Goal: Task Accomplishment & Management: Complete application form

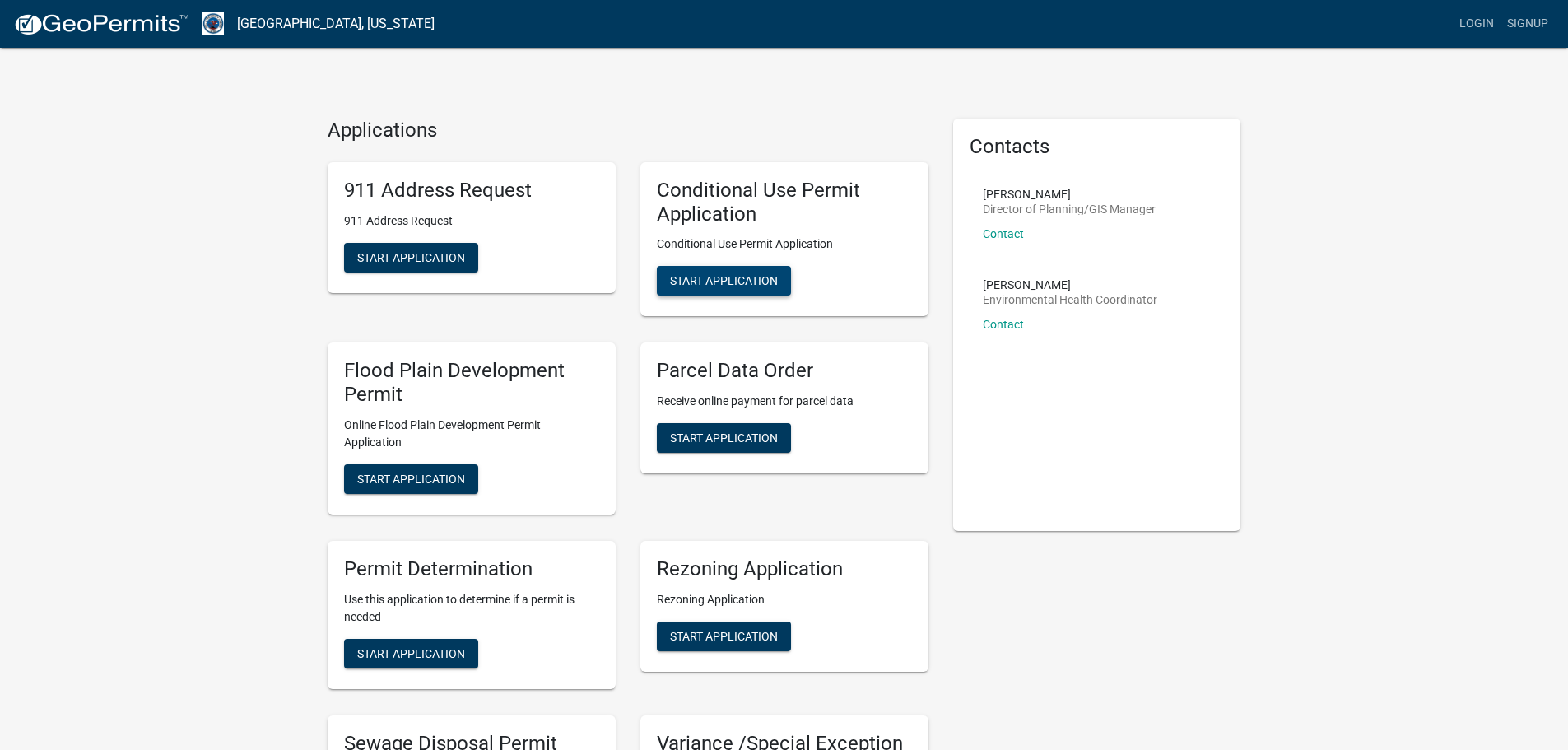
click at [737, 286] on span "Start Application" at bounding box center [724, 281] width 108 height 13
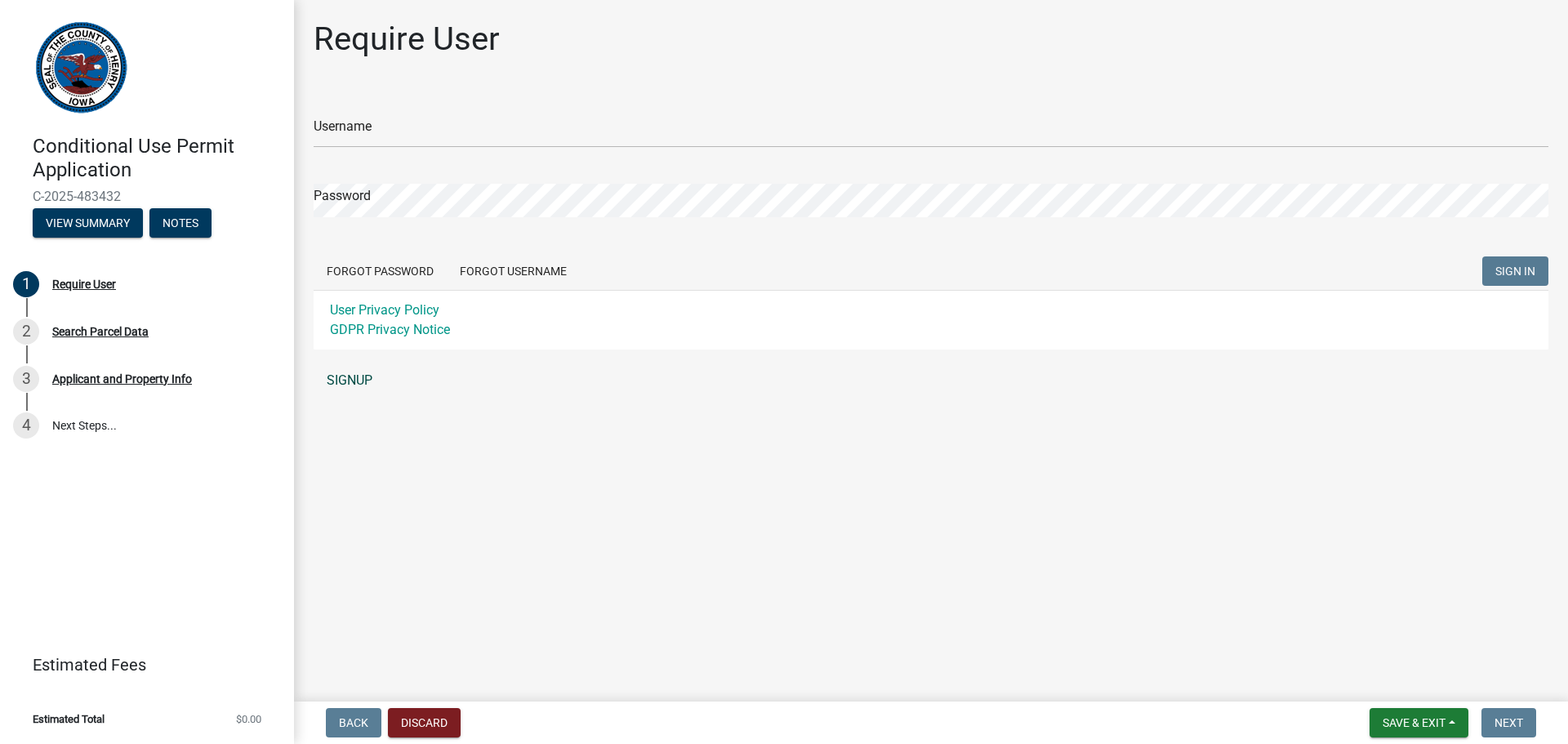
click at [371, 378] on link "SIGNUP" at bounding box center [931, 381] width 1235 height 33
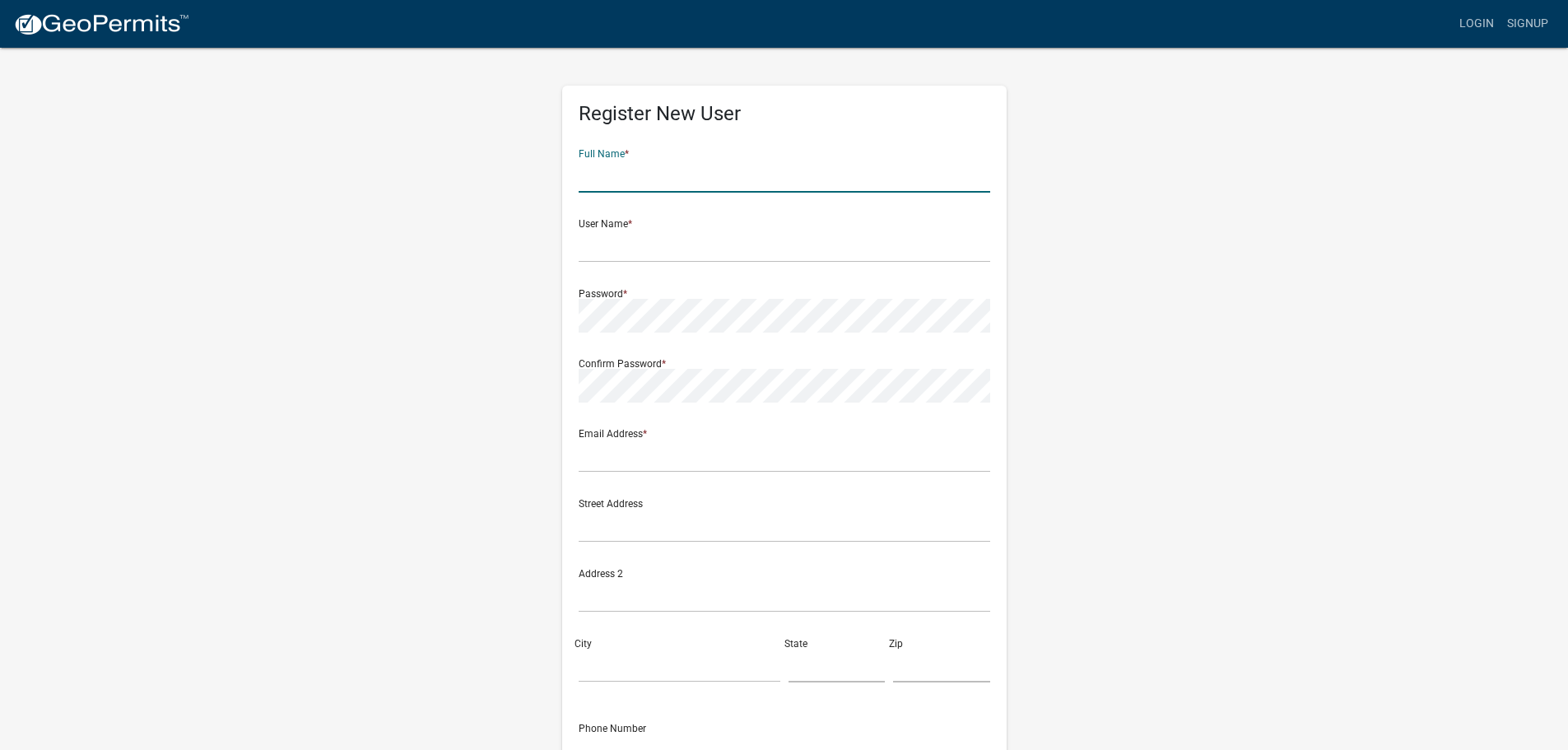
click at [675, 182] on input "text" at bounding box center [784, 175] width 411 height 34
type input "Brad Witmer"
click at [654, 233] on input "text" at bounding box center [784, 245] width 411 height 34
click at [587, 248] on input "bwitmer" at bounding box center [784, 245] width 411 height 34
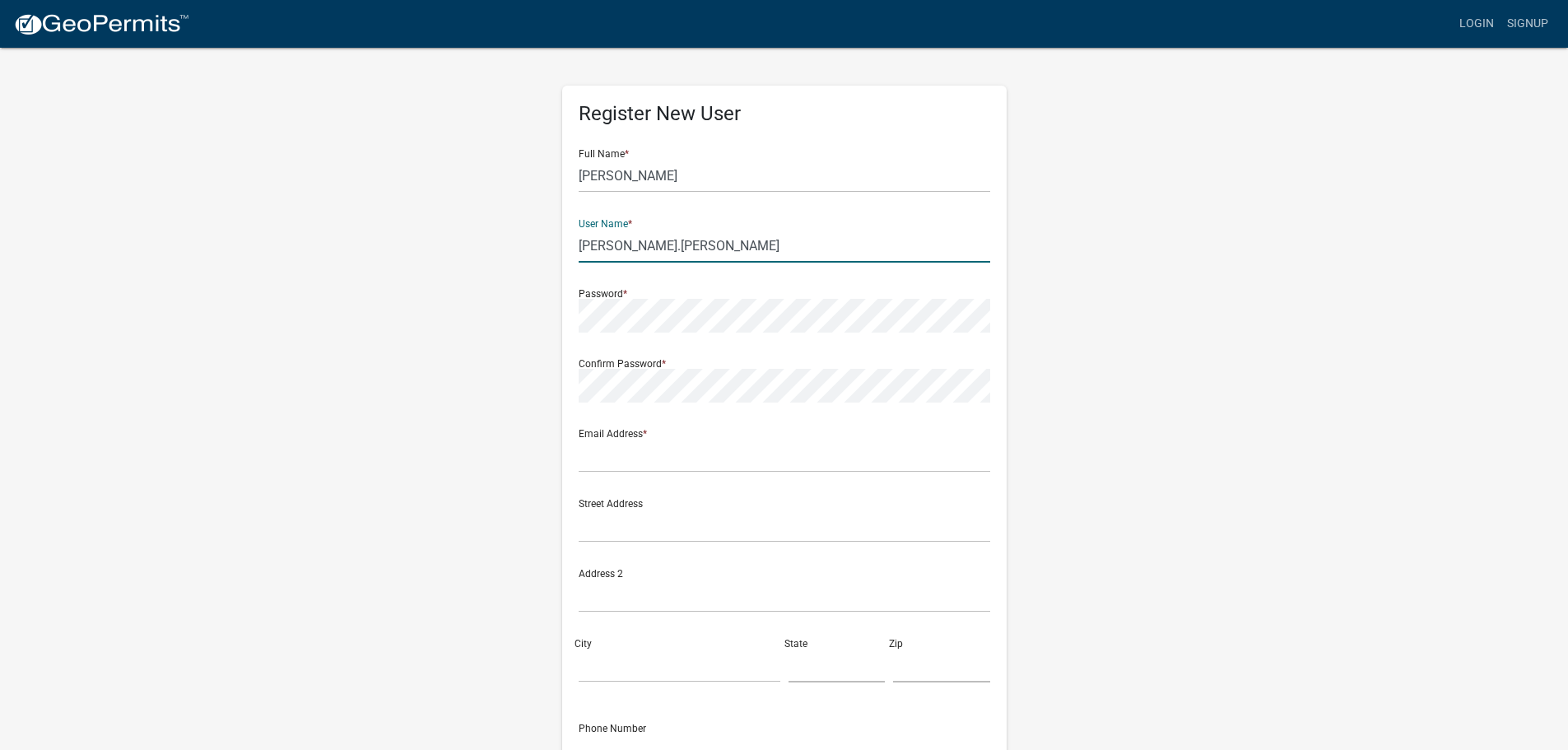
type input "[PERSON_NAME].[PERSON_NAME]"
click at [0, 749] on nordpass-autofill-portal at bounding box center [0, 750] width 0 height 0
click at [755, 457] on input "text" at bounding box center [784, 455] width 411 height 34
type input "bwitmer@ramaker.com"
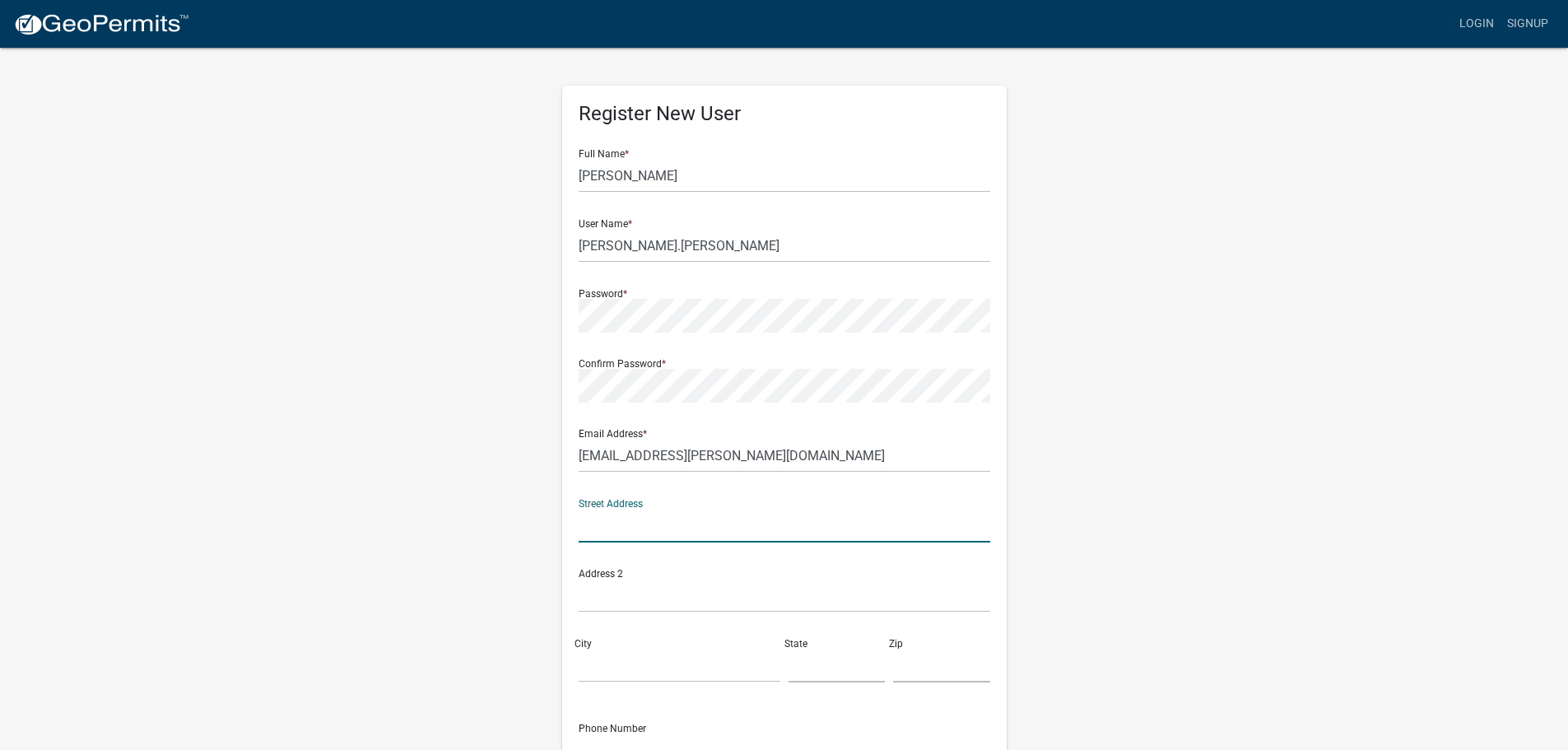
click at [749, 523] on input "text" at bounding box center [784, 526] width 411 height 34
type input "1955 Atwood Avenue, Suite 202"
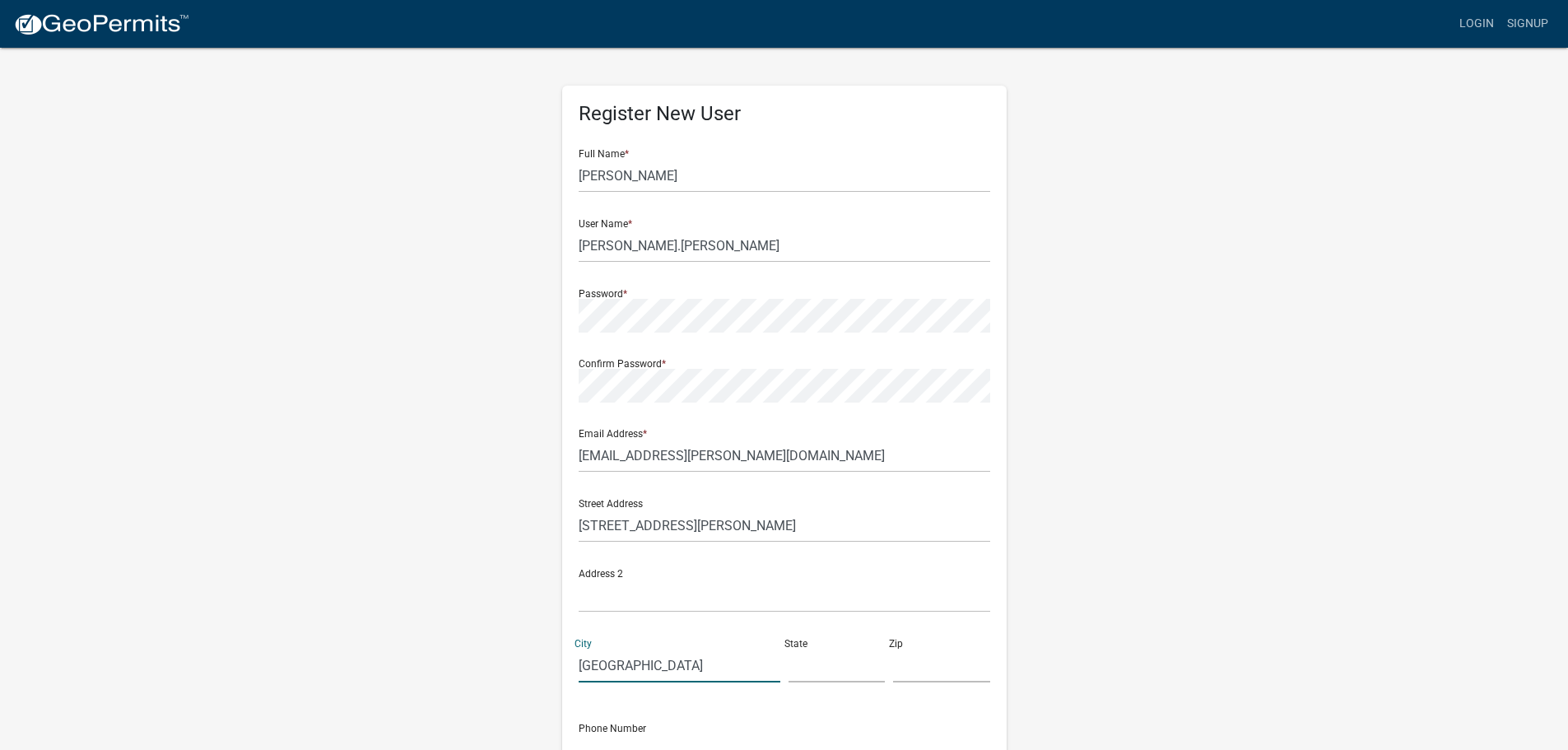
type input "Madison"
type input "WI"
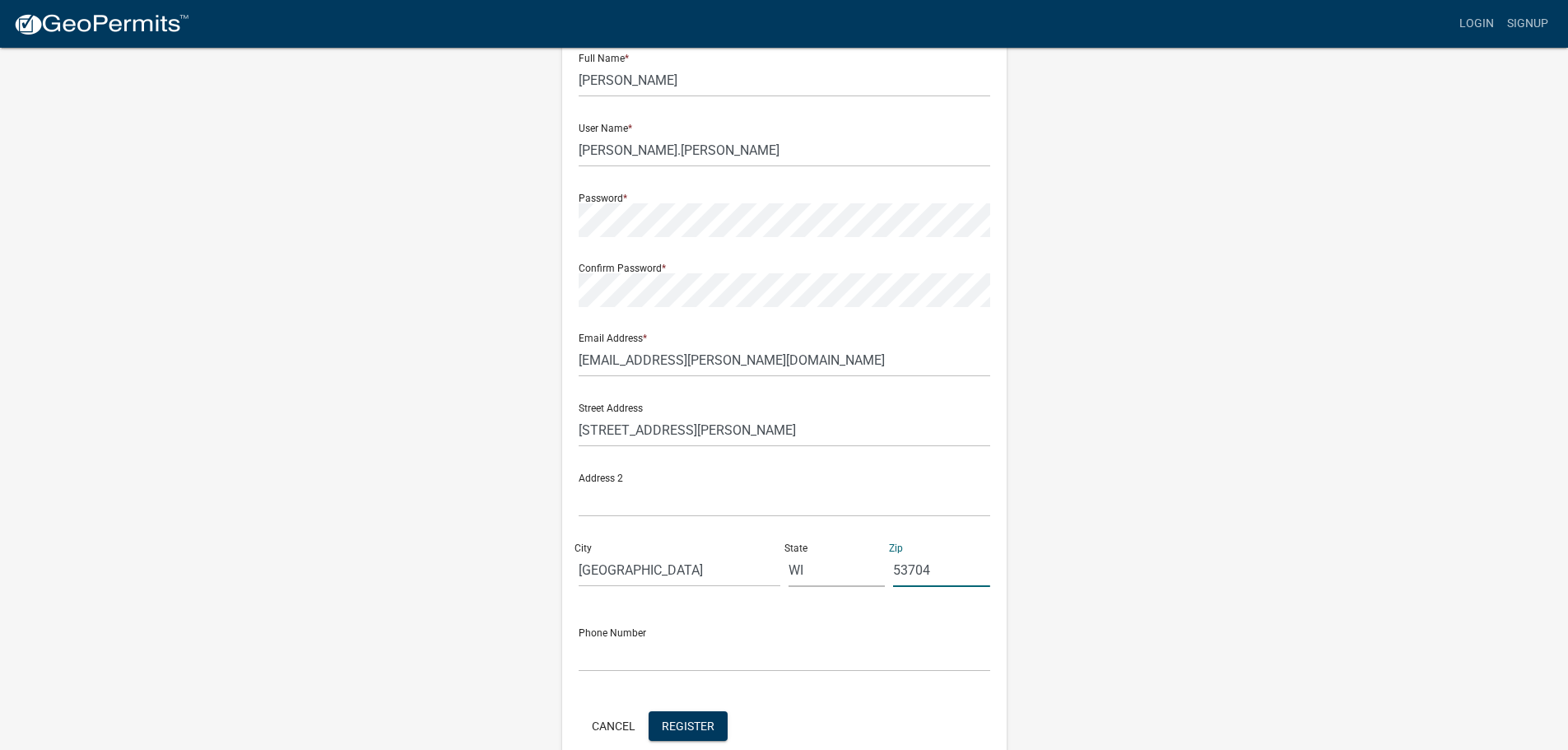
scroll to position [165, 0]
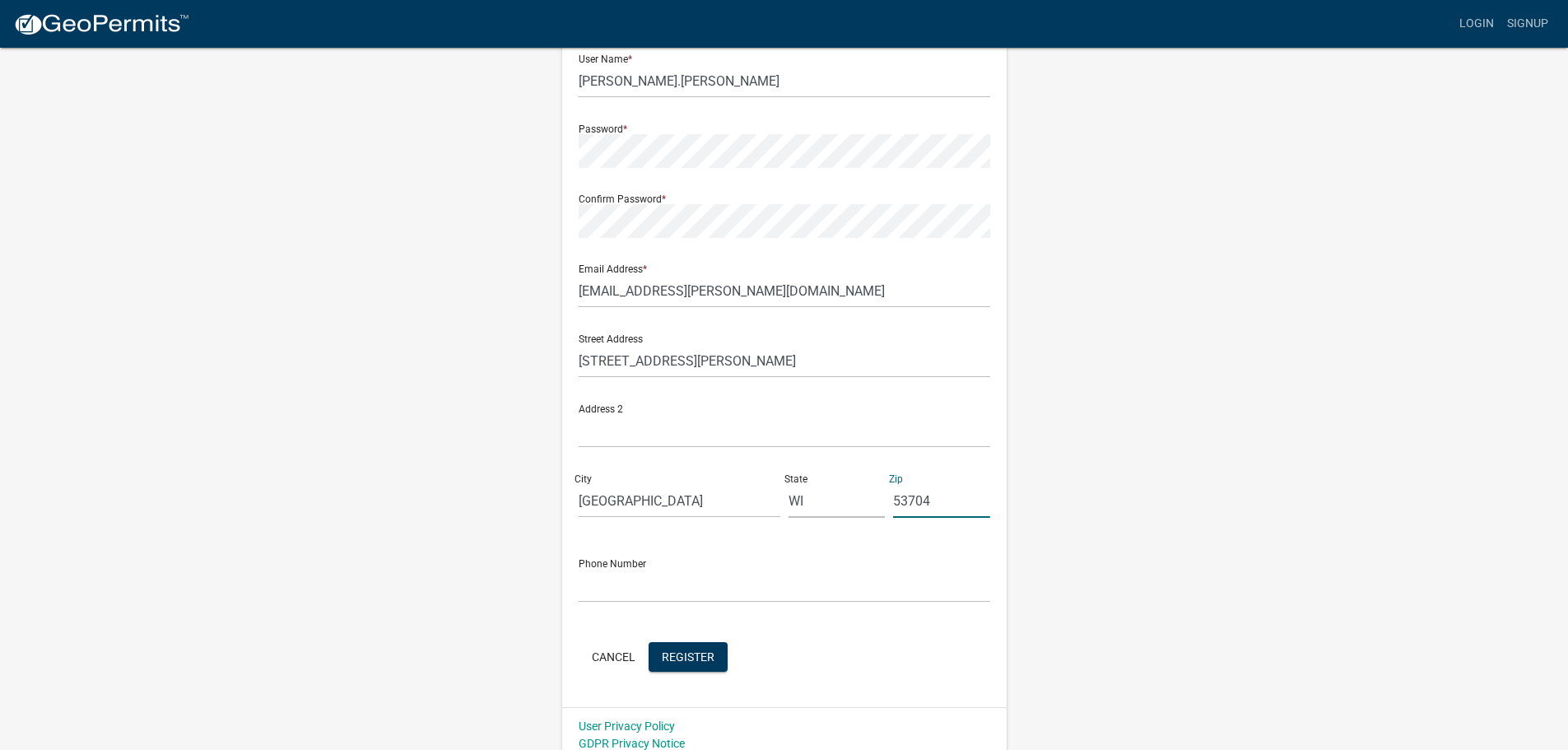
type input "53704"
click at [725, 589] on input "text" at bounding box center [784, 585] width 411 height 34
type input "6086442241"
click at [0, 585] on nordpass-portal at bounding box center [0, 585] width 0 height 0
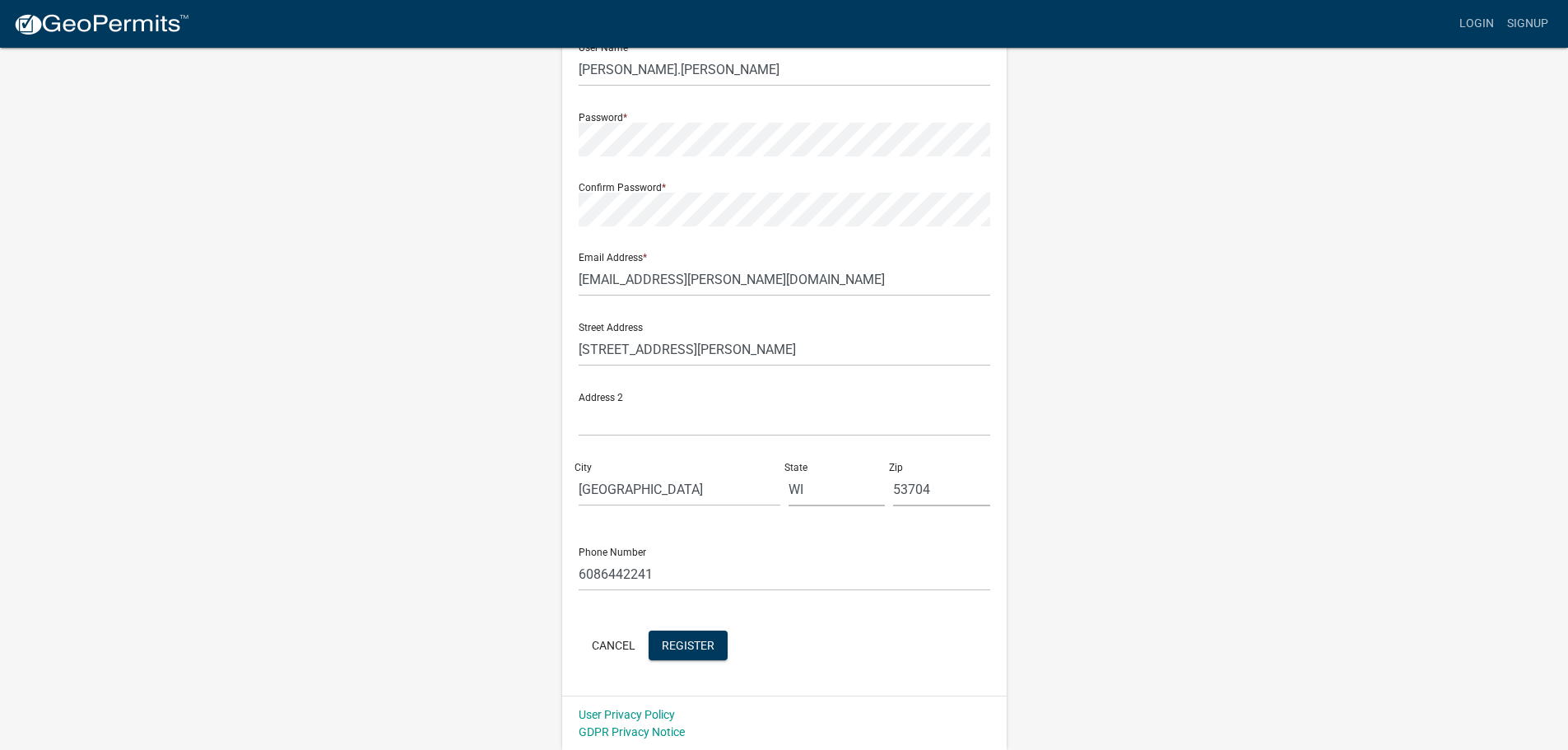
scroll to position [177, 0]
click at [684, 642] on span "Register" at bounding box center [688, 644] width 53 height 13
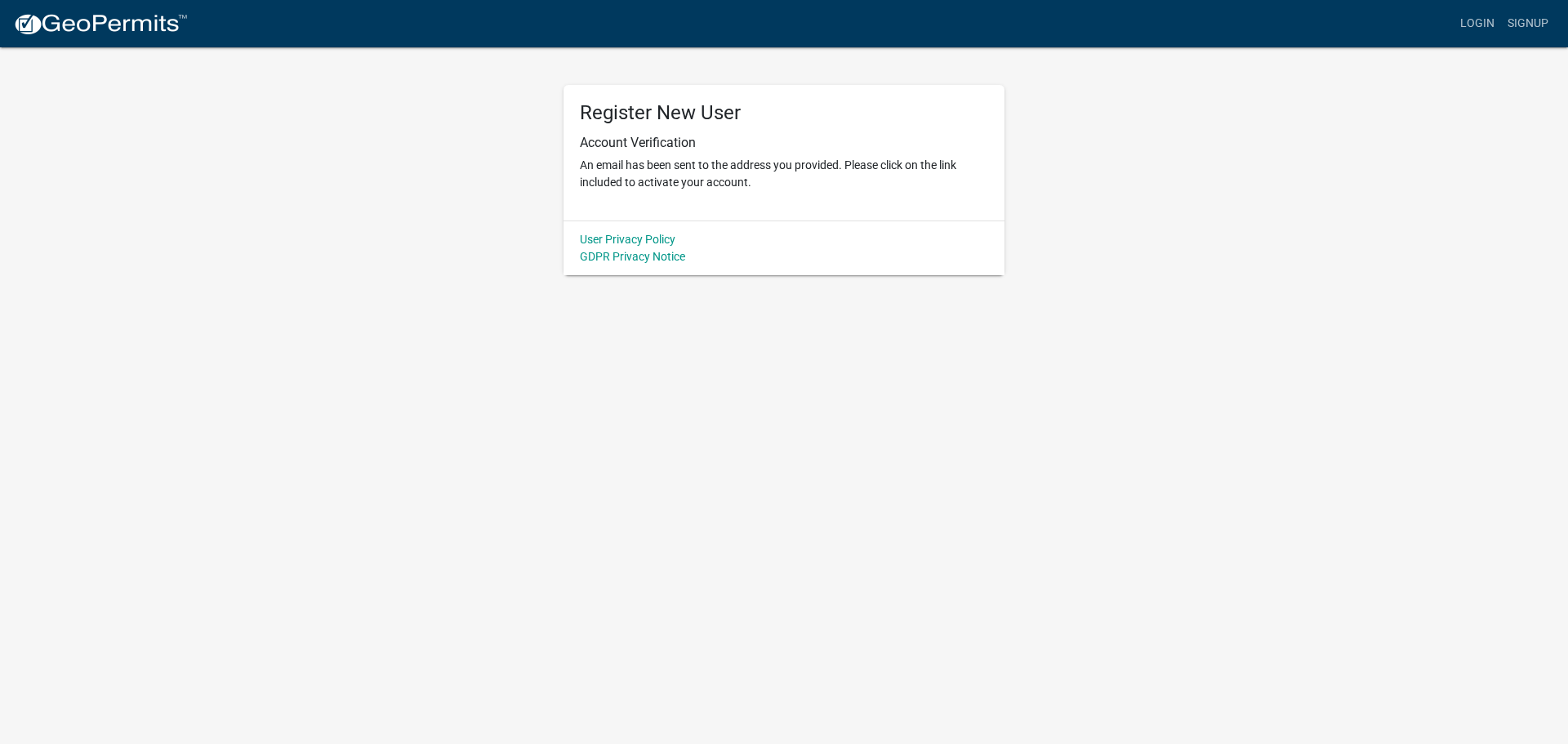
drag, startPoint x: 1430, startPoint y: 144, endPoint x: 1179, endPoint y: 145, distance: 251.0
click at [1179, 145] on html "Internet Explorer does NOT work with GeoPermits. Get a new browser for more sec…" at bounding box center [784, 372] width 1568 height 744
click at [0, 743] on nordpass-portal at bounding box center [0, 744] width 0 height 0
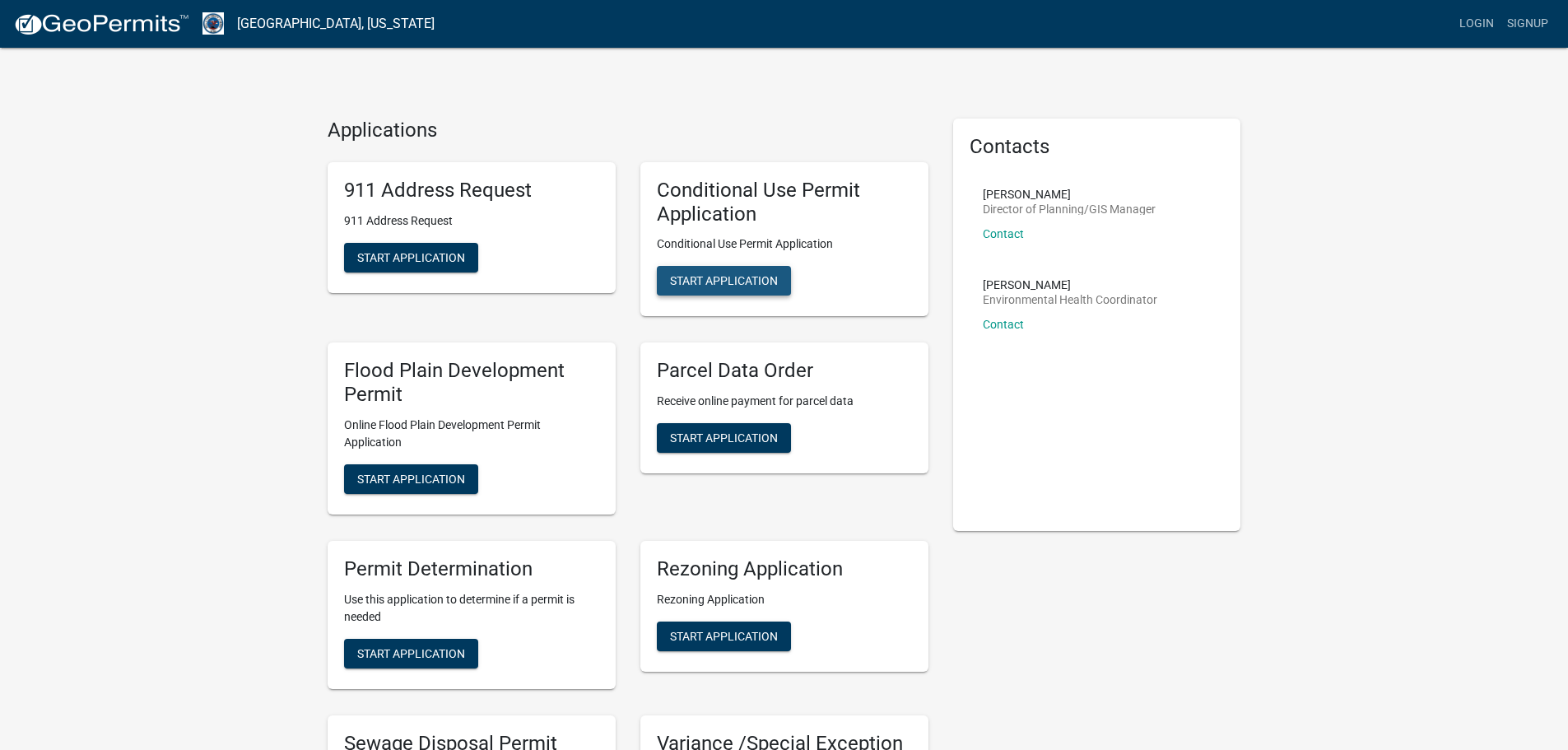
click at [741, 272] on button "Start Application" at bounding box center [724, 281] width 134 height 30
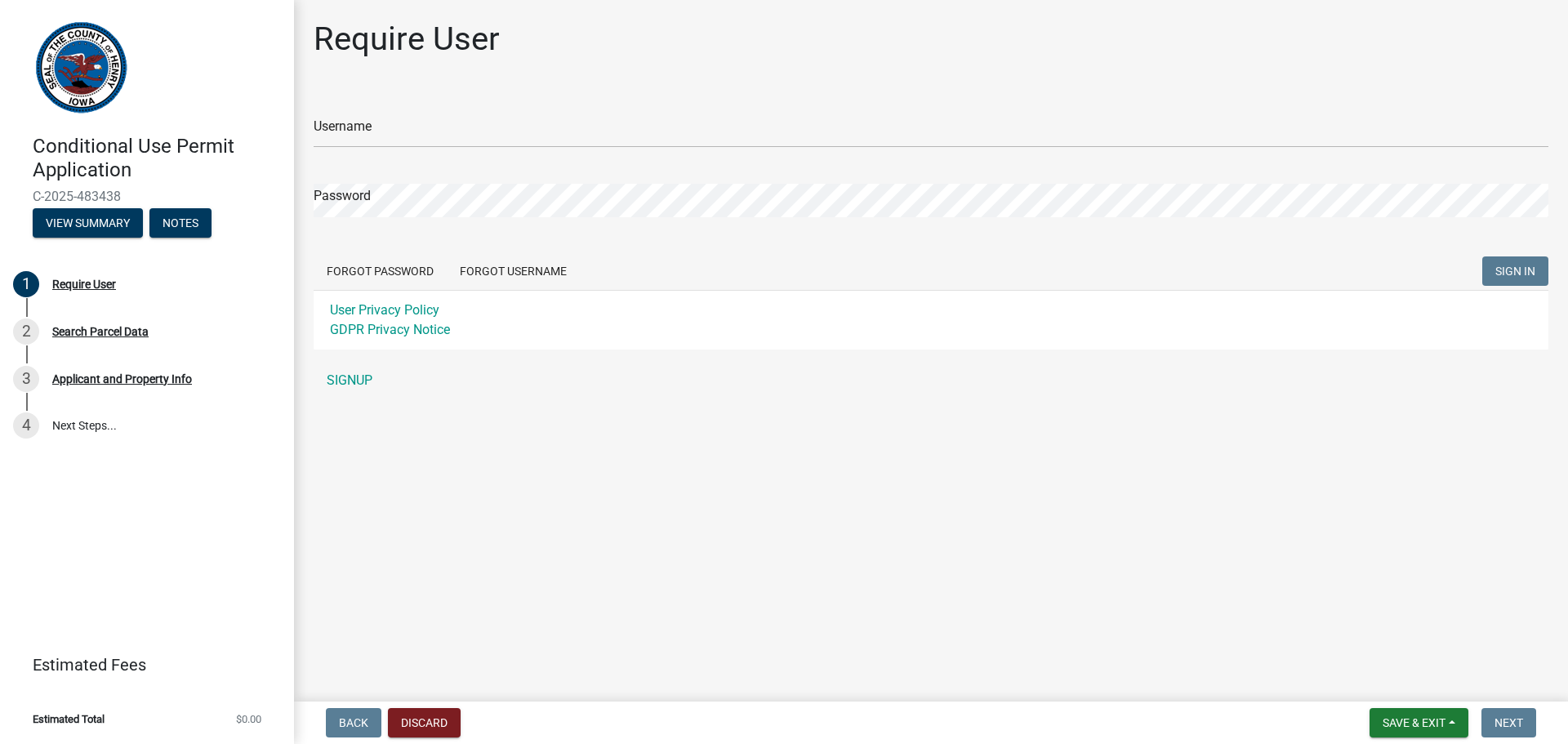
click at [0, 743] on nordpass-portal at bounding box center [0, 744] width 0 height 0
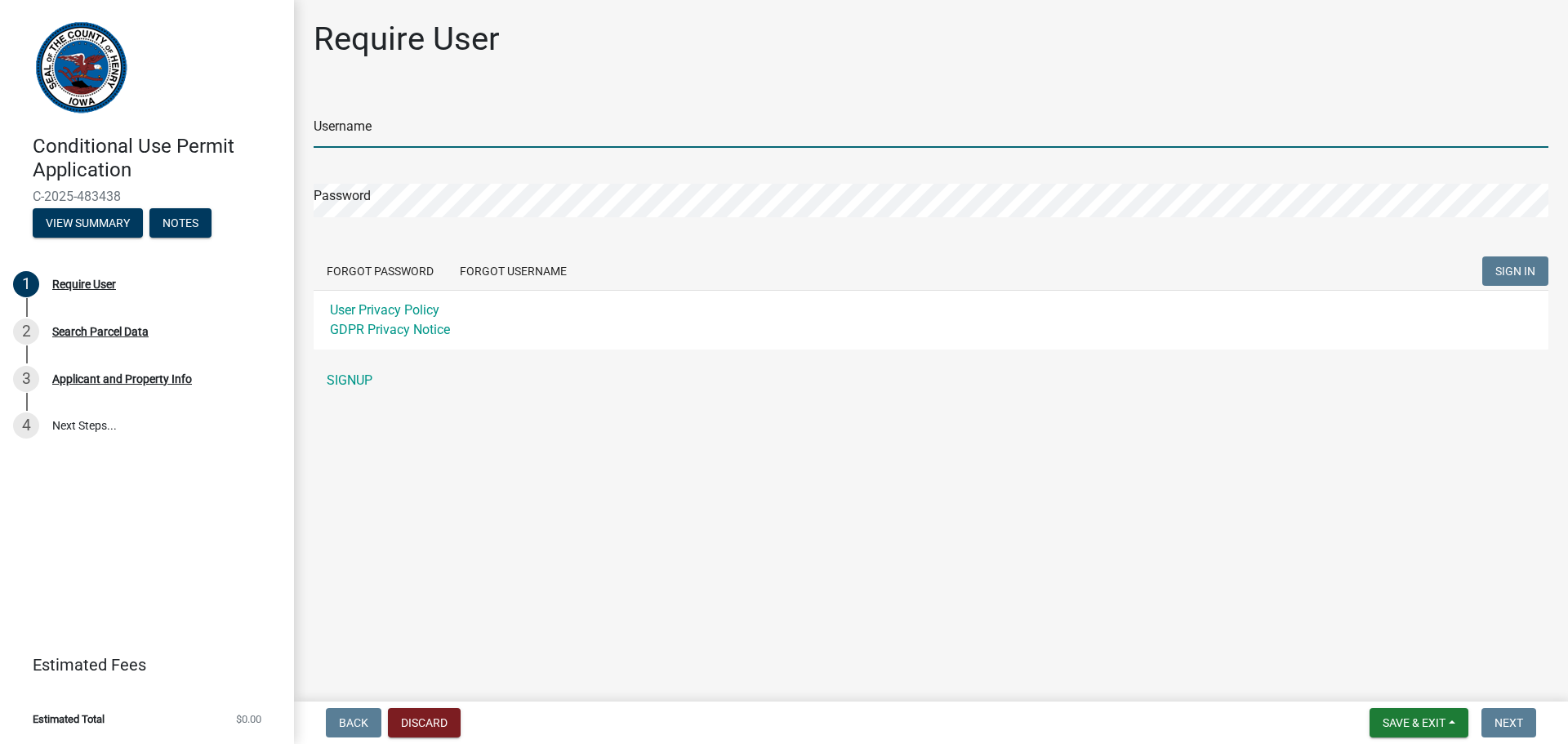
type input "[PERSON_NAME].[PERSON_NAME]"
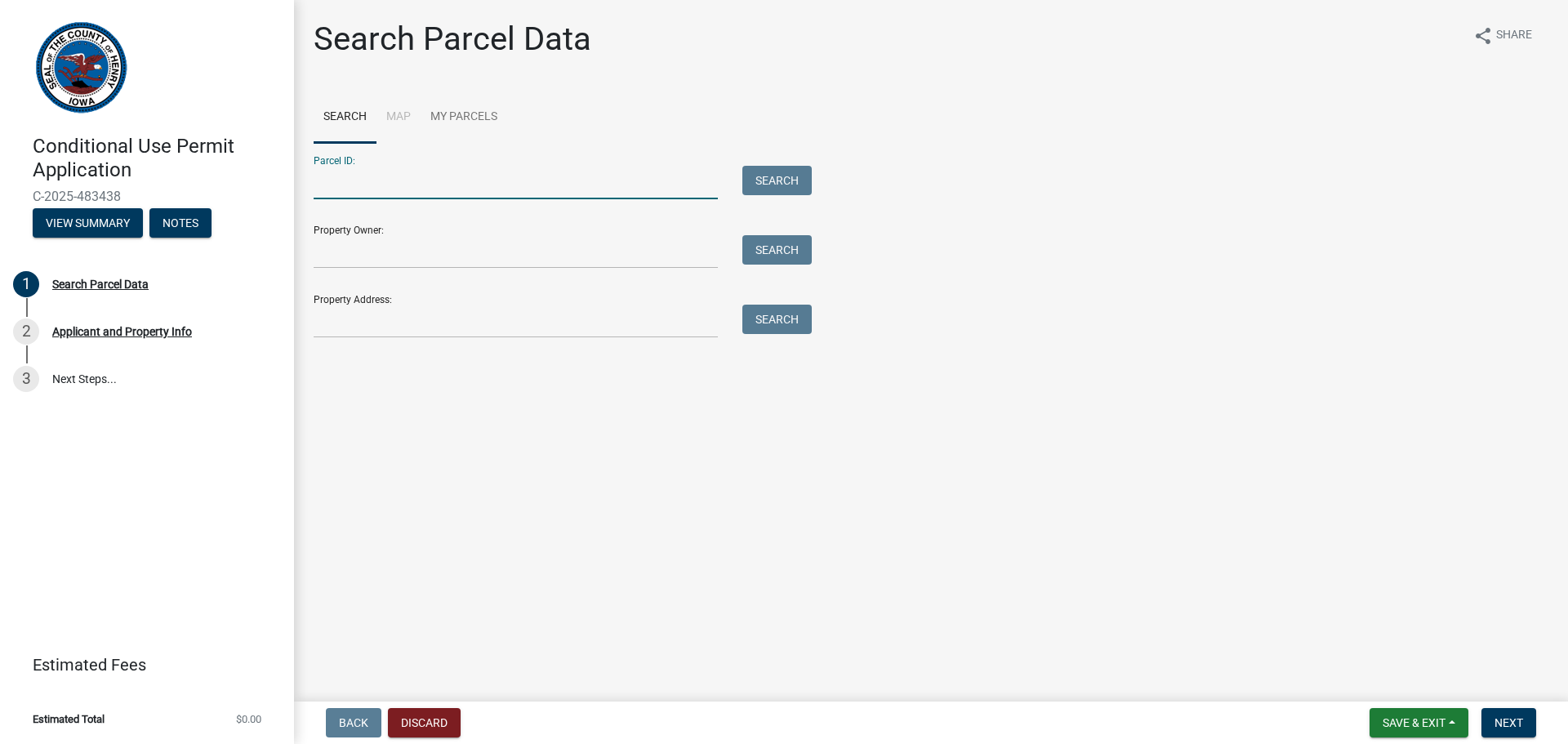
click at [411, 176] on input "Parcel ID:" at bounding box center [516, 182] width 404 height 34
paste input "090050420000200"
type input "090050420000200"
click at [760, 180] on button "Search" at bounding box center [777, 181] width 70 height 30
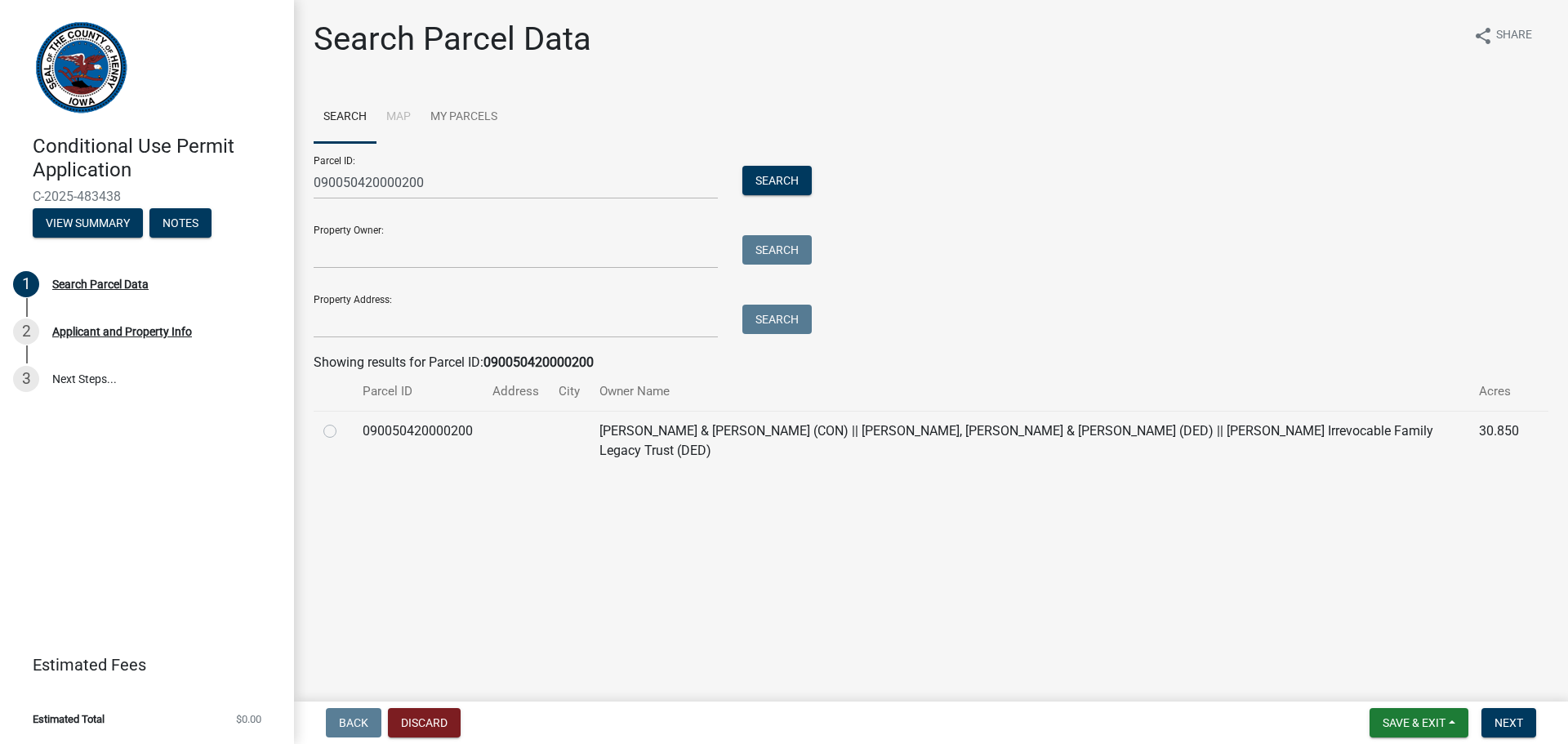
click at [343, 421] on label at bounding box center [343, 421] width 0 height 0
click at [343, 432] on input "radio" at bounding box center [348, 426] width 11 height 11
radio input "true"
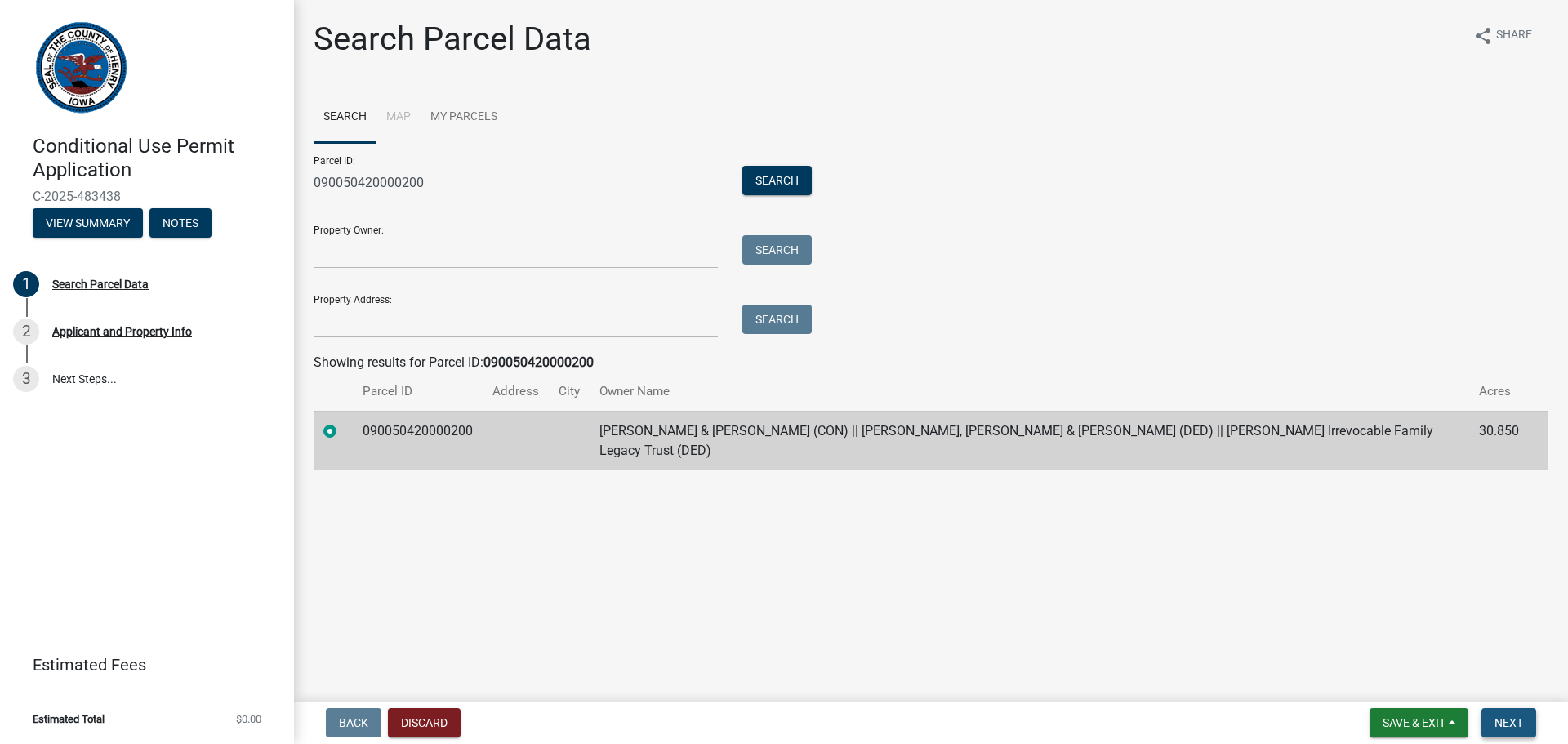
click at [1510, 723] on span "Next" at bounding box center [1508, 723] width 29 height 13
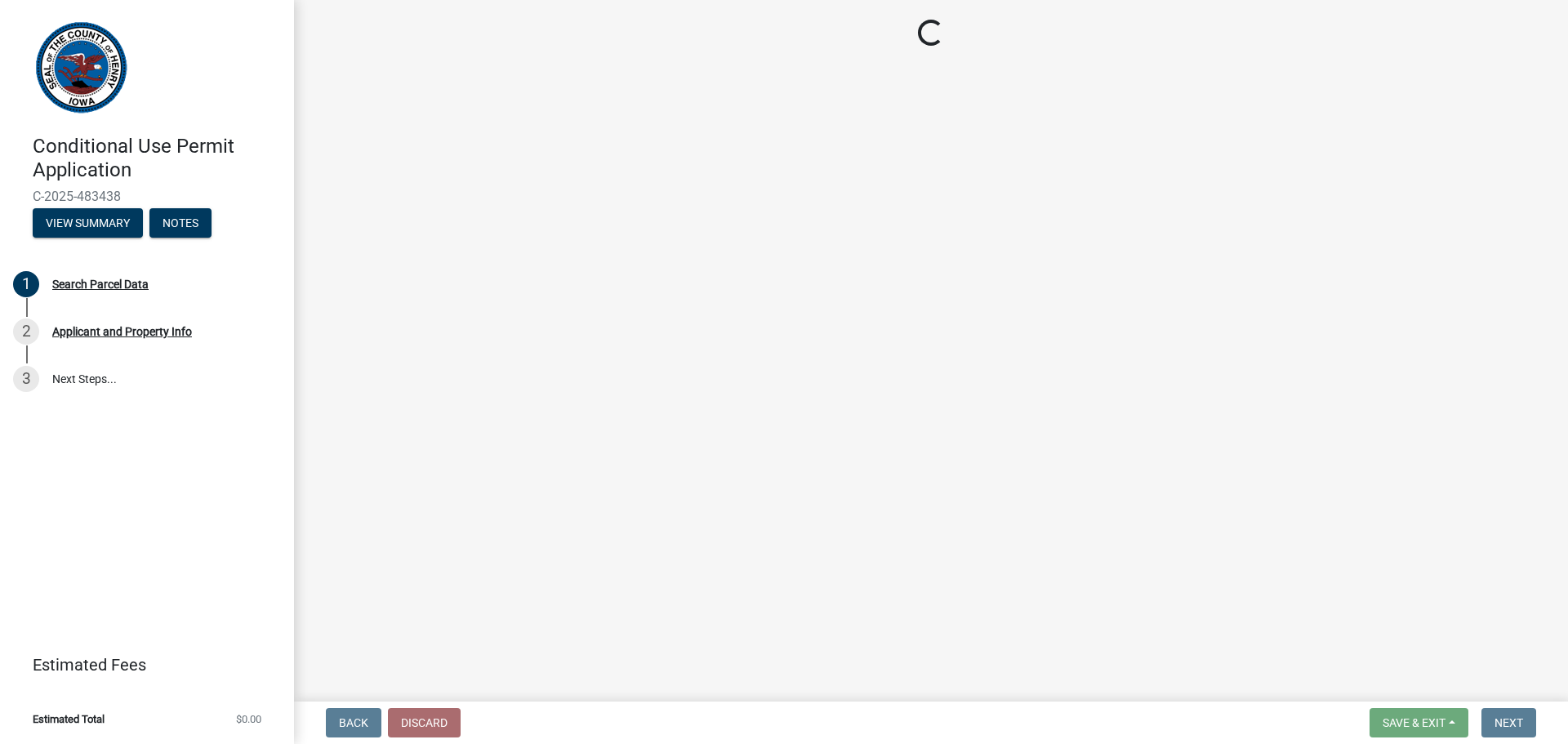
select select "55ae876c-0d58-4fcf-a19c-f2c04af5f358"
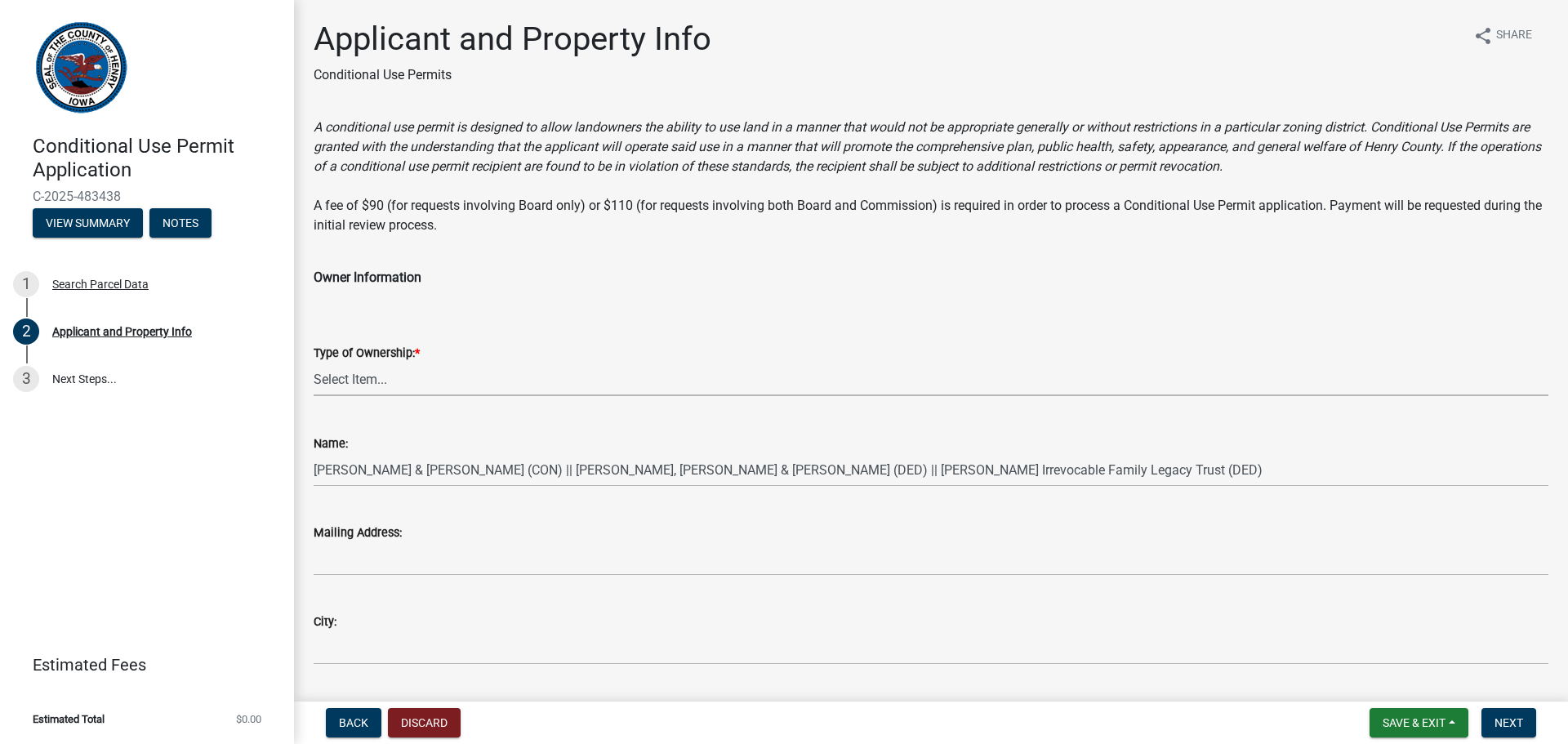
click at [401, 376] on select "Select Item... Property Owner Contract Purchaser Legal Option Holder" at bounding box center [931, 379] width 1235 height 34
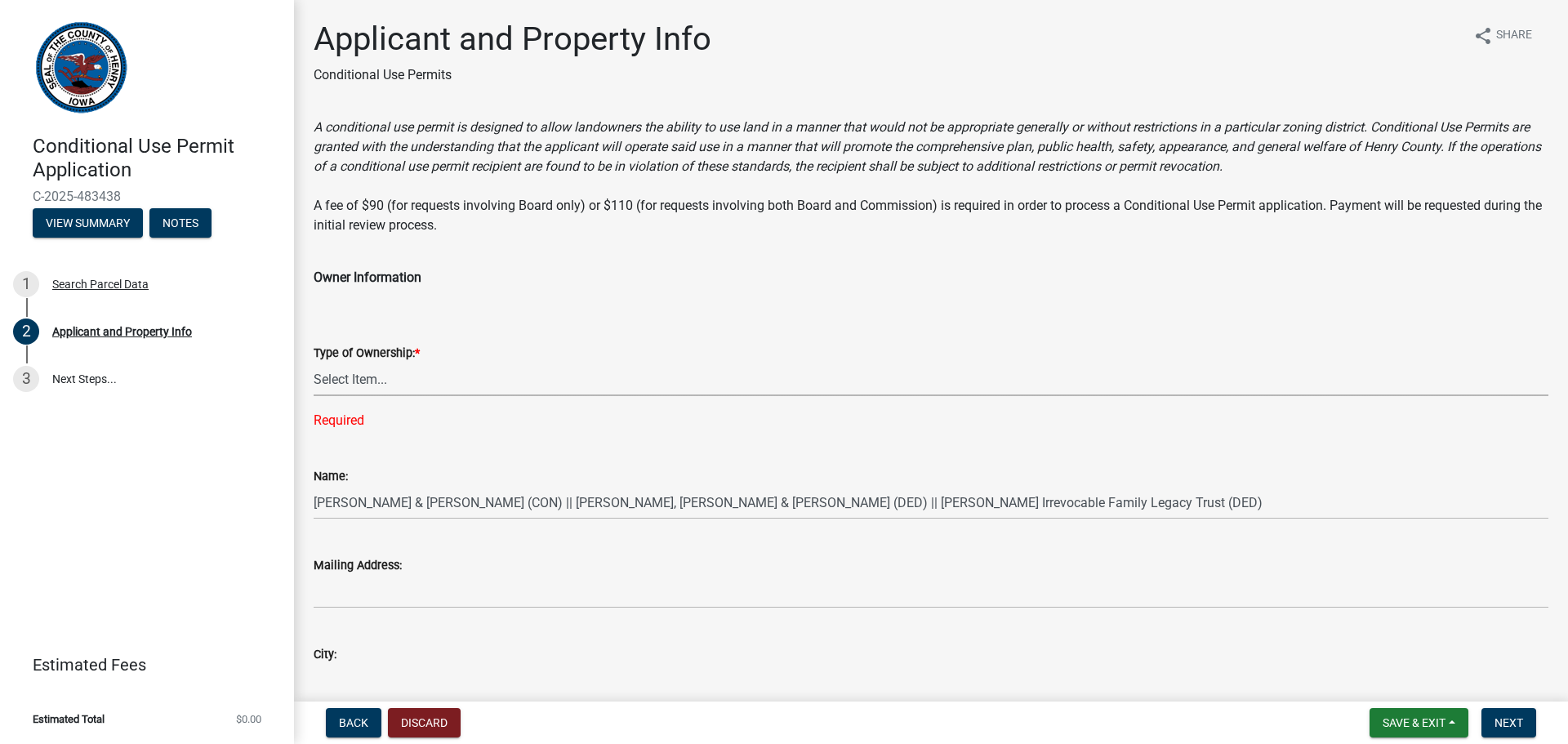
click at [402, 383] on select "Select Item... Property Owner Contract Purchaser Legal Option Holder" at bounding box center [931, 379] width 1235 height 34
click at [314, 363] on select "Select Item... Property Owner Contract Purchaser Legal Option Holder" at bounding box center [931, 379] width 1235 height 34
select select "f1547aaf-a906-4d1d-a952-1c01be48a2ca"
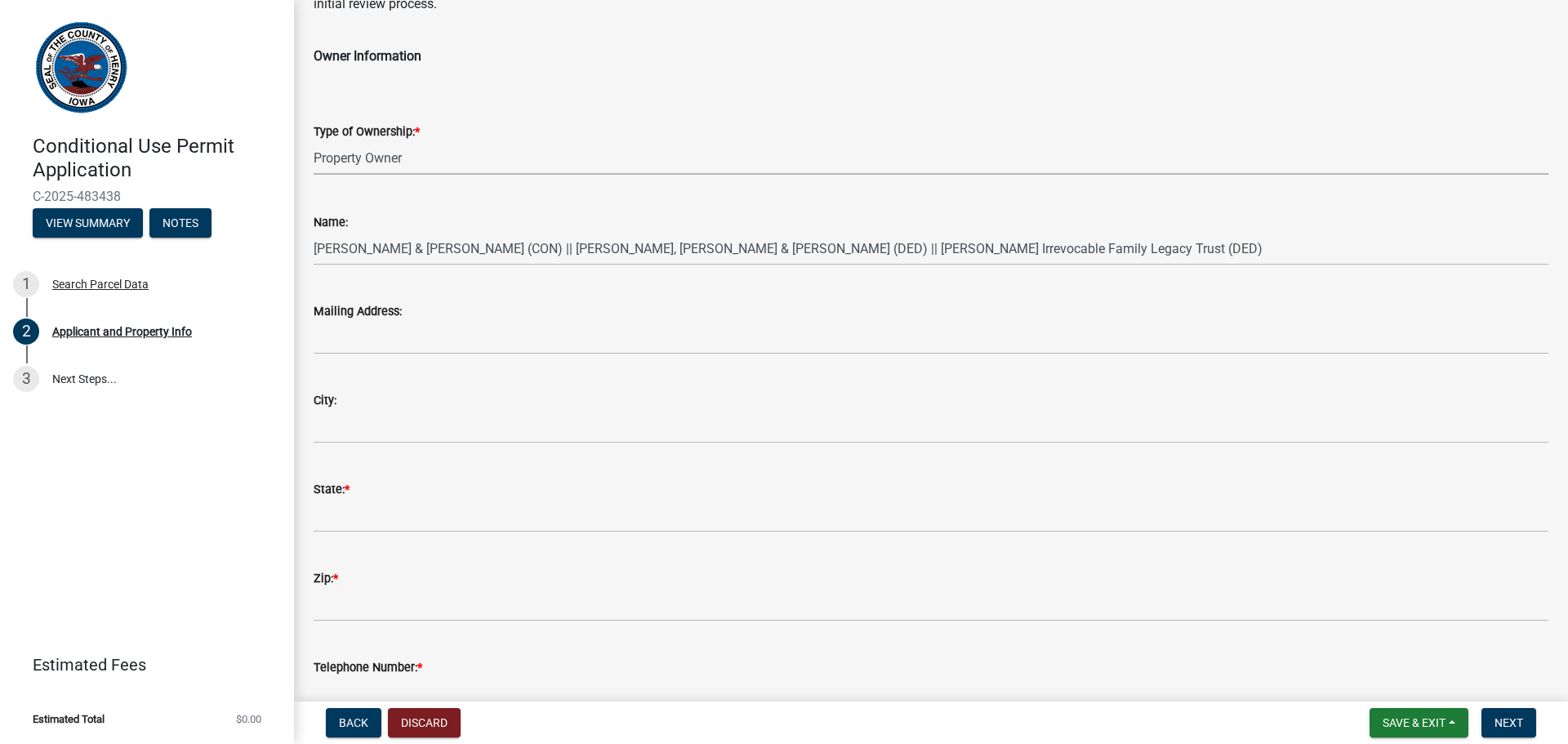
scroll to position [245, 0]
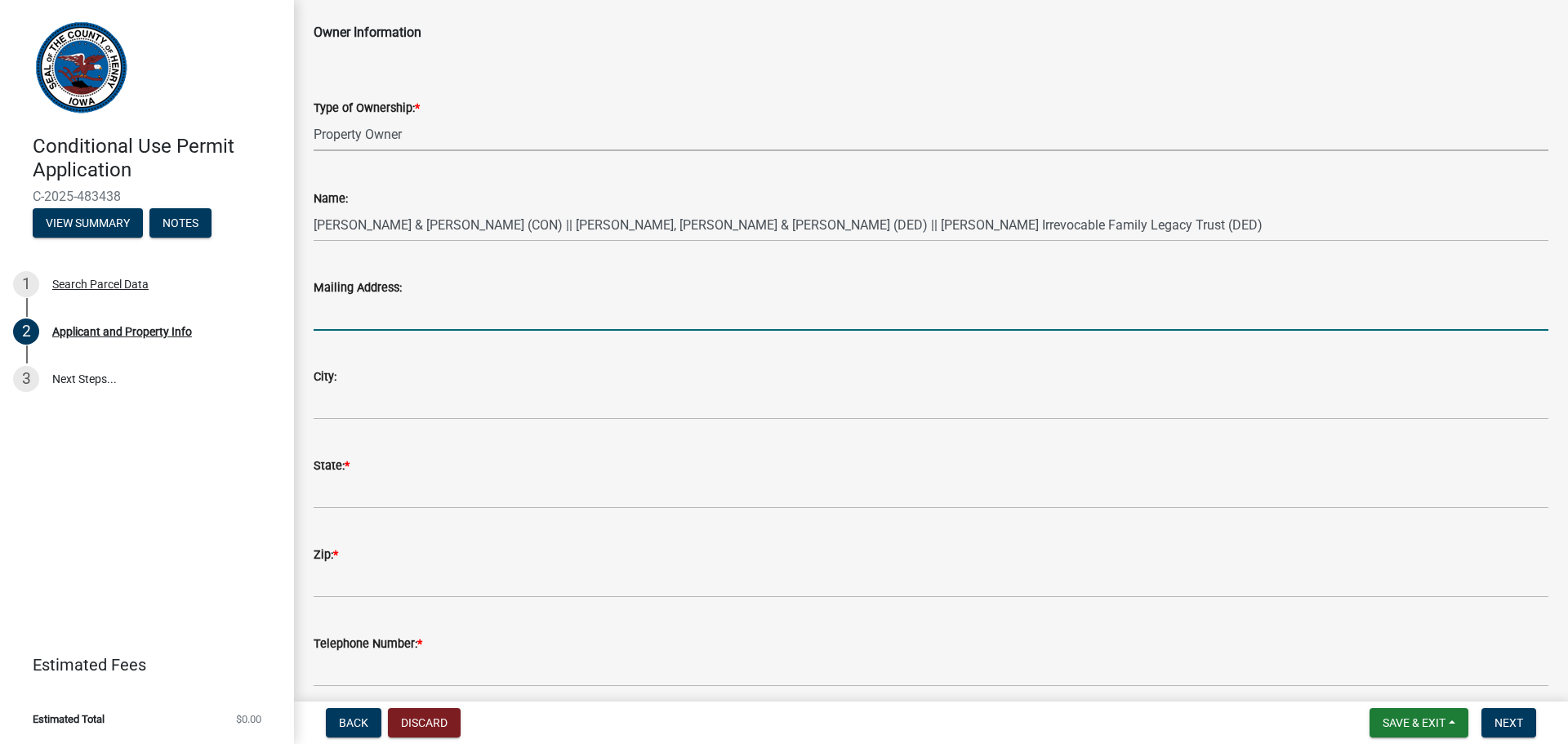
click at [429, 299] on input "Mailing Address:" at bounding box center [931, 314] width 1235 height 34
click at [89, 284] on div "Search Parcel Data" at bounding box center [100, 284] width 96 height 11
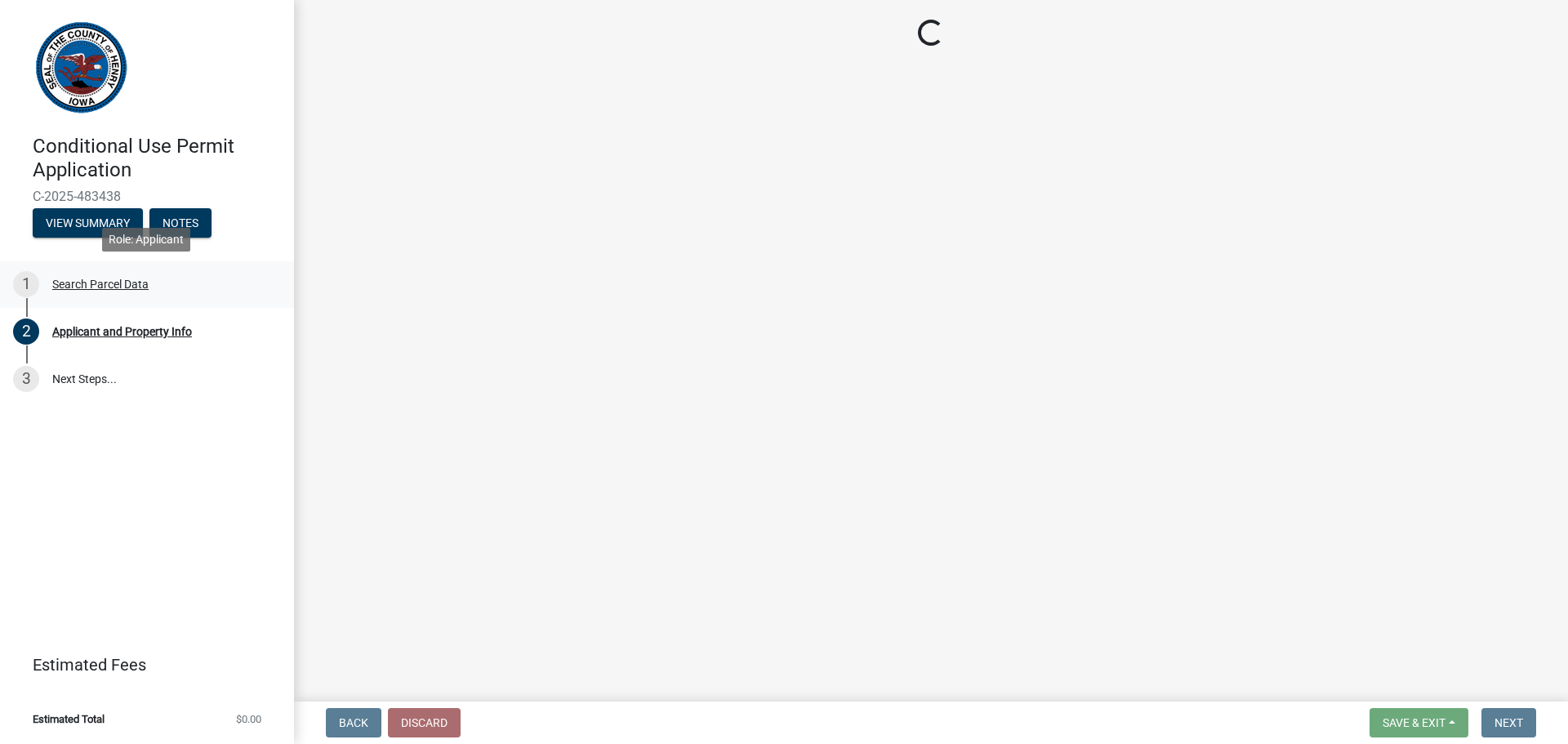
scroll to position [0, 0]
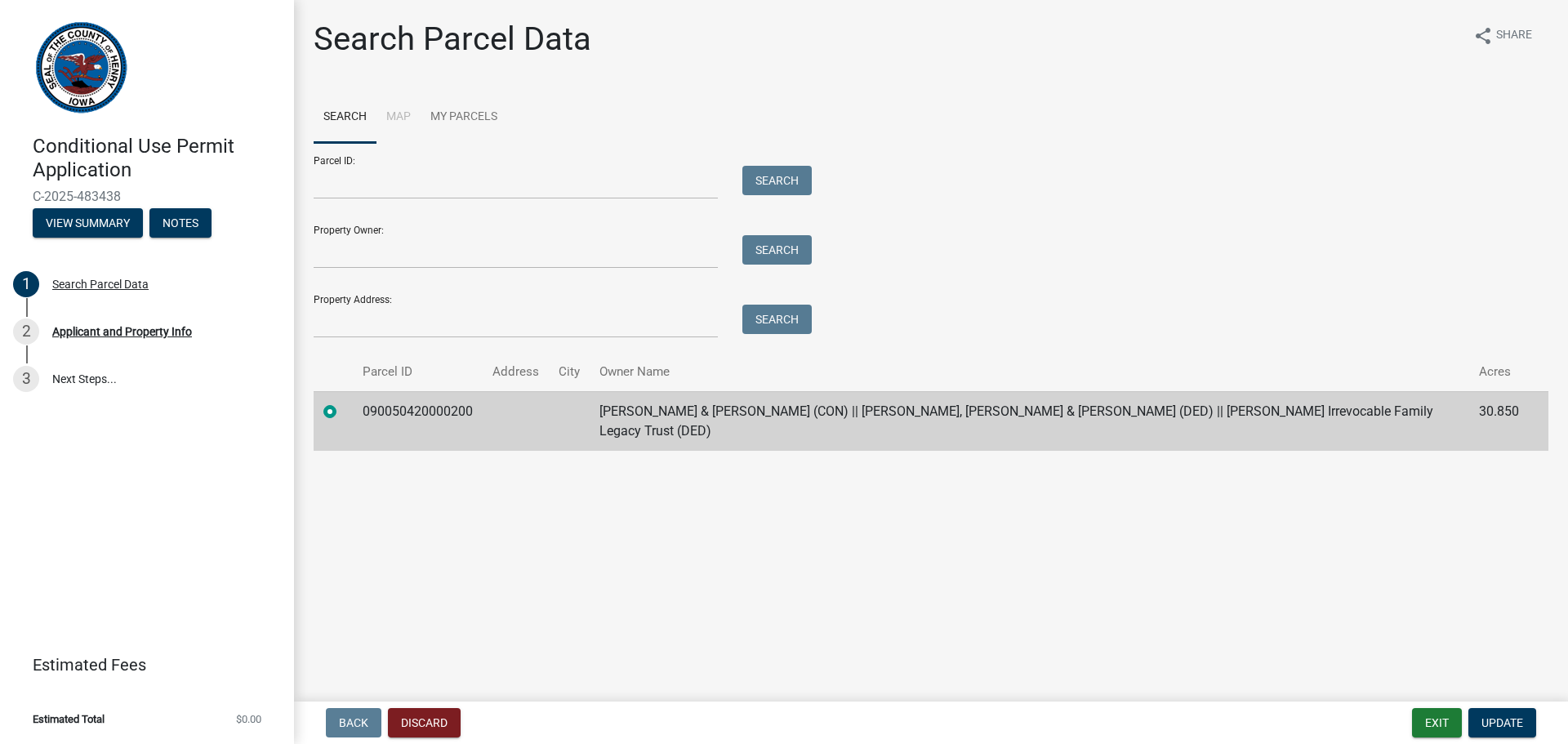
click at [805, 594] on main "Search Parcel Data share Share Search Map My Parcels Parcel ID: Search Property…" at bounding box center [931, 347] width 1274 height 695
click at [94, 216] on button "View Summary" at bounding box center [88, 223] width 110 height 30
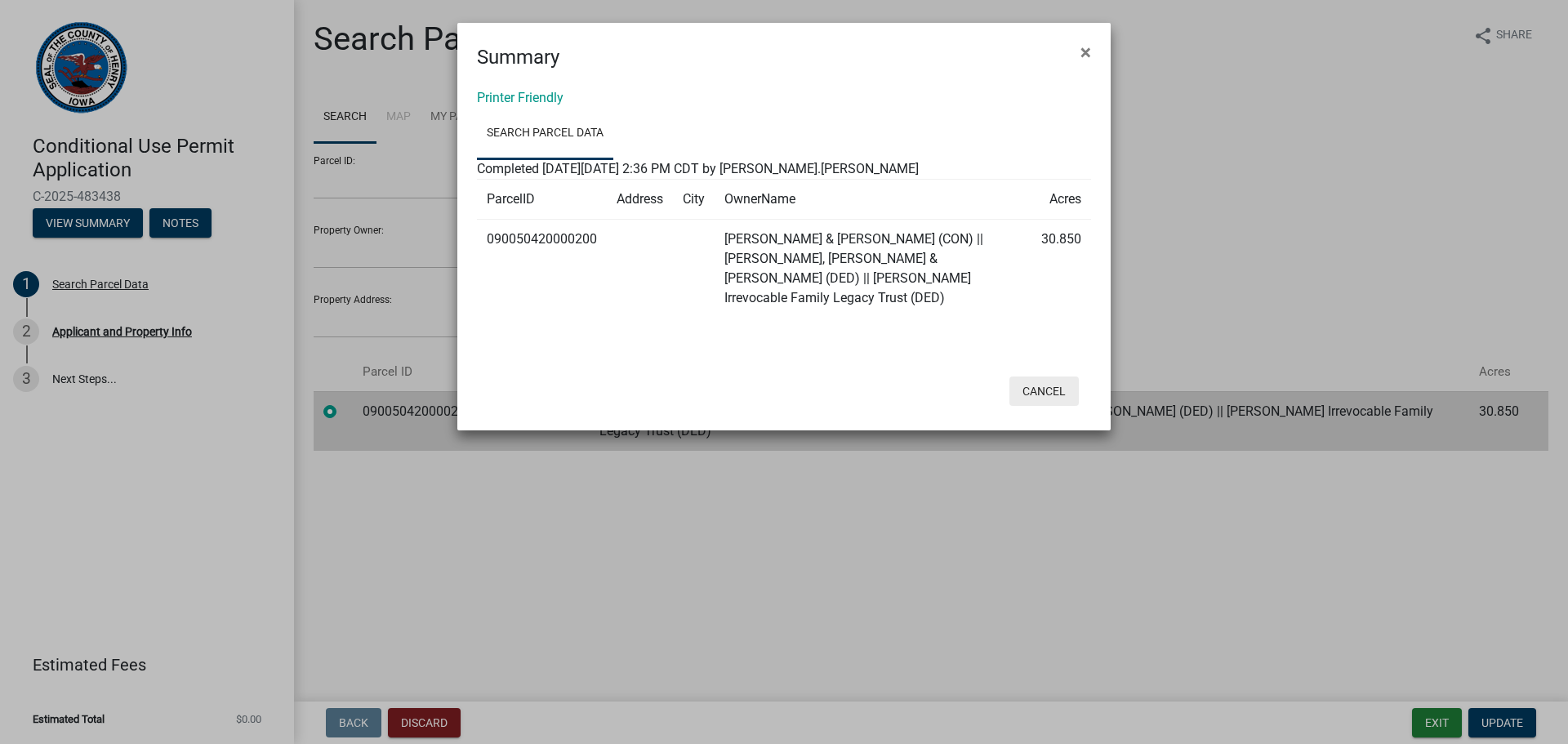
click at [1036, 376] on button "Cancel" at bounding box center [1043, 391] width 70 height 30
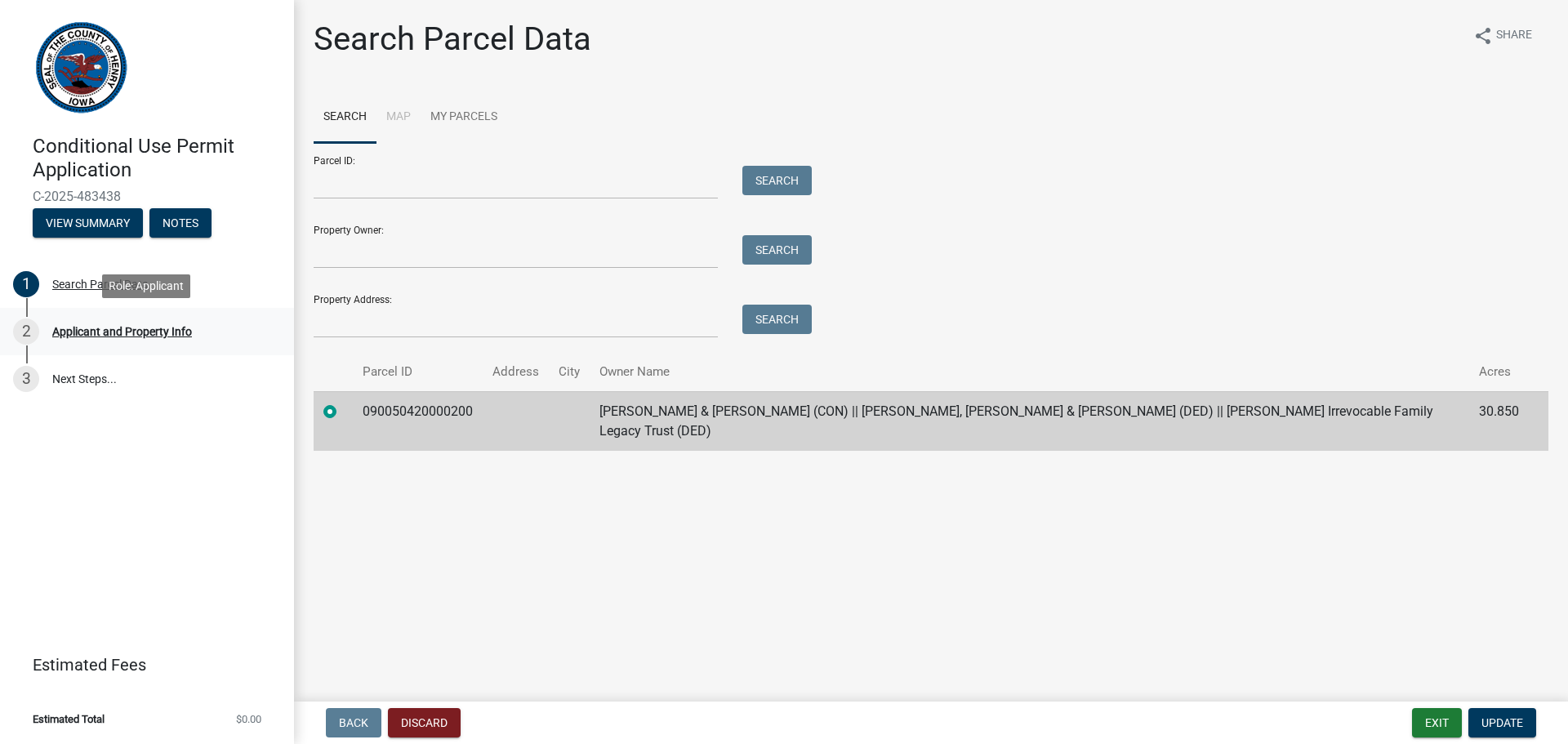
click at [62, 326] on div "Applicant and Property Info" at bounding box center [122, 332] width 140 height 11
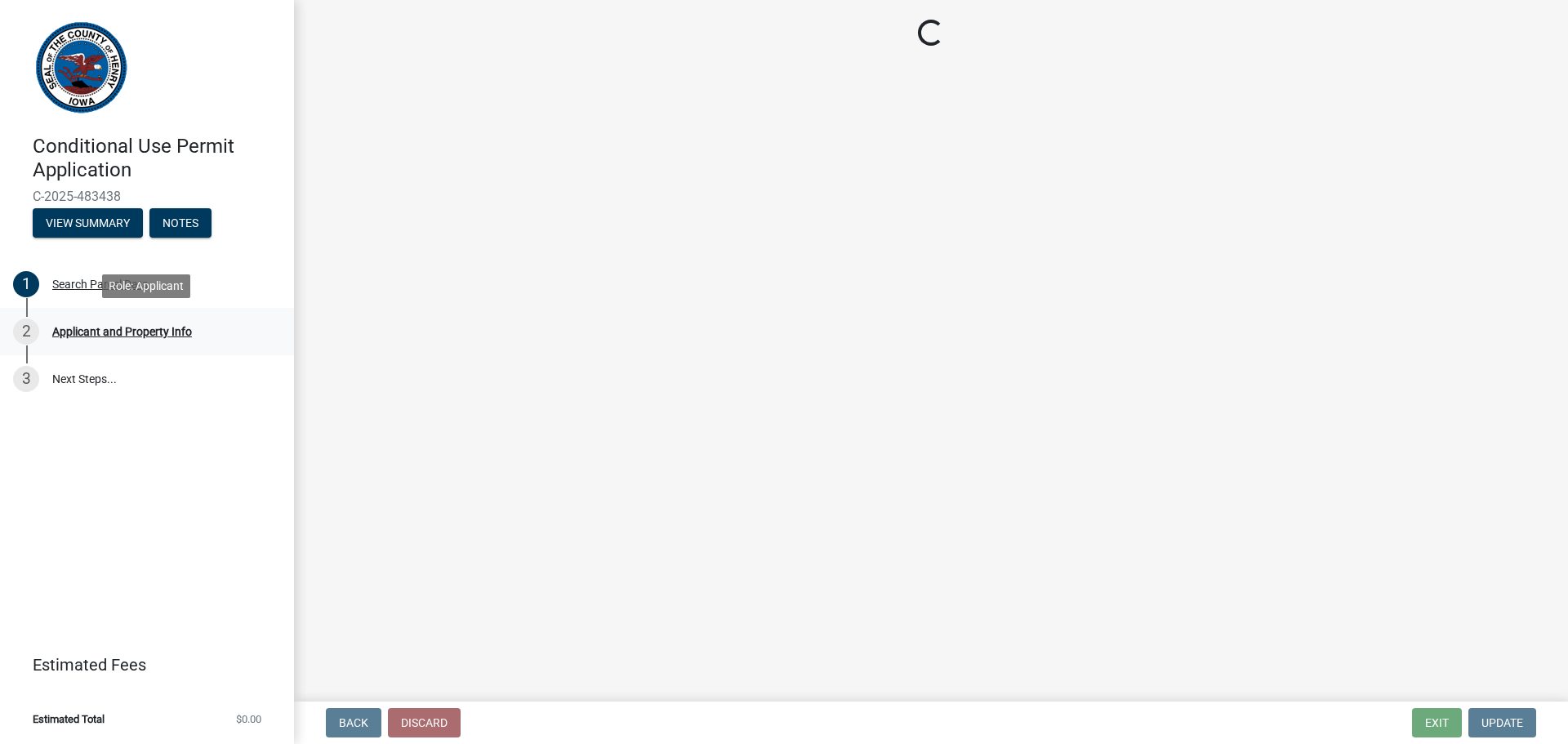
select select "55ae876c-0d58-4fcf-a19c-f2c04af5f358"
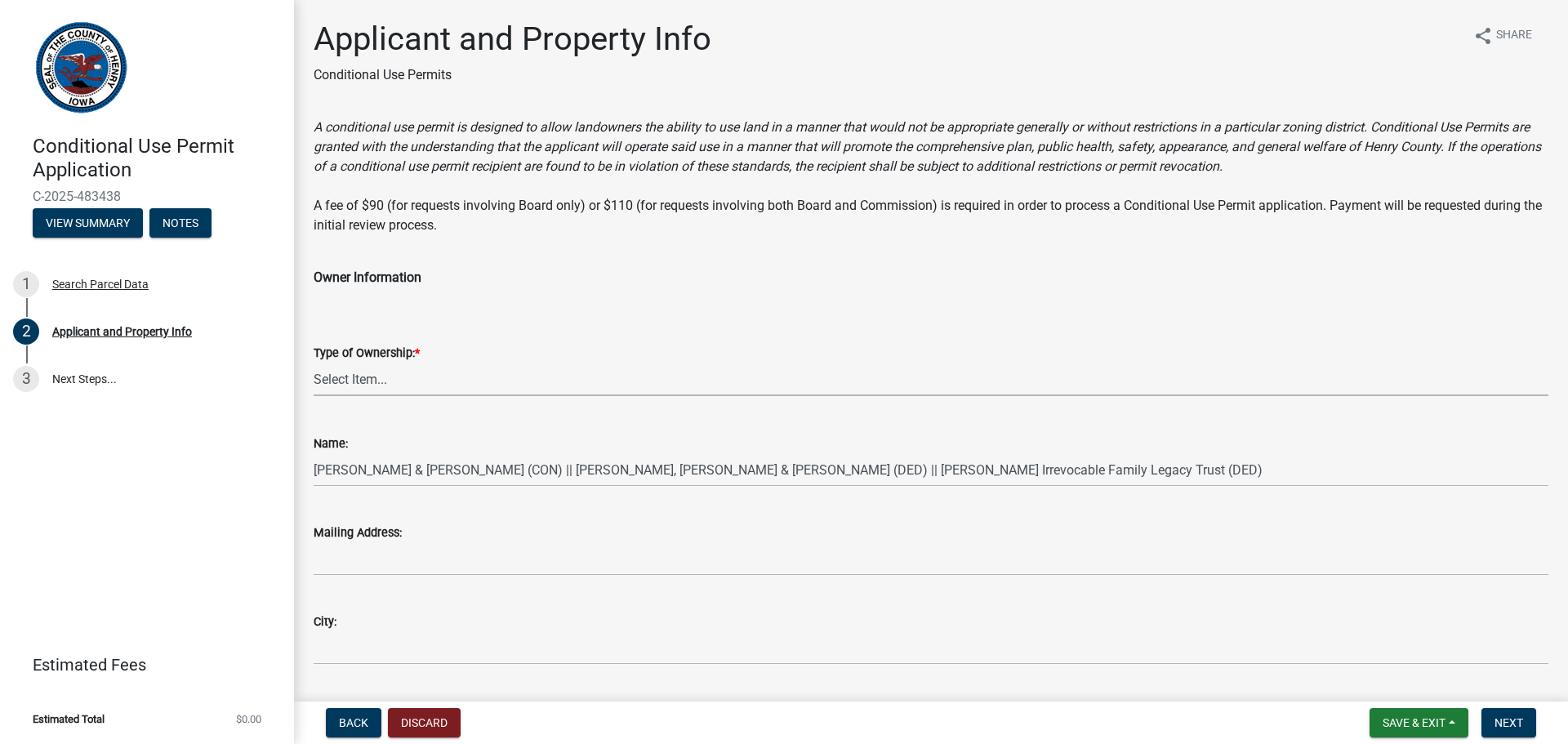
click at [379, 383] on select "Select Item... Property Owner Contract Purchaser Legal Option Holder" at bounding box center [931, 379] width 1235 height 34
click at [314, 363] on select "Select Item... Property Owner Contract Purchaser Legal Option Holder" at bounding box center [931, 379] width 1235 height 34
select select "f1547aaf-a906-4d1d-a952-1c01be48a2ca"
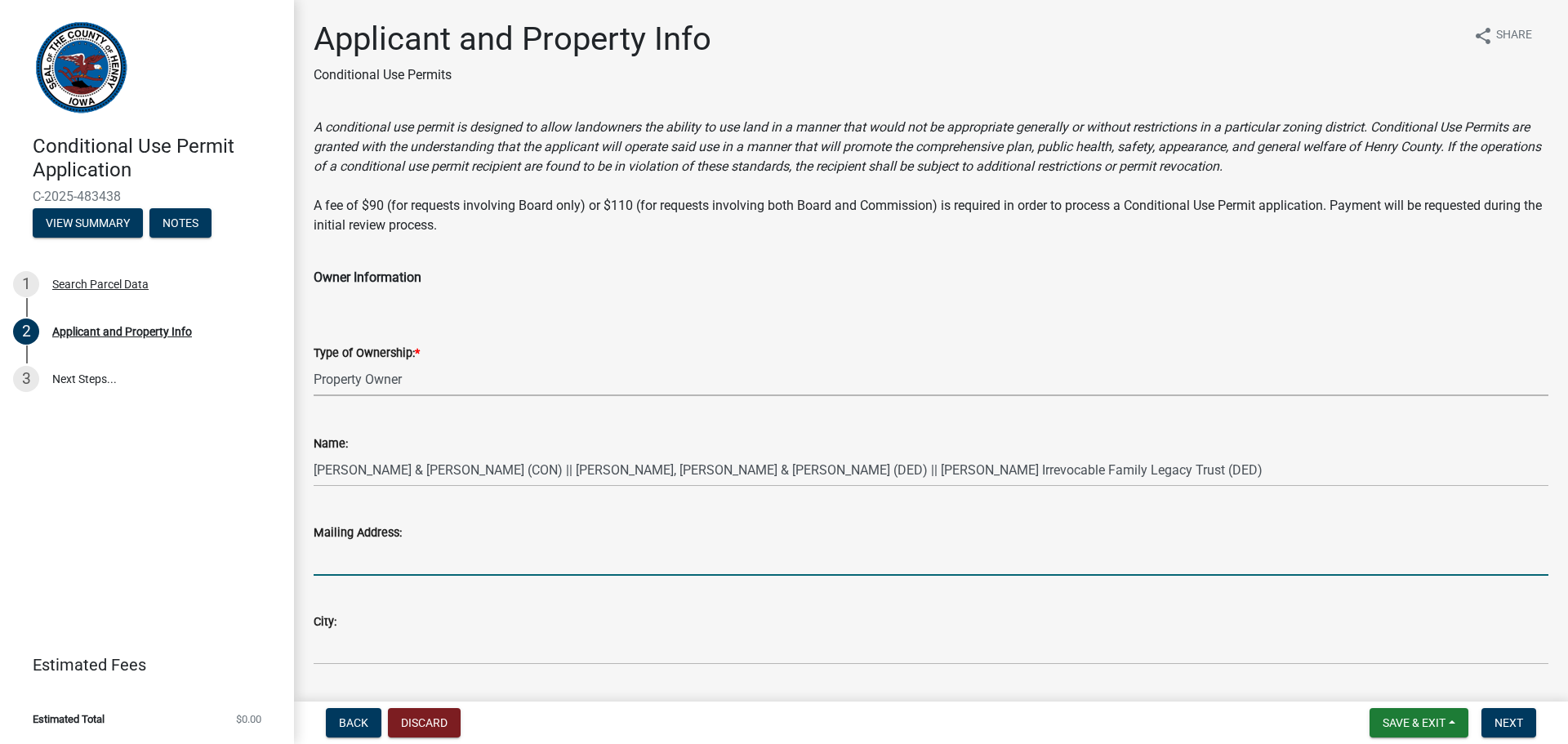
click at [362, 555] on input "Mailing Address:" at bounding box center [931, 558] width 1235 height 34
type input "1062 Bluegrass Dr"
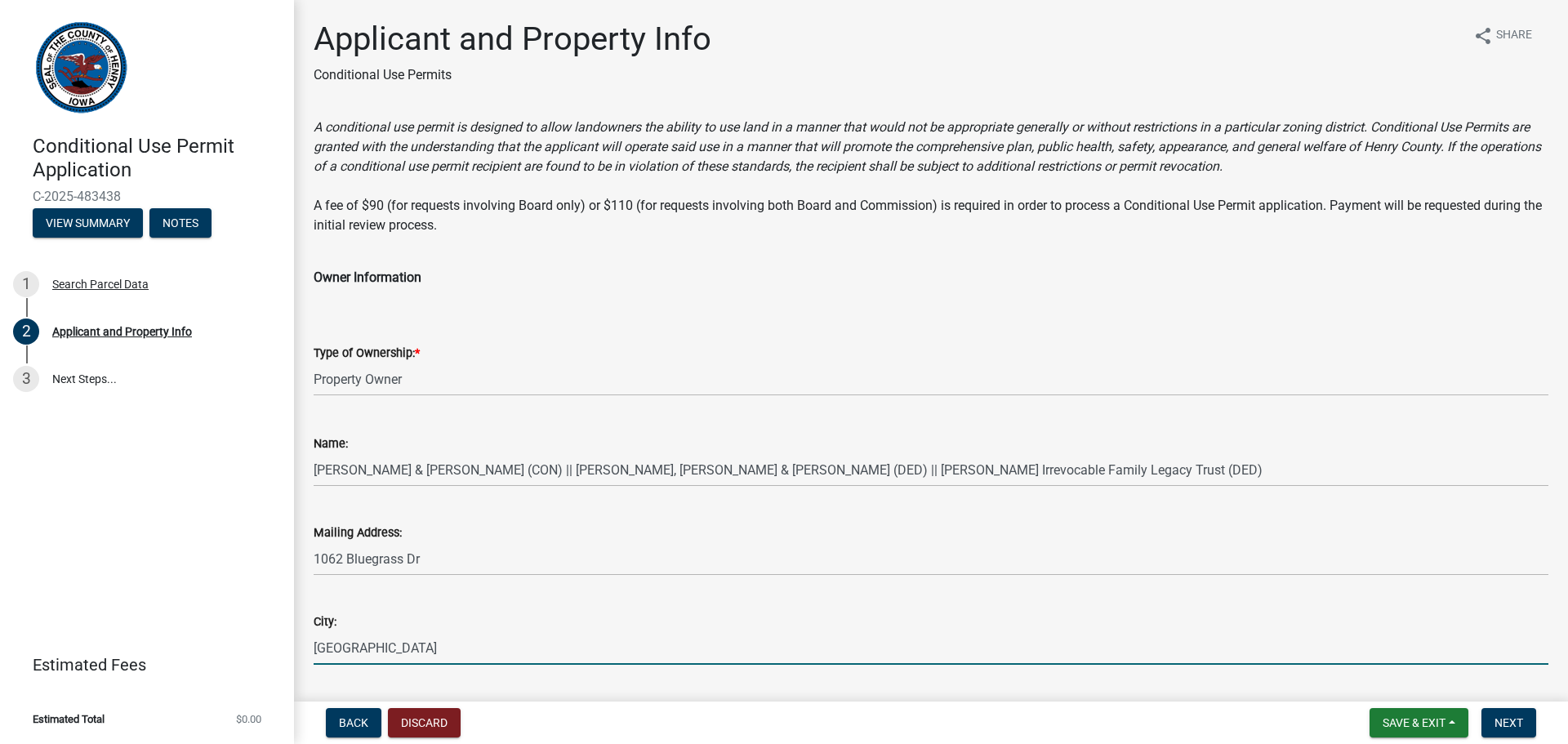
type input "[GEOGRAPHIC_DATA]"
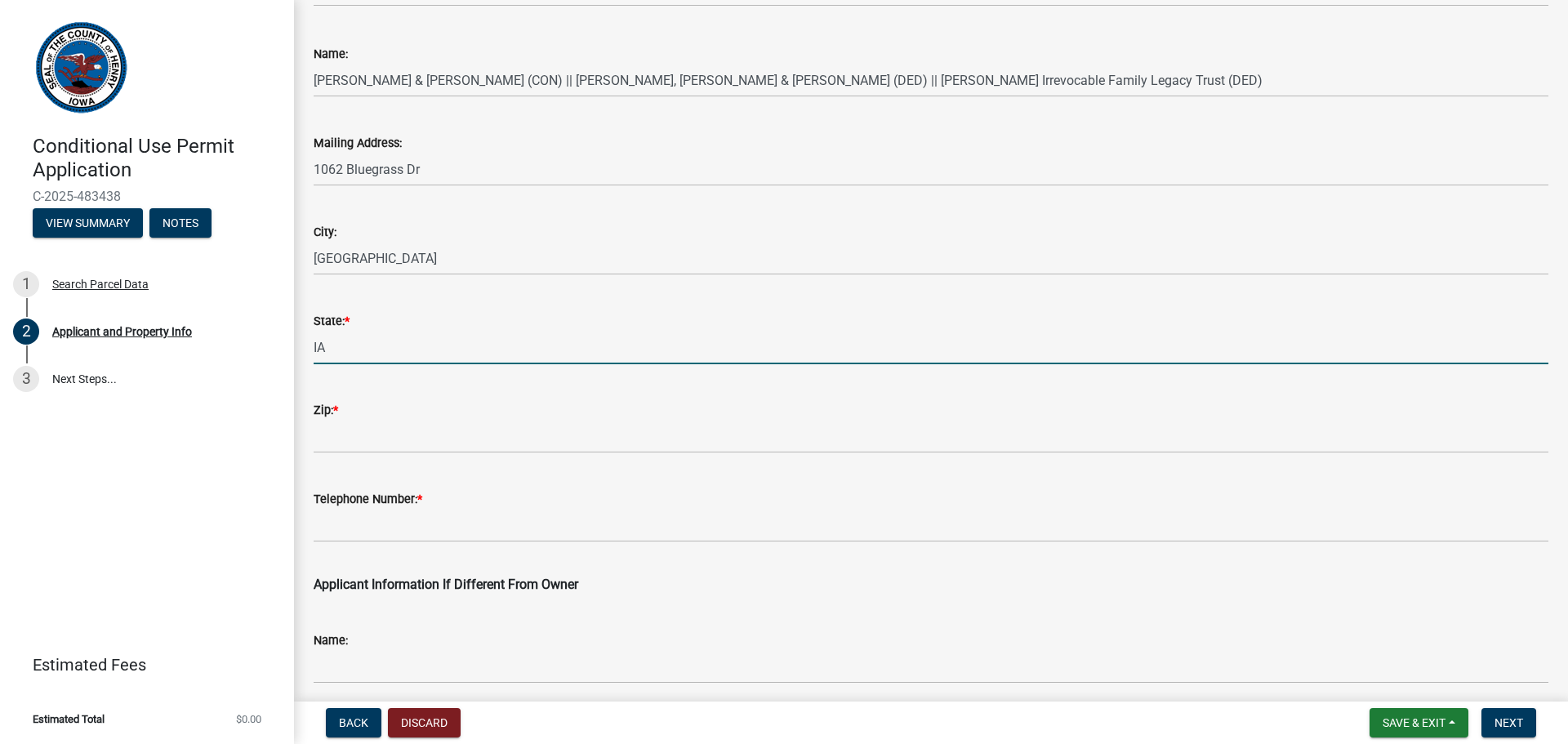
type input "IA"
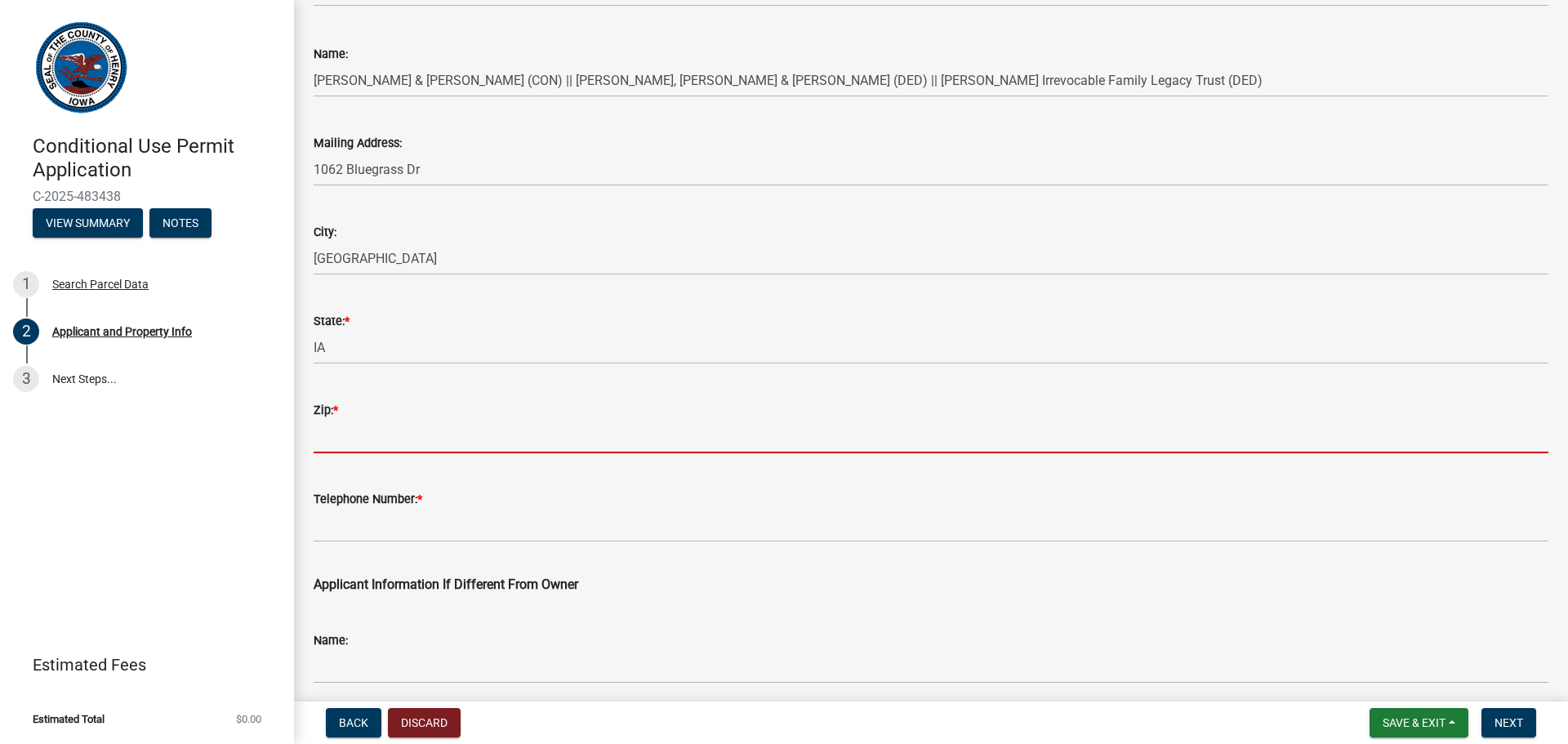
type input "2"
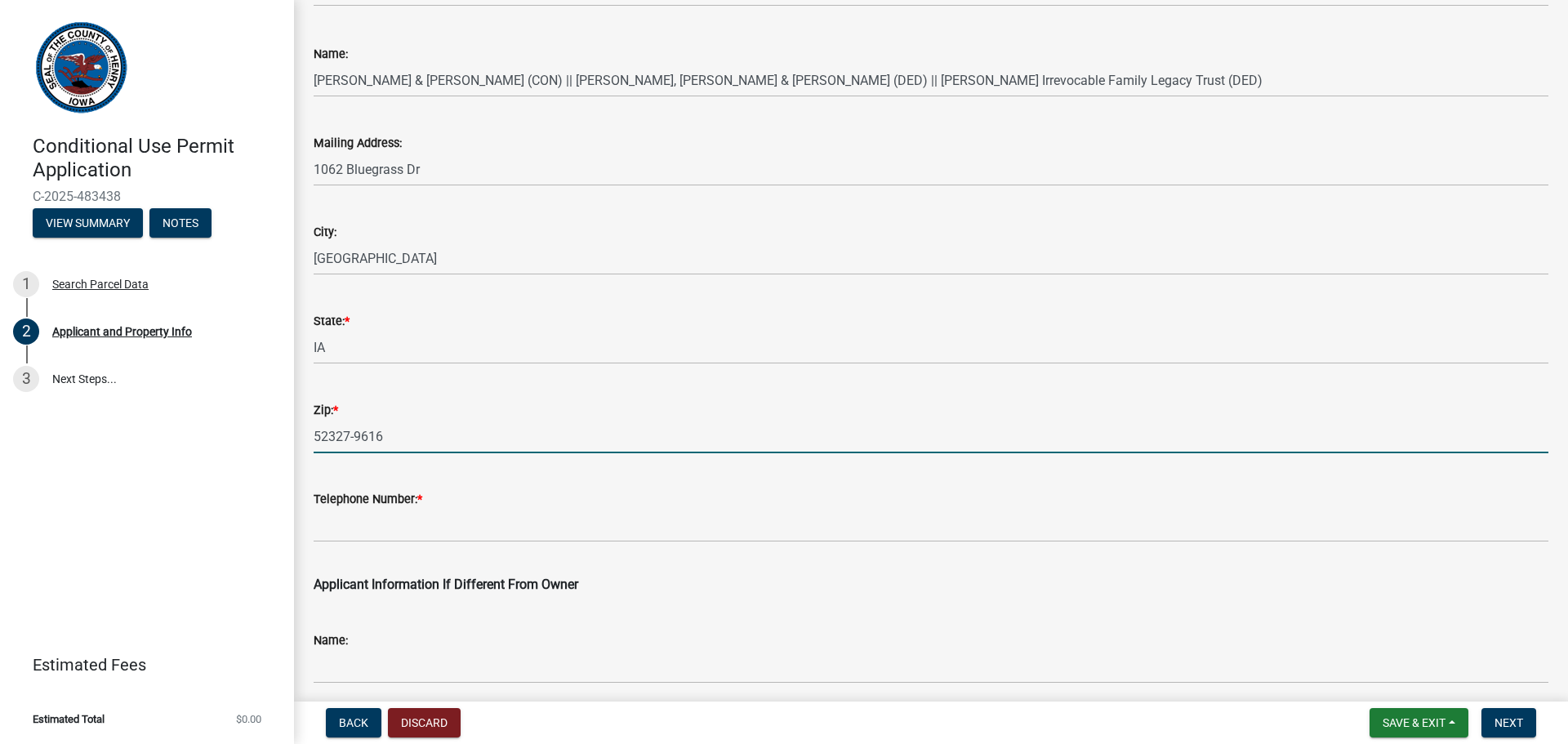
type input "52327-9616"
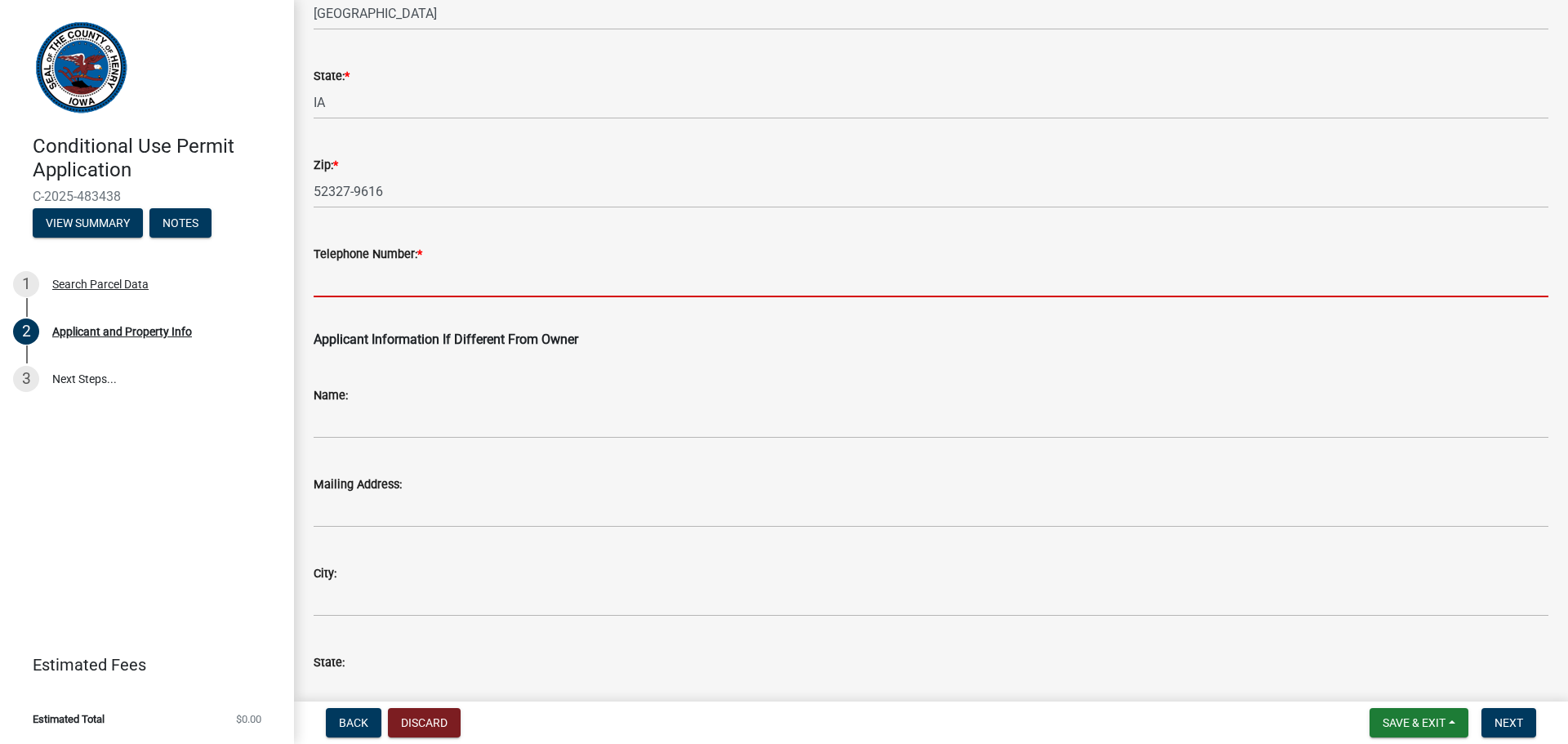
scroll to position [716, 0]
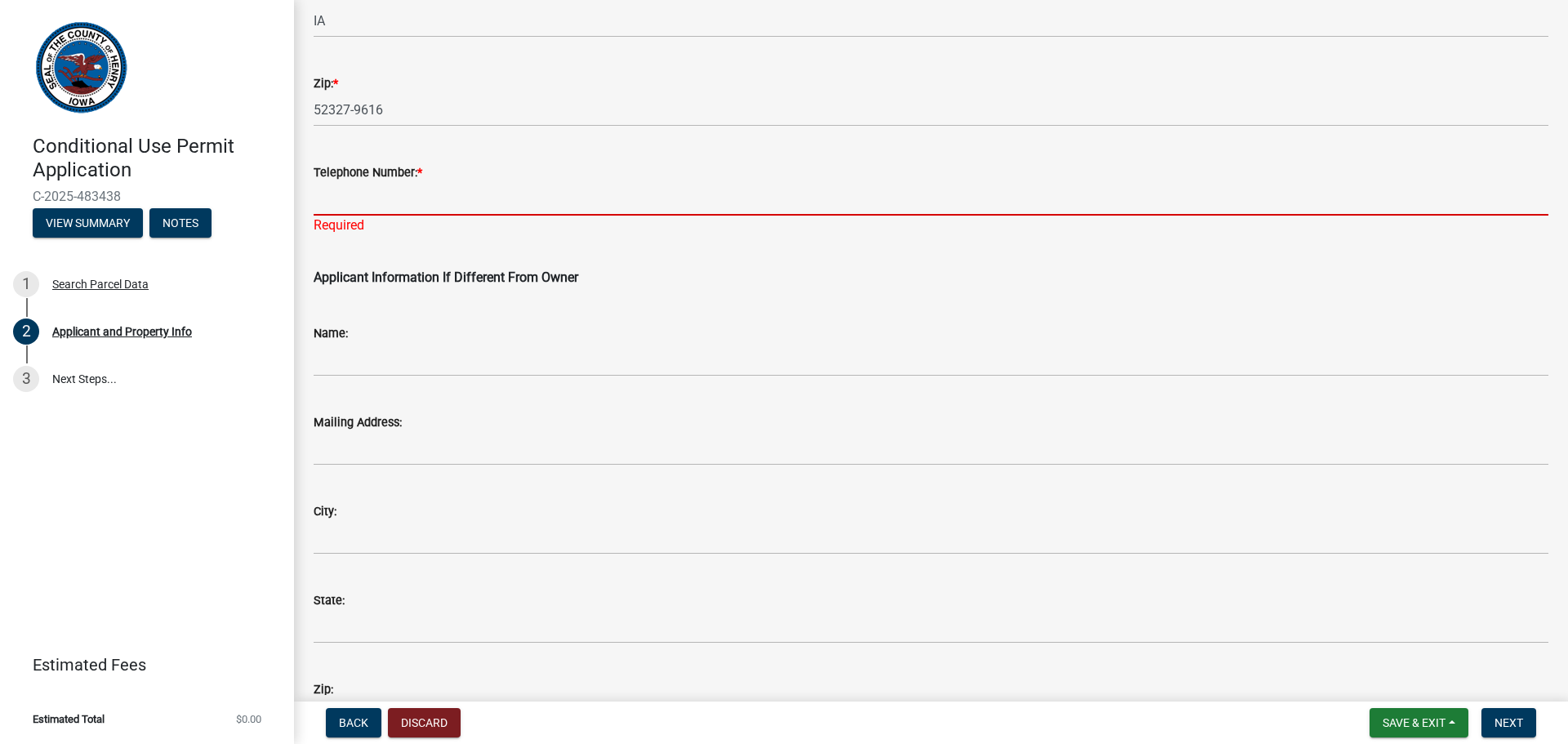
paste input "[PHONE_NUMBER]"
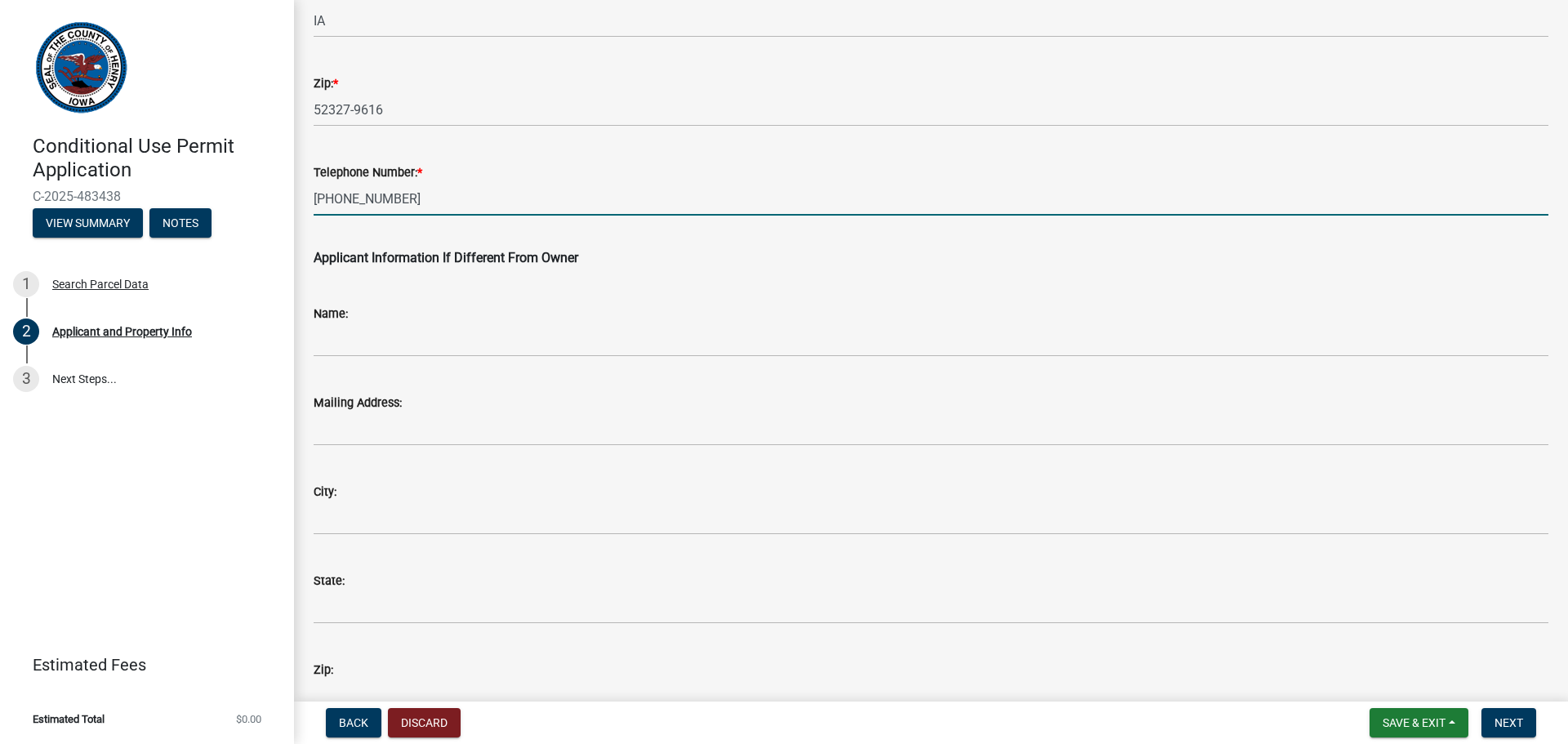
click at [314, 200] on input "[PHONE_NUMBER]" at bounding box center [931, 199] width 1235 height 34
type input "[PHONE_NUMBER]"
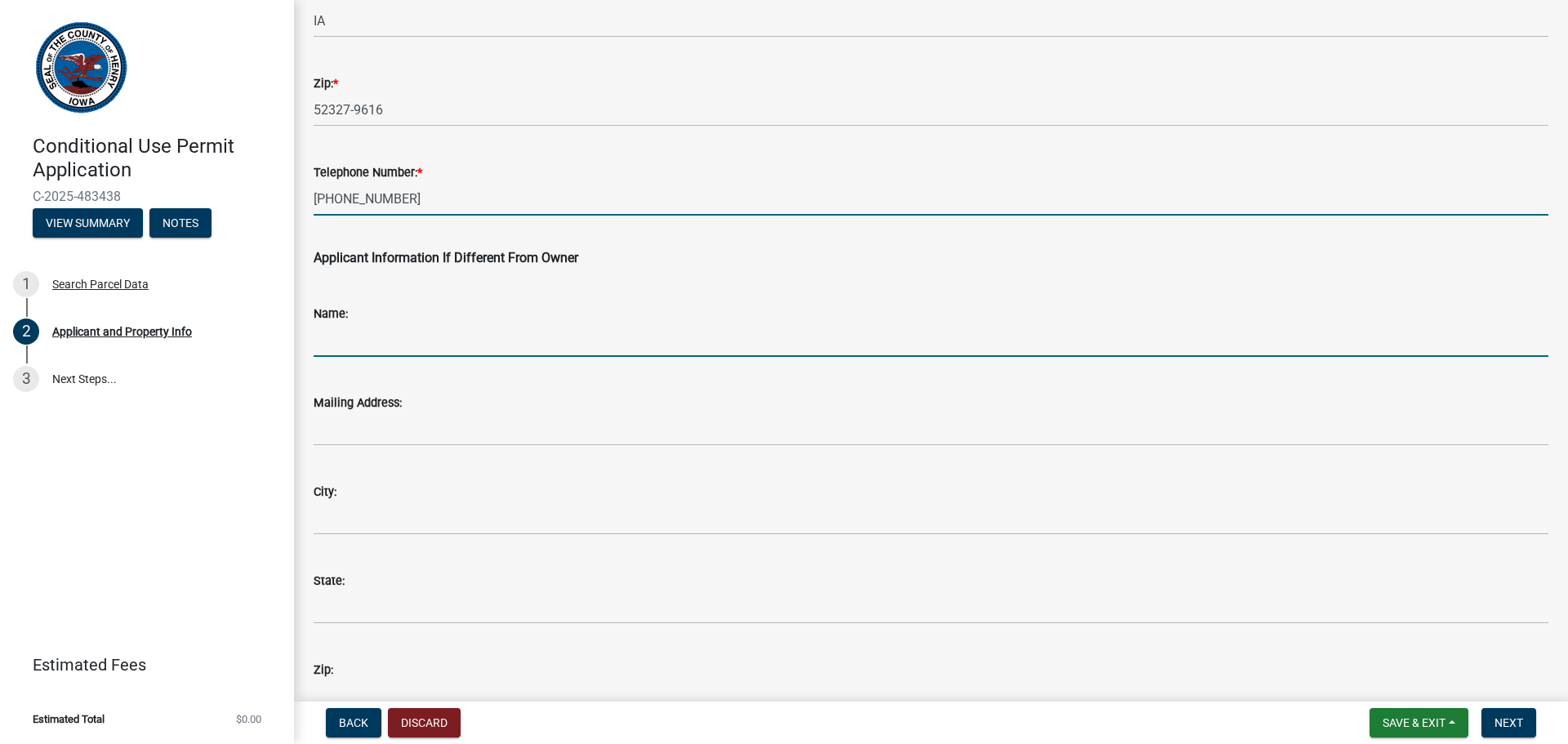
click at [361, 337] on input "Name:" at bounding box center [931, 340] width 1235 height 34
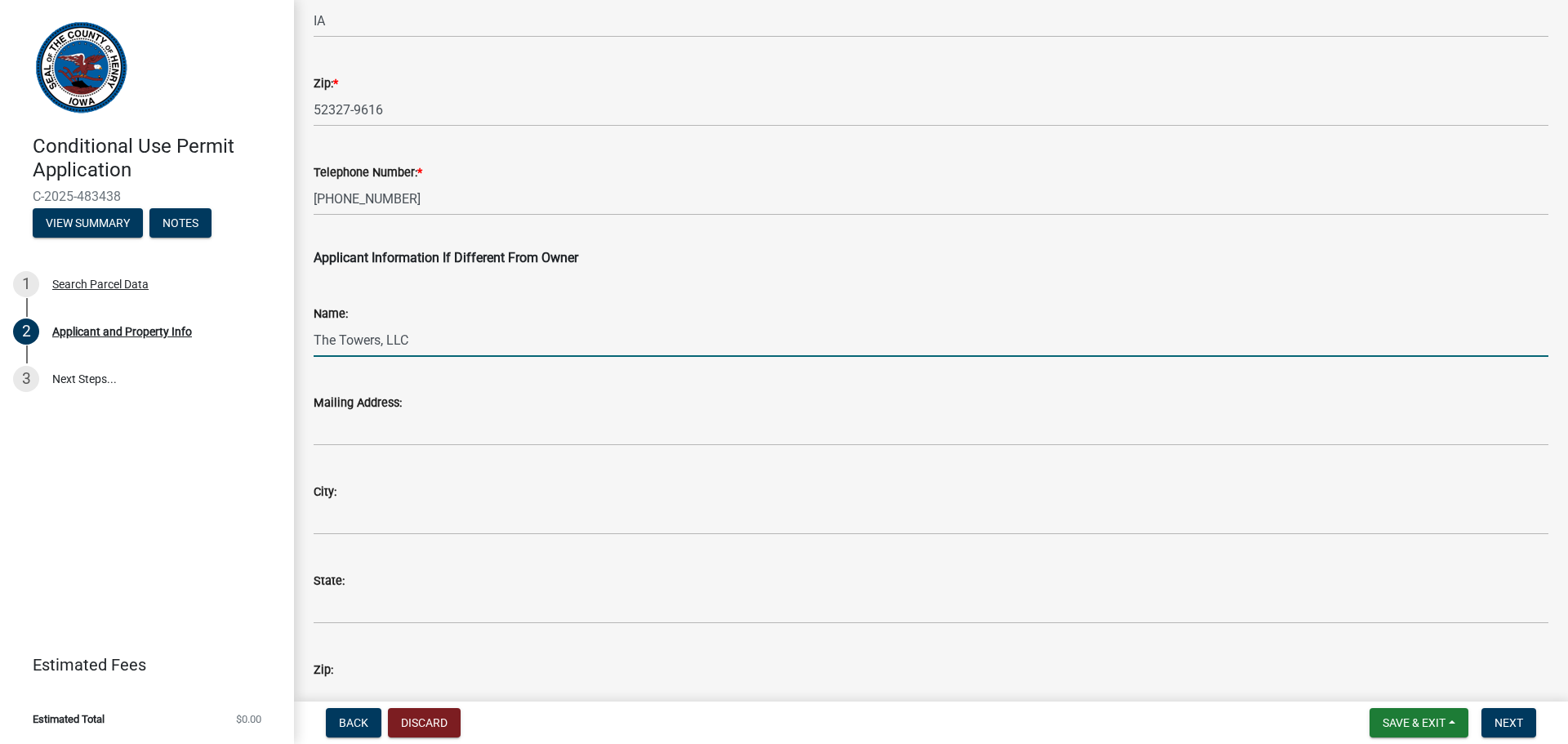
type input "The Towers, LLC"
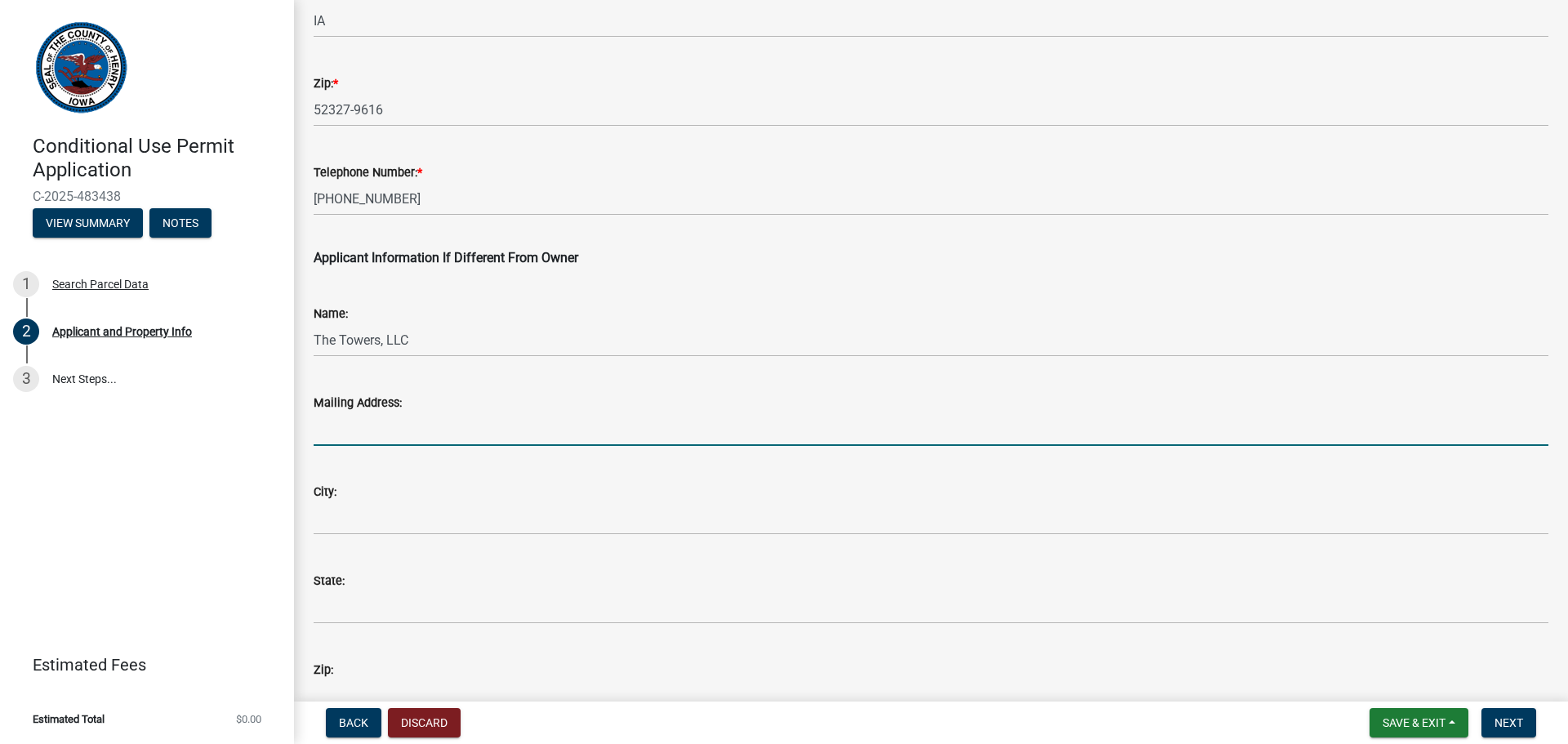
click at [400, 428] on input "Mailing Address:" at bounding box center [931, 429] width 1235 height 34
type input "[STREET_ADDRESS]"
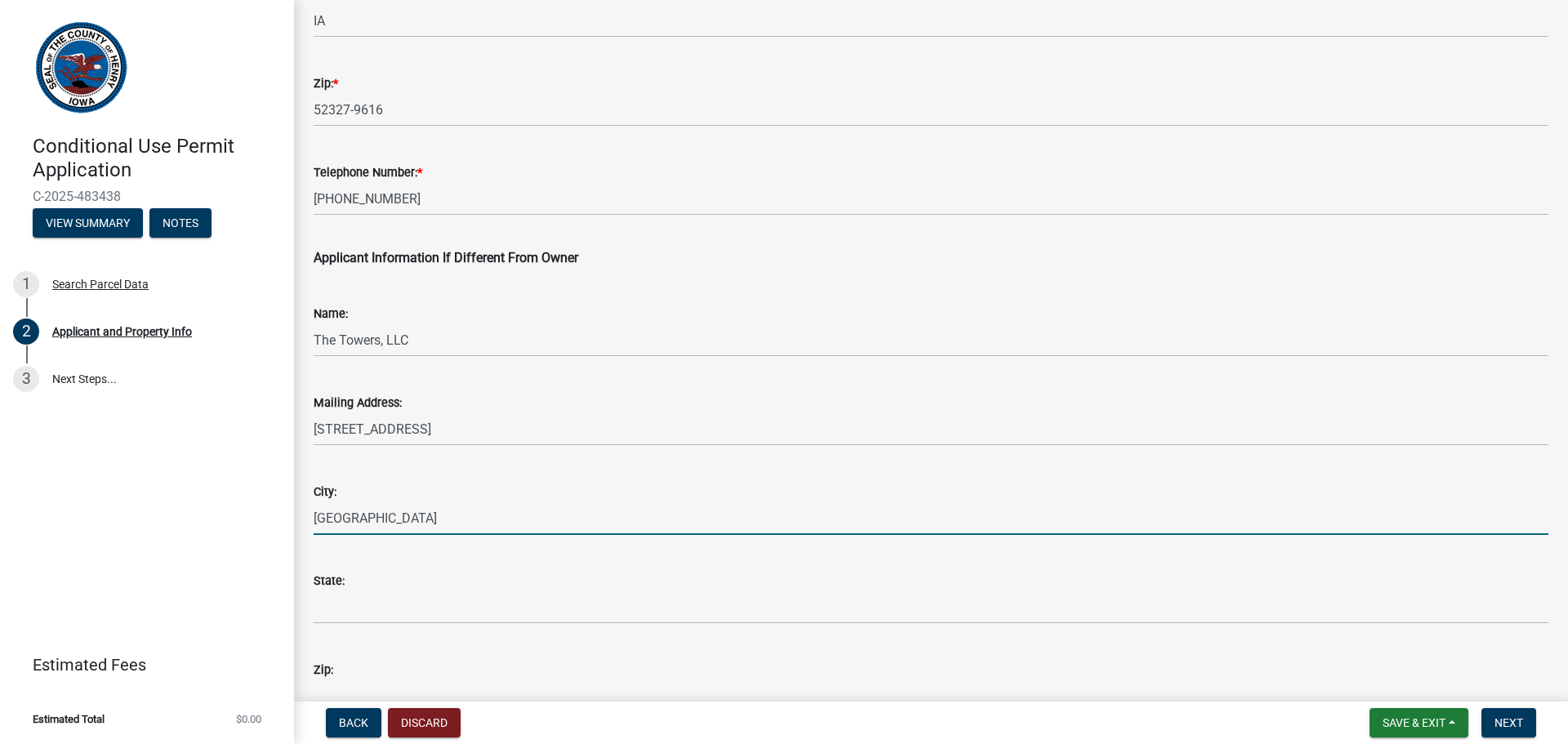
type input "[GEOGRAPHIC_DATA]"
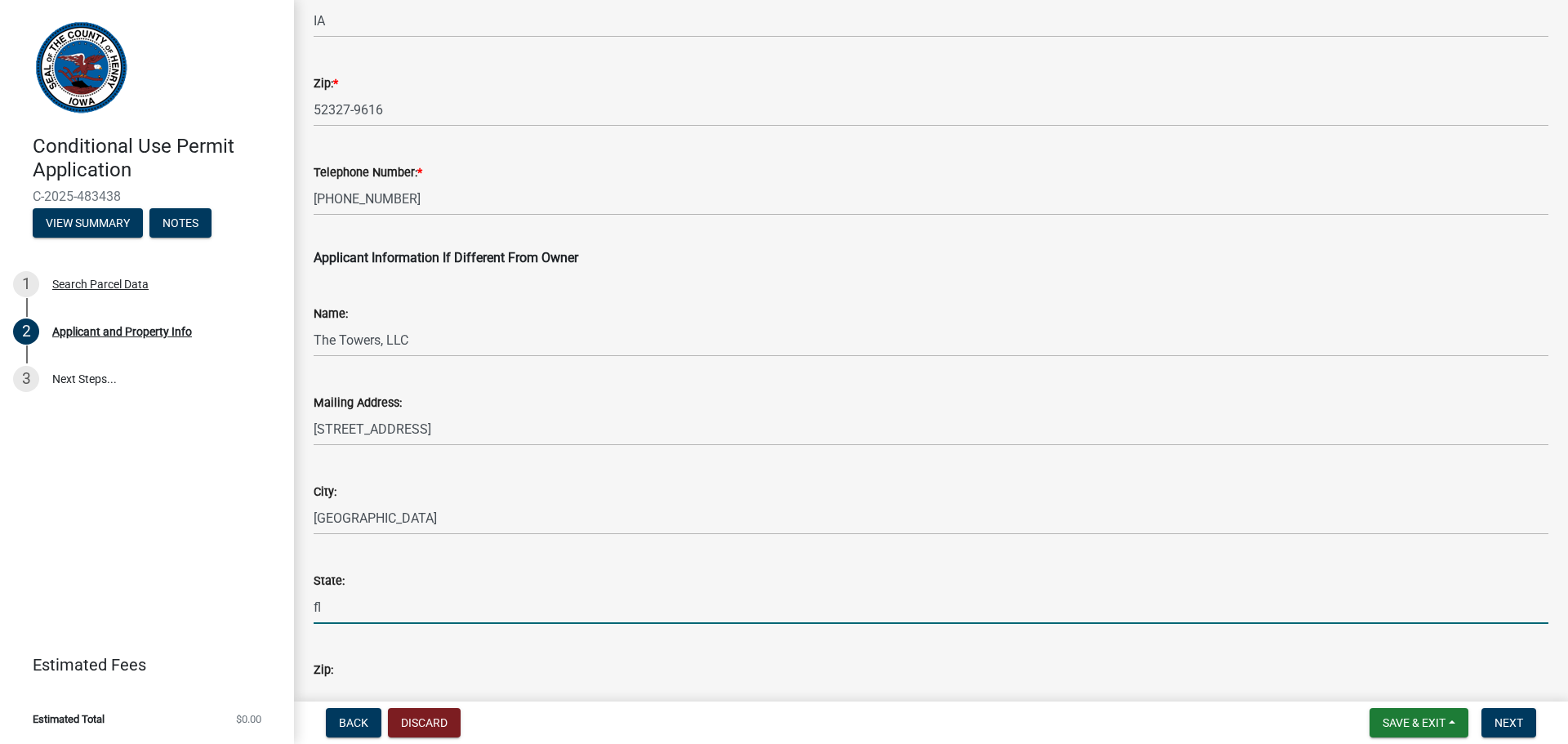
type input "f"
type input "FL"
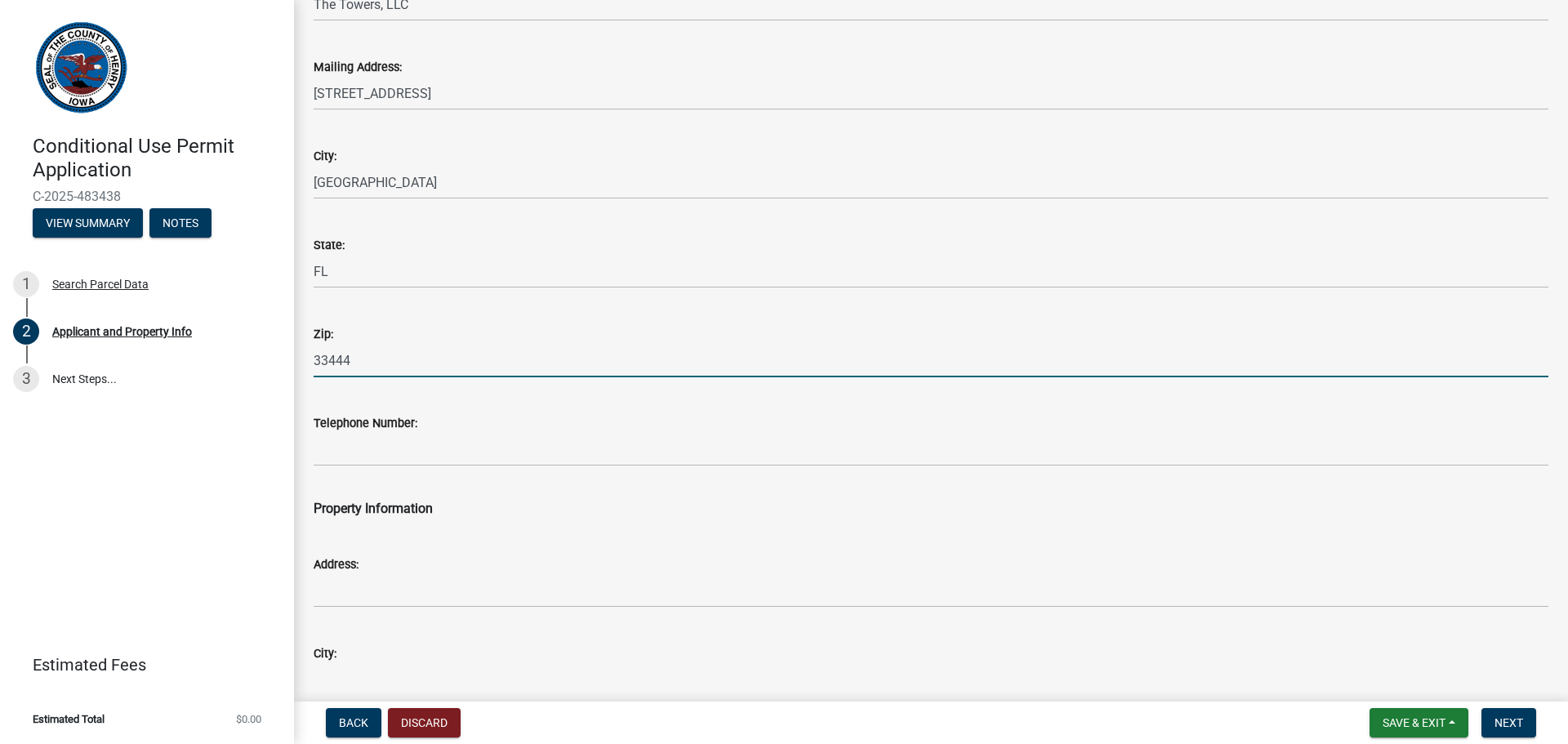
scroll to position [1061, 0]
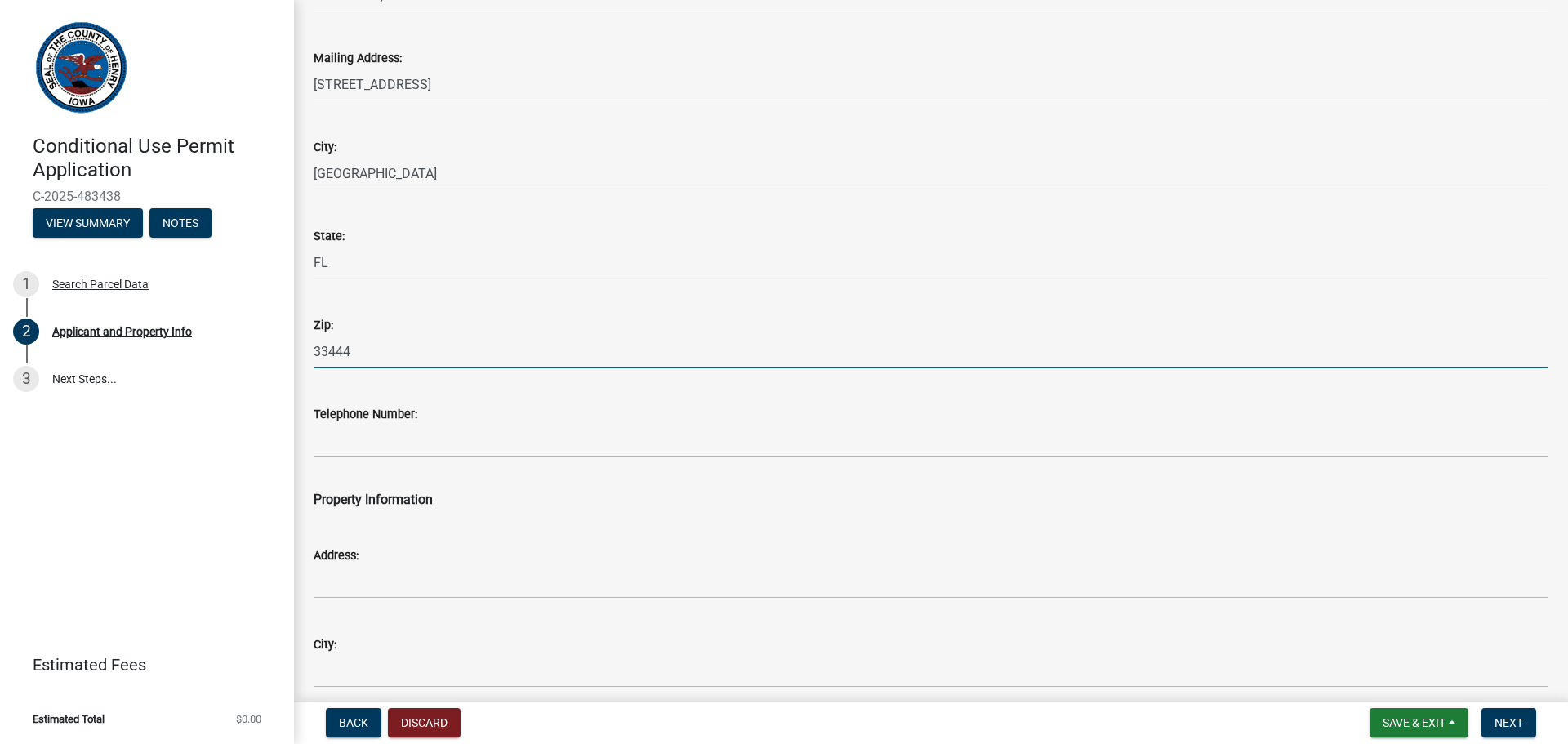
type input "33444"
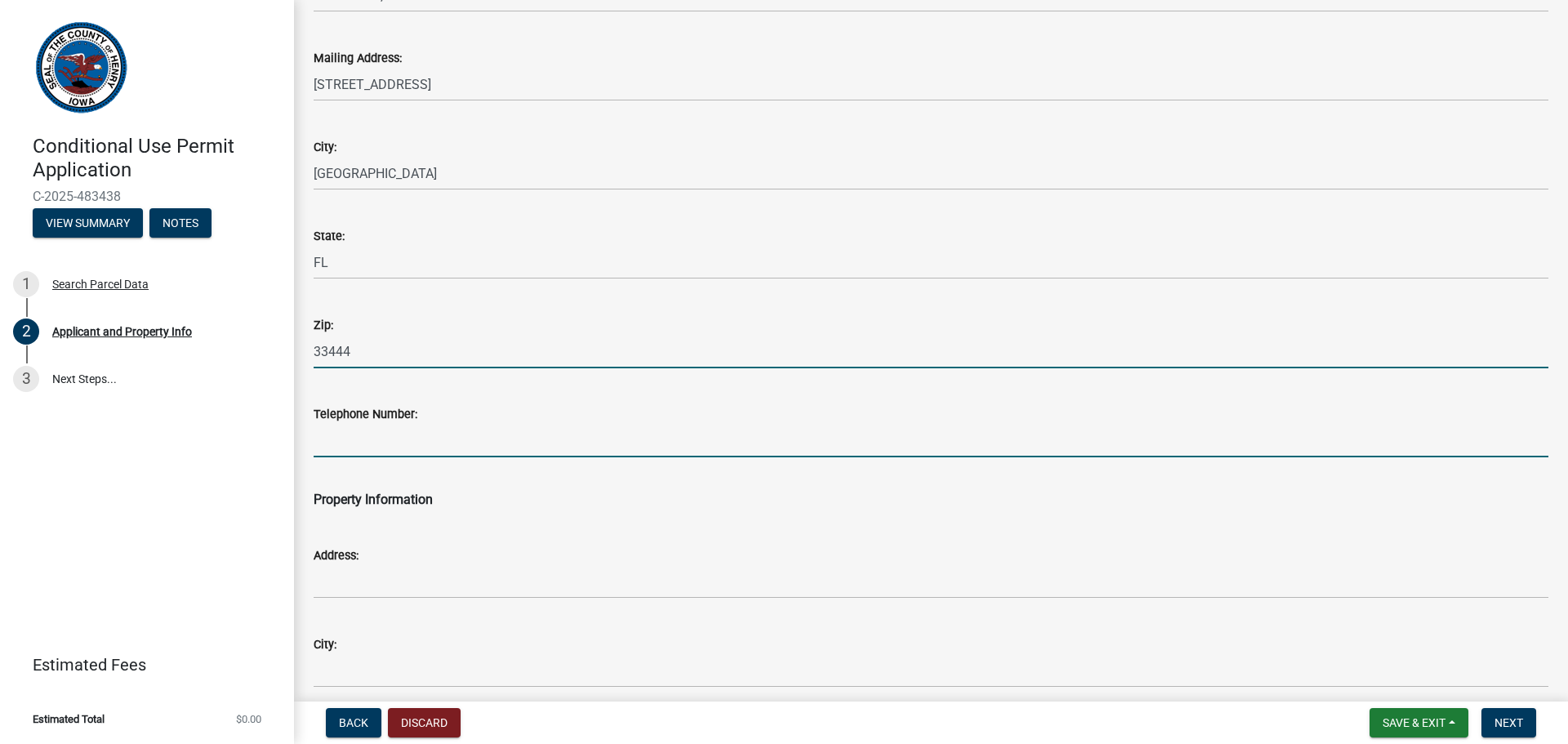
click at [465, 453] on input "Telephone Number:" at bounding box center [931, 440] width 1235 height 34
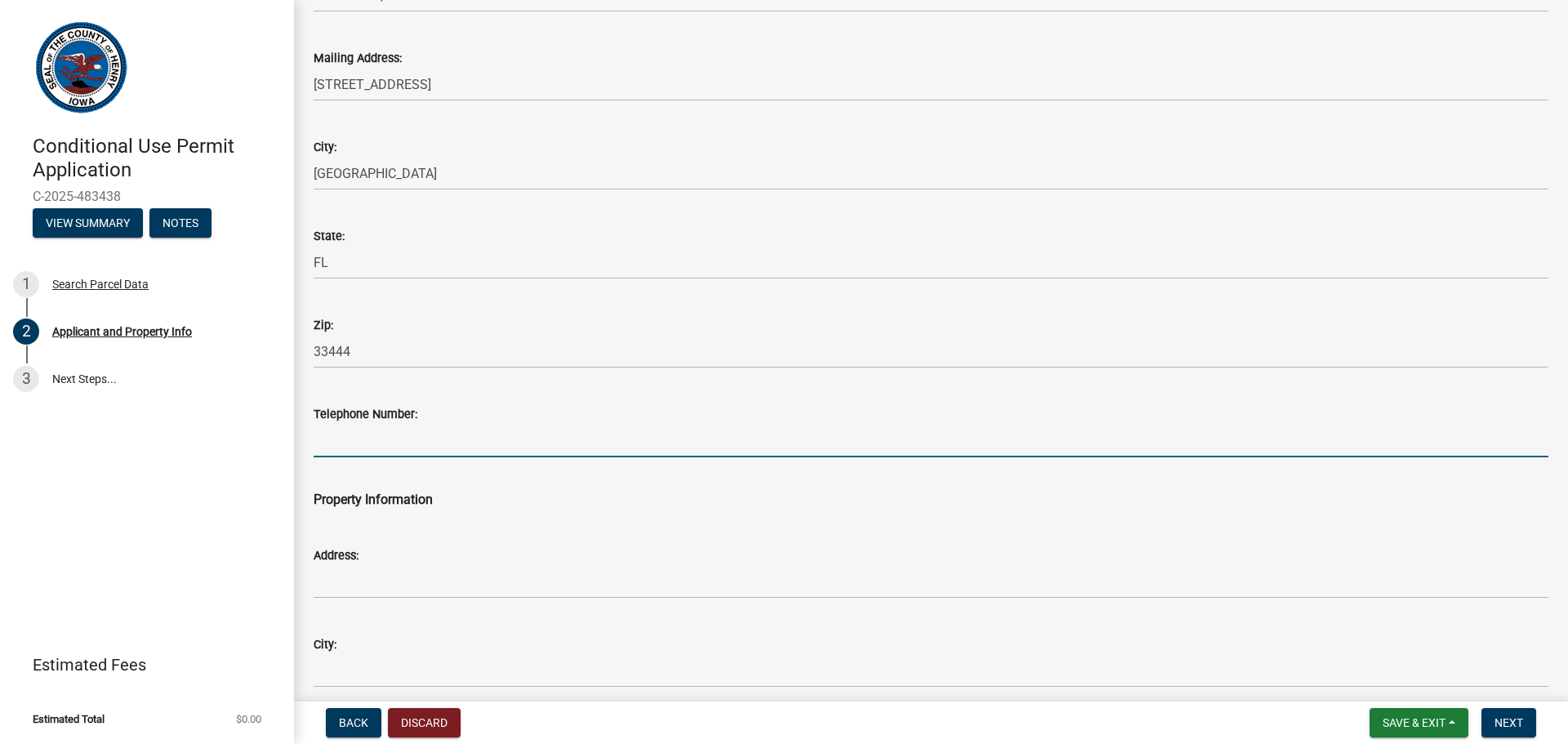
click at [380, 450] on input "Telephone Number:" at bounding box center [931, 440] width 1235 height 34
paste input "[PHONE_NUMBER]"
type input "[PHONE_NUMBER]"
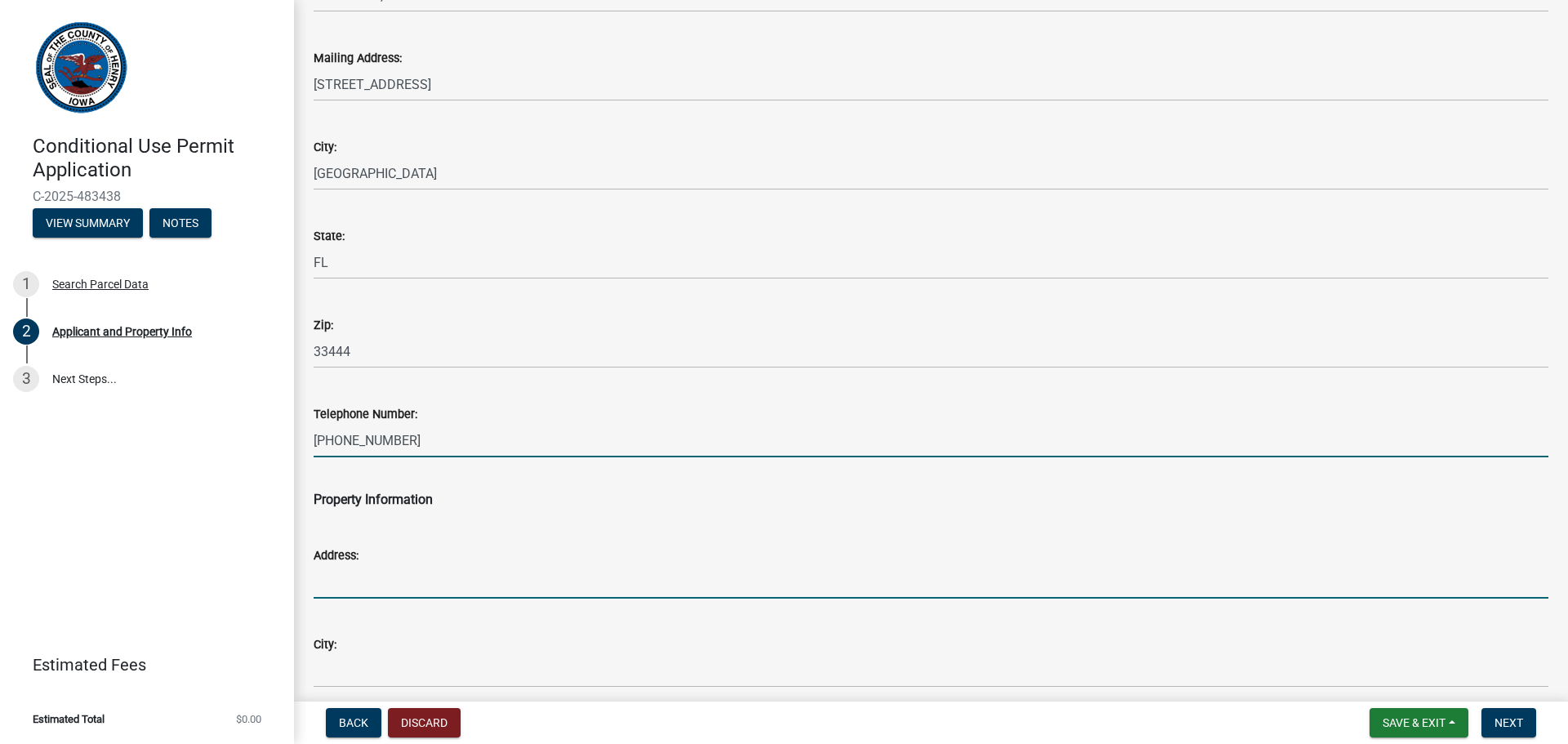
click at [361, 575] on input "Address:" at bounding box center [931, 581] width 1235 height 34
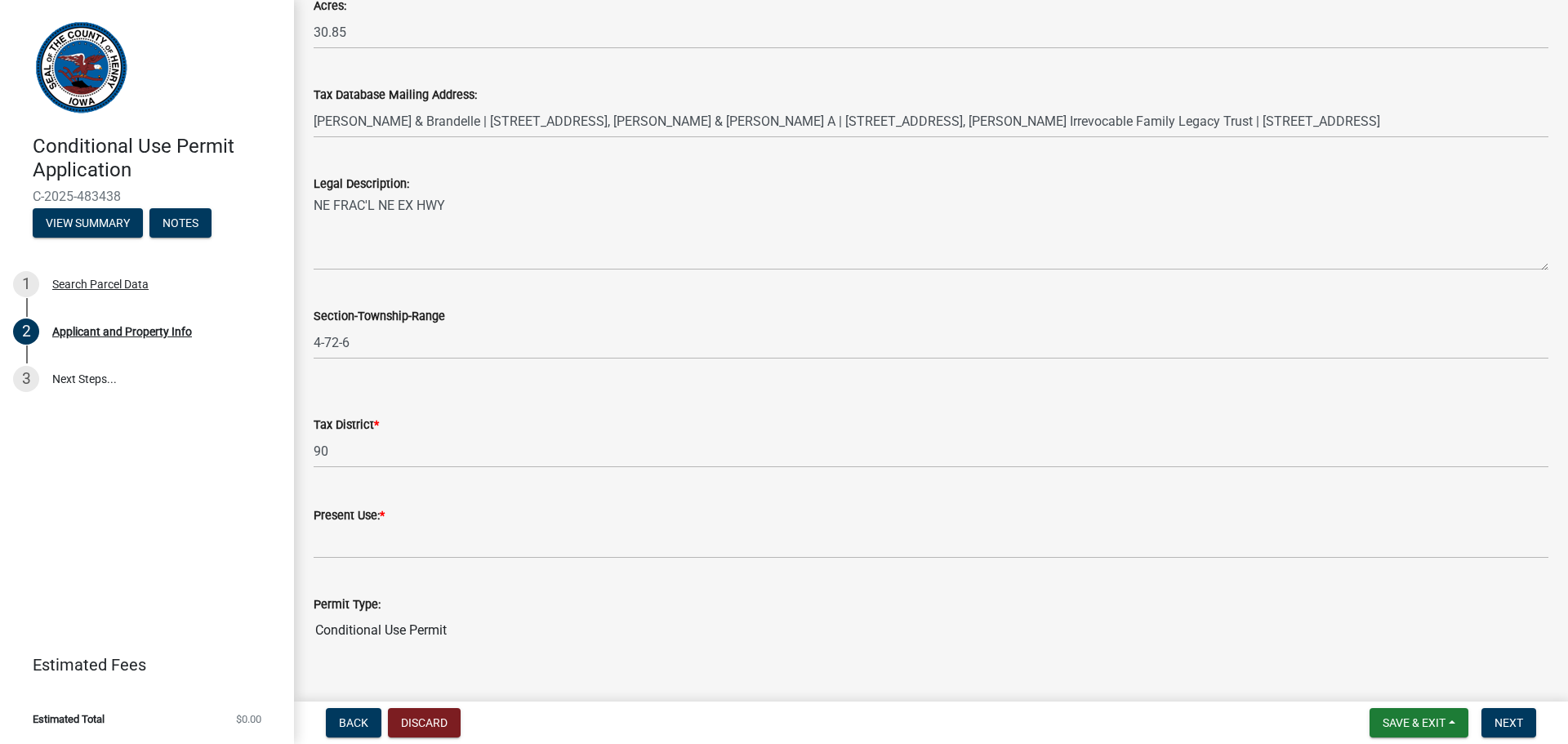
scroll to position [1997, 0]
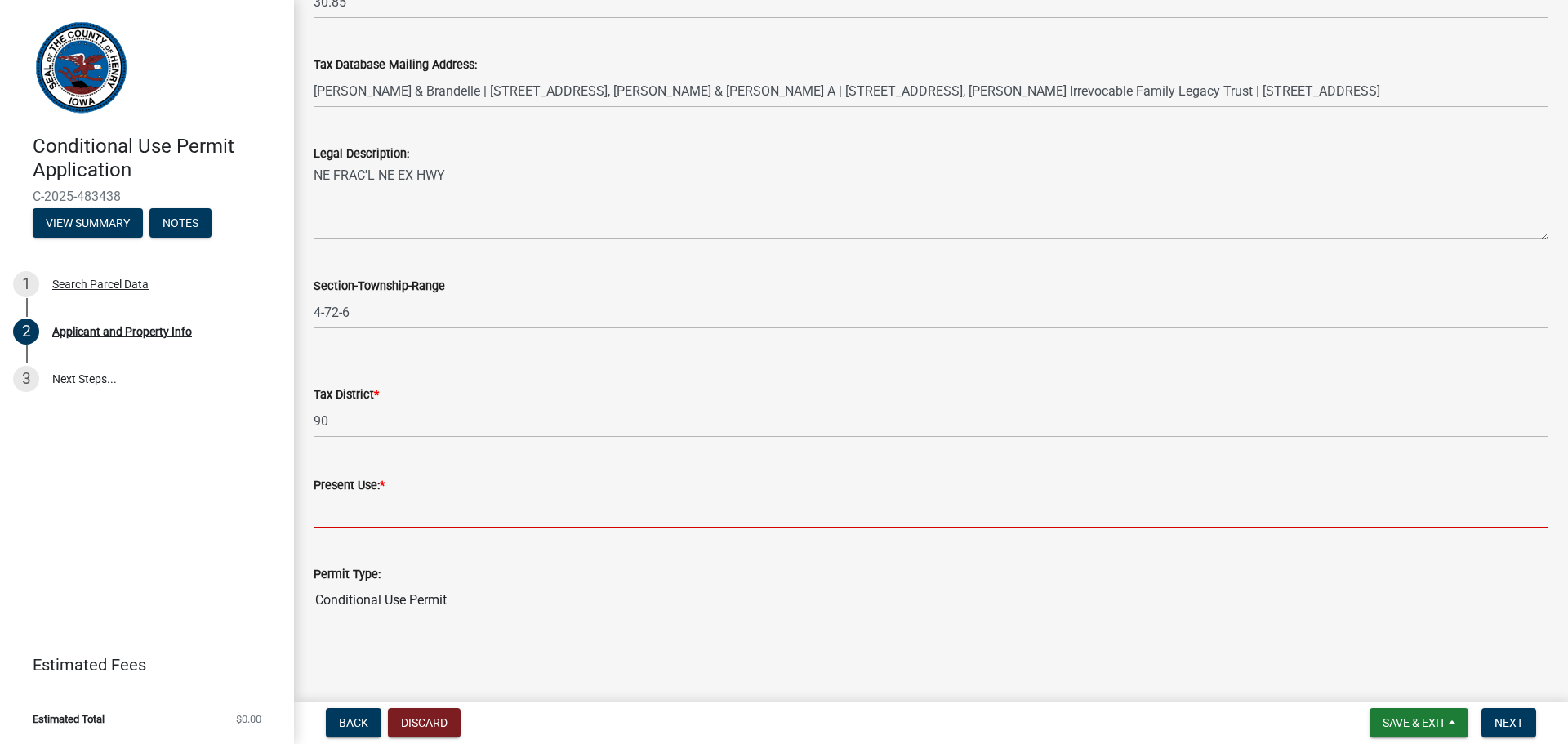
click at [438, 512] on input "Present Use: *" at bounding box center [931, 512] width 1235 height 34
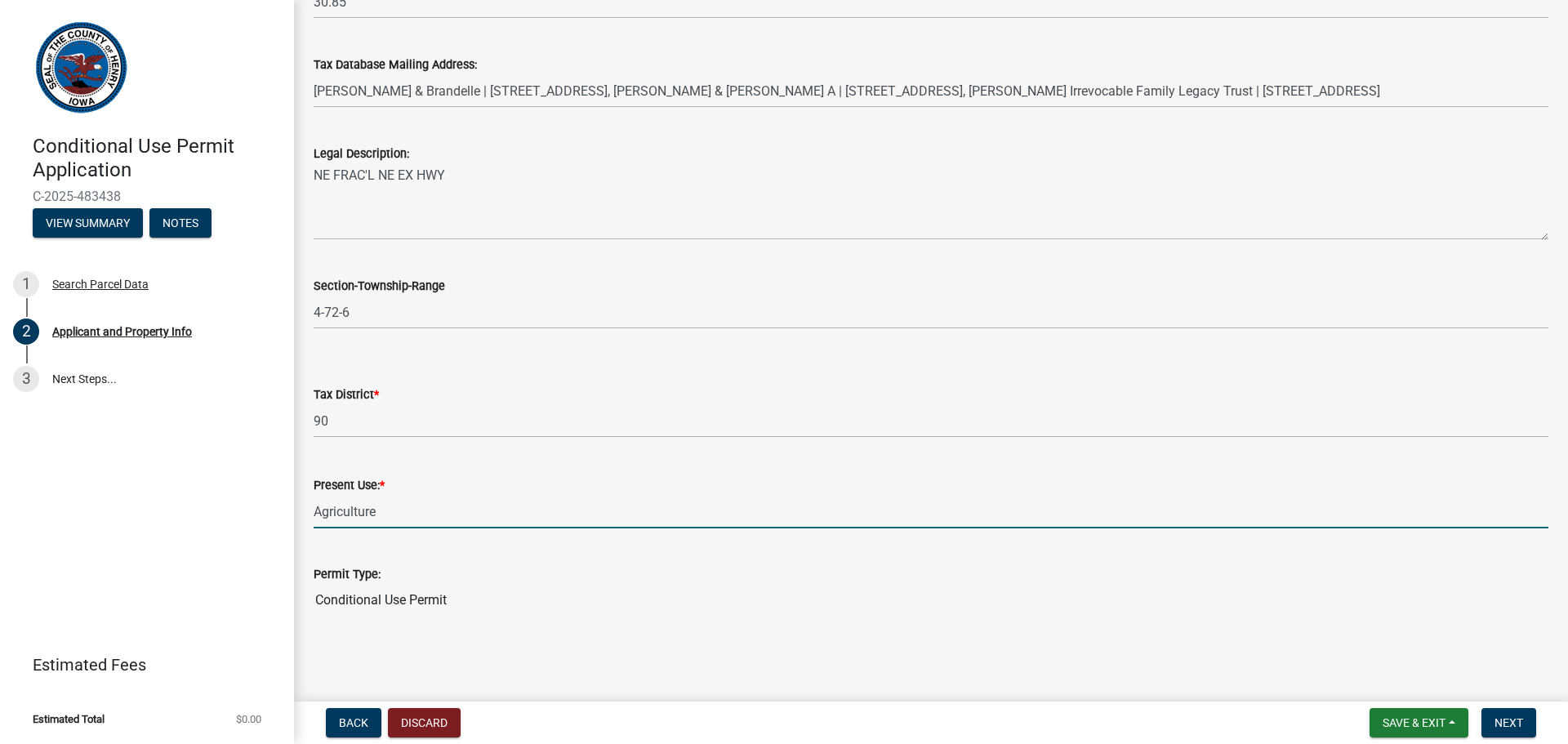
type input "Agriculture"
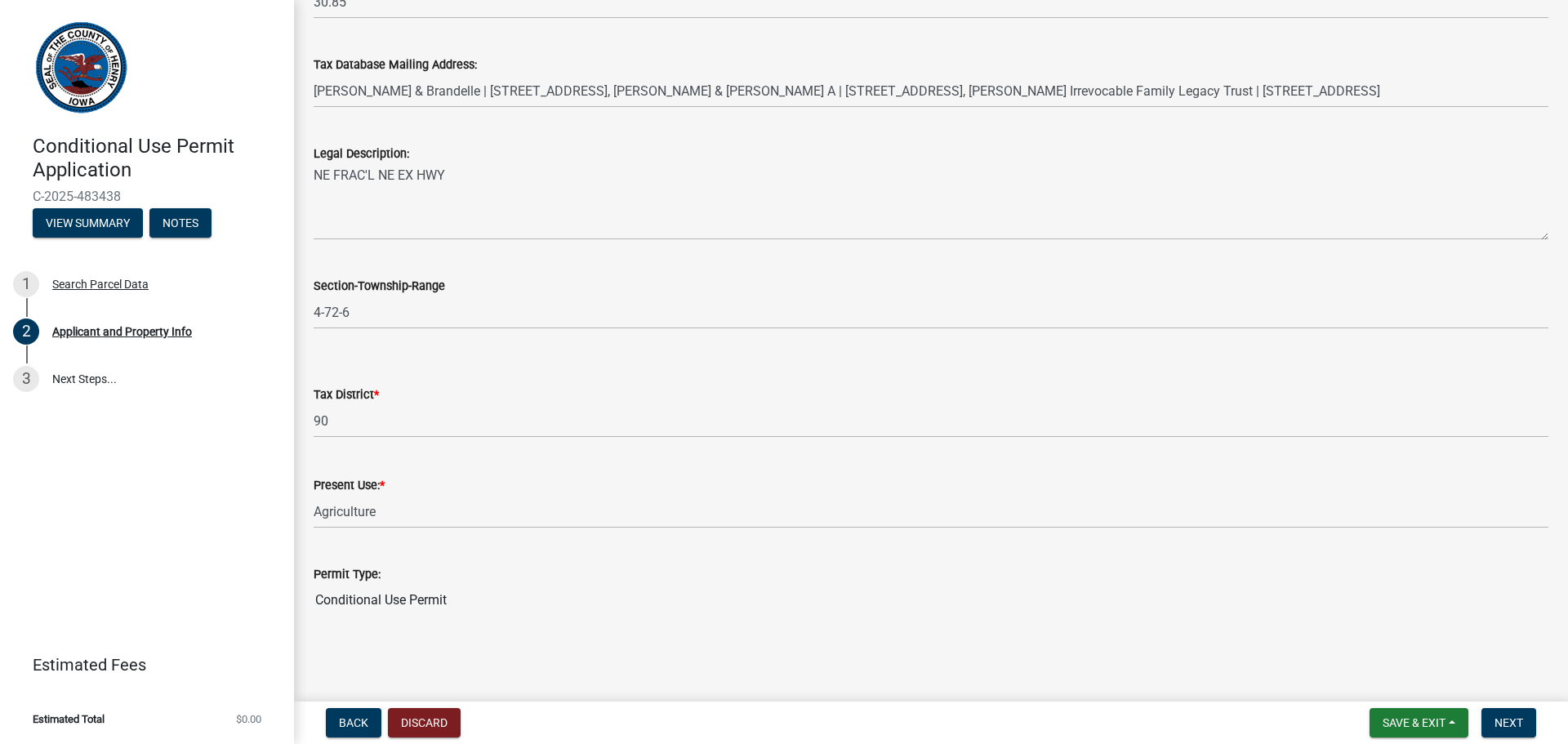
click at [568, 610] on input "Conditional Use Permit" at bounding box center [931, 600] width 1235 height 33
click at [1507, 719] on span "Next" at bounding box center [1508, 723] width 29 height 13
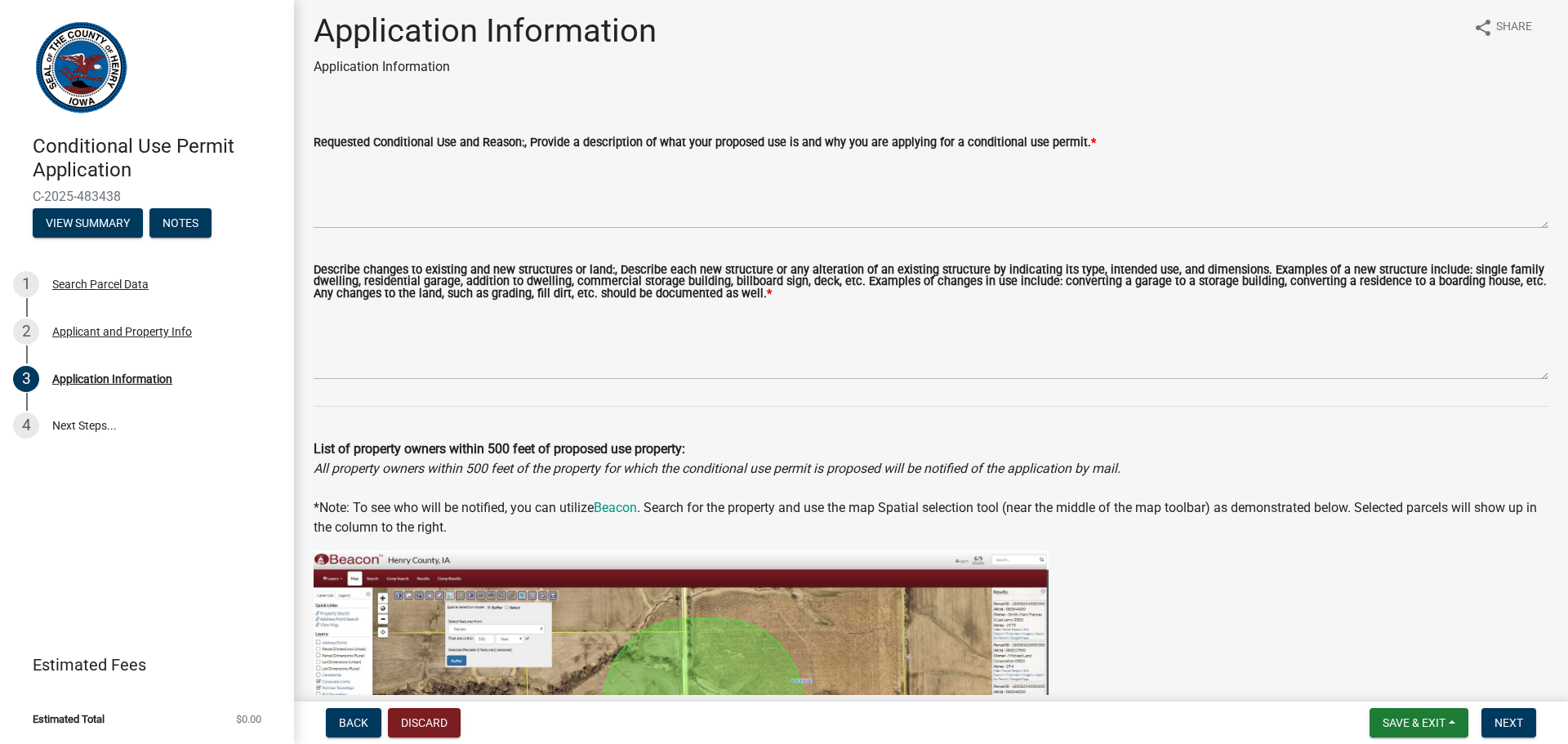
scroll to position [0, 0]
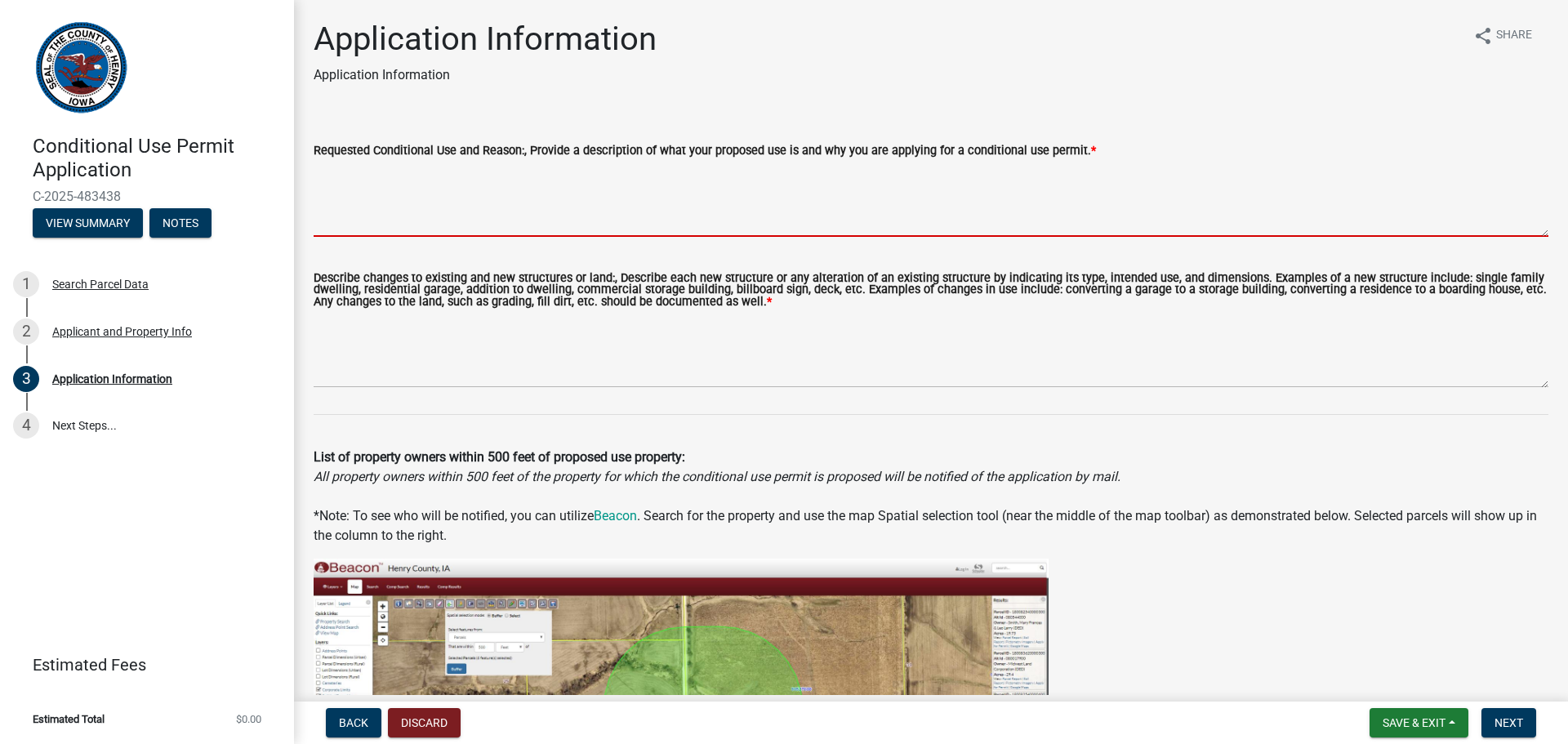
click at [490, 223] on textarea "Requested Conditional Use and Reason:, Provide a description of what your propo…" at bounding box center [931, 198] width 1235 height 76
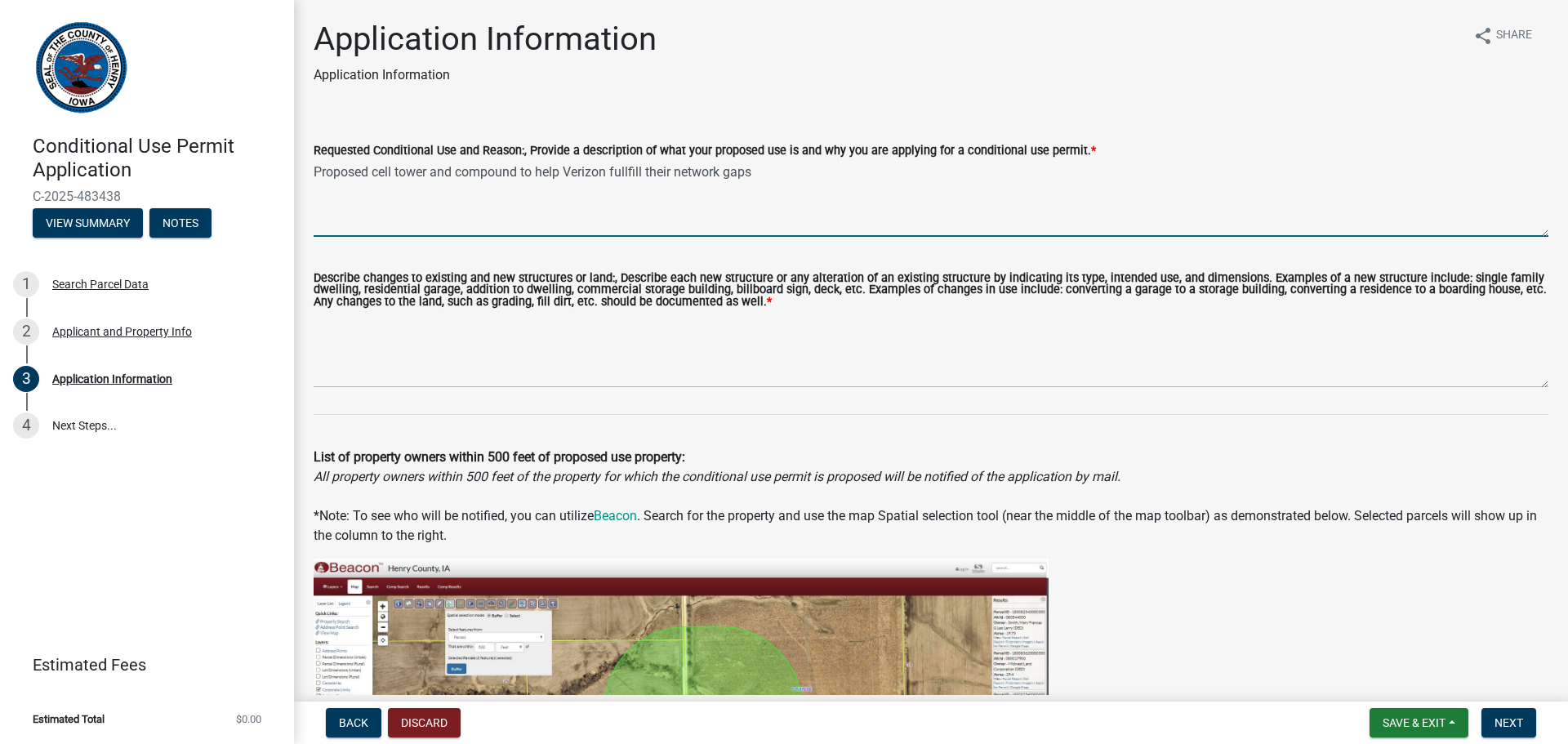
click at [757, 179] on textarea "Proposed cell tower and compound to help Verizon fullfill their network gaps" at bounding box center [931, 198] width 1235 height 76
click at [775, 178] on textarea "Proposed cell tower and compound to help Verizon fulfill their network needs" at bounding box center [931, 198] width 1235 height 76
type textarea "Proposed cell tower and compound to help Verizon fulfill their network needs to…"
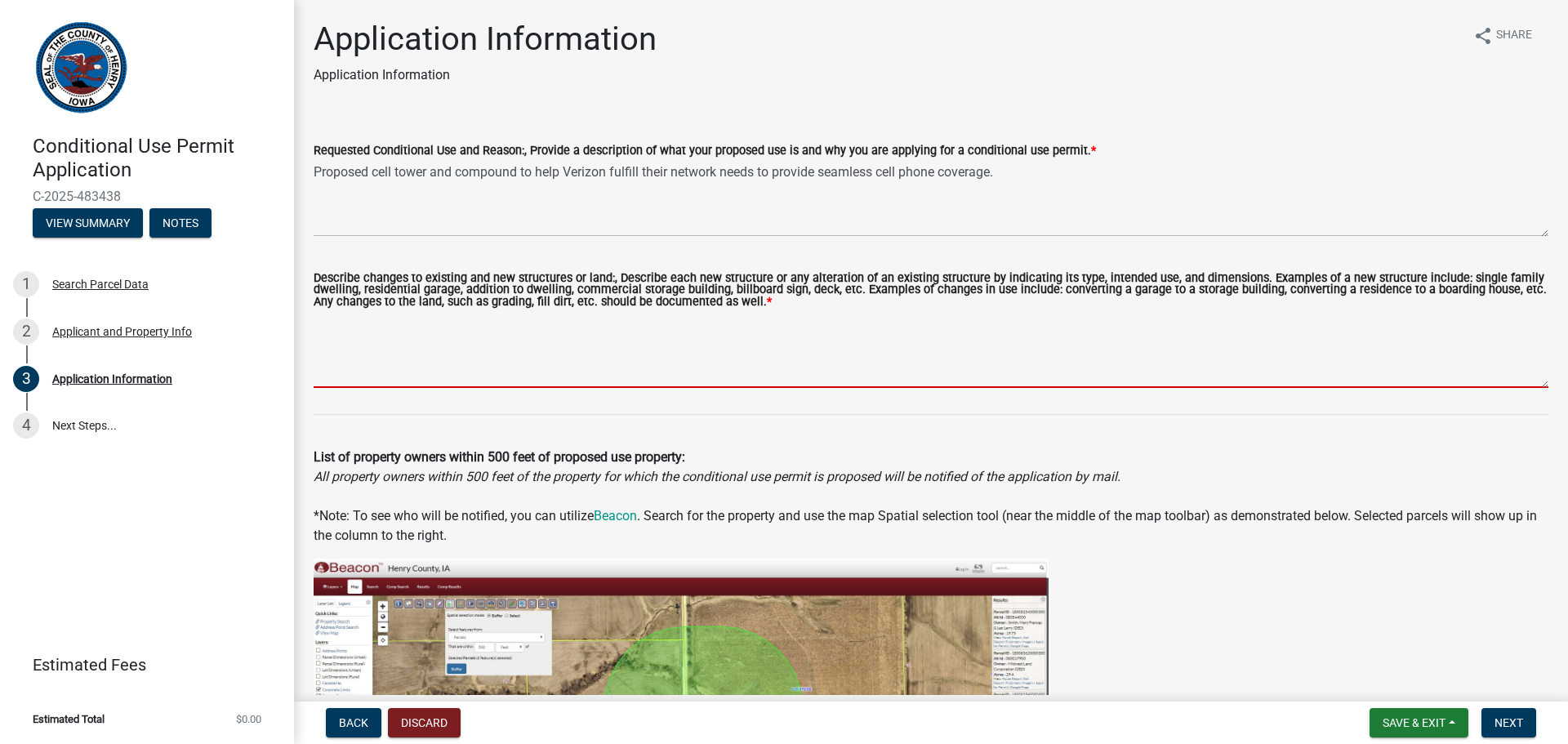
click at [338, 373] on textarea "Describe changes to existing and new structures or land:, Describe each new str…" at bounding box center [931, 349] width 1235 height 76
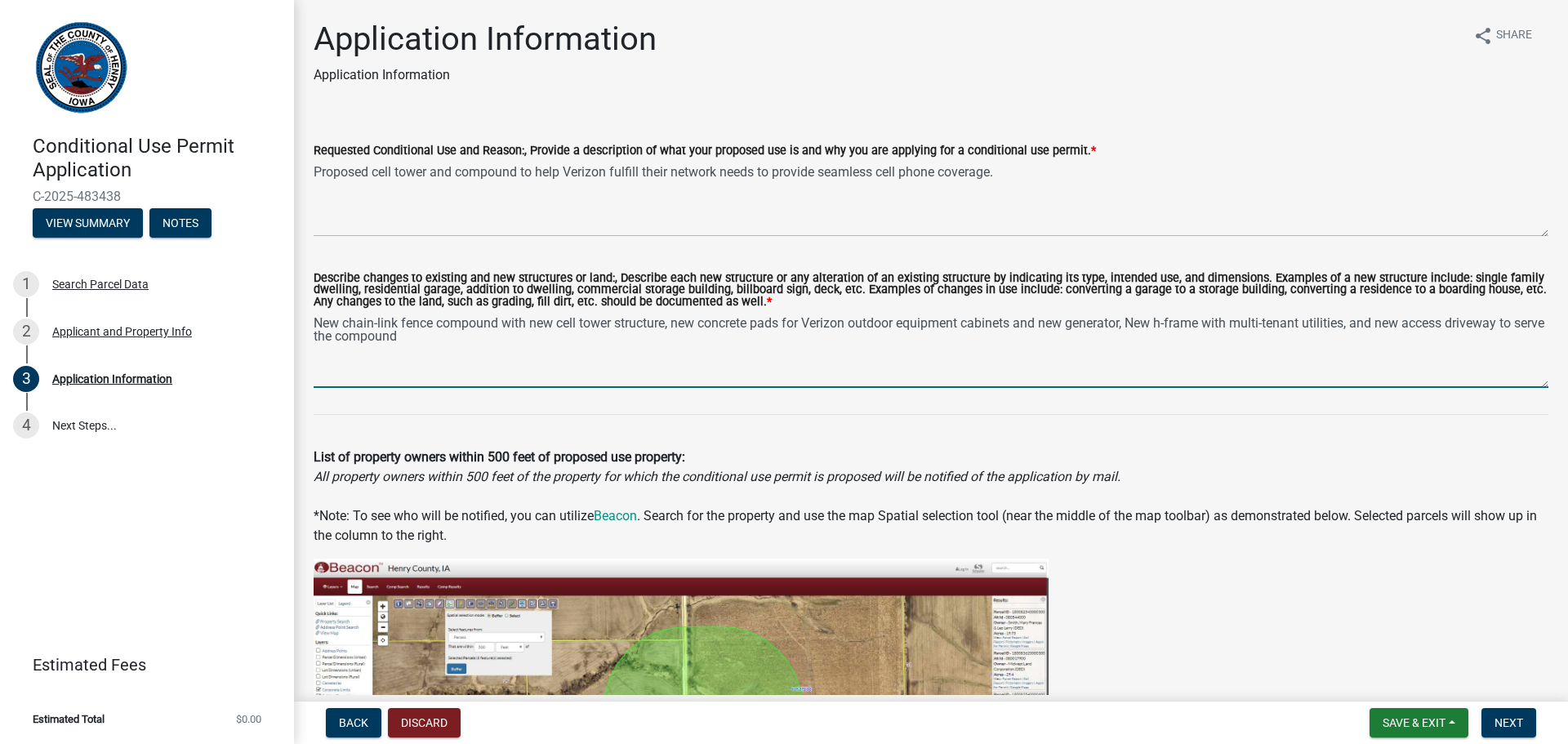
click at [1511, 323] on textarea "New chain-link fence compound with new cell tower structure, new concrete pads …" at bounding box center [931, 349] width 1235 height 76
click at [597, 333] on textarea "New chain-link fence compound with new cell tower structure, new concrete pads …" at bounding box center [931, 349] width 1235 height 76
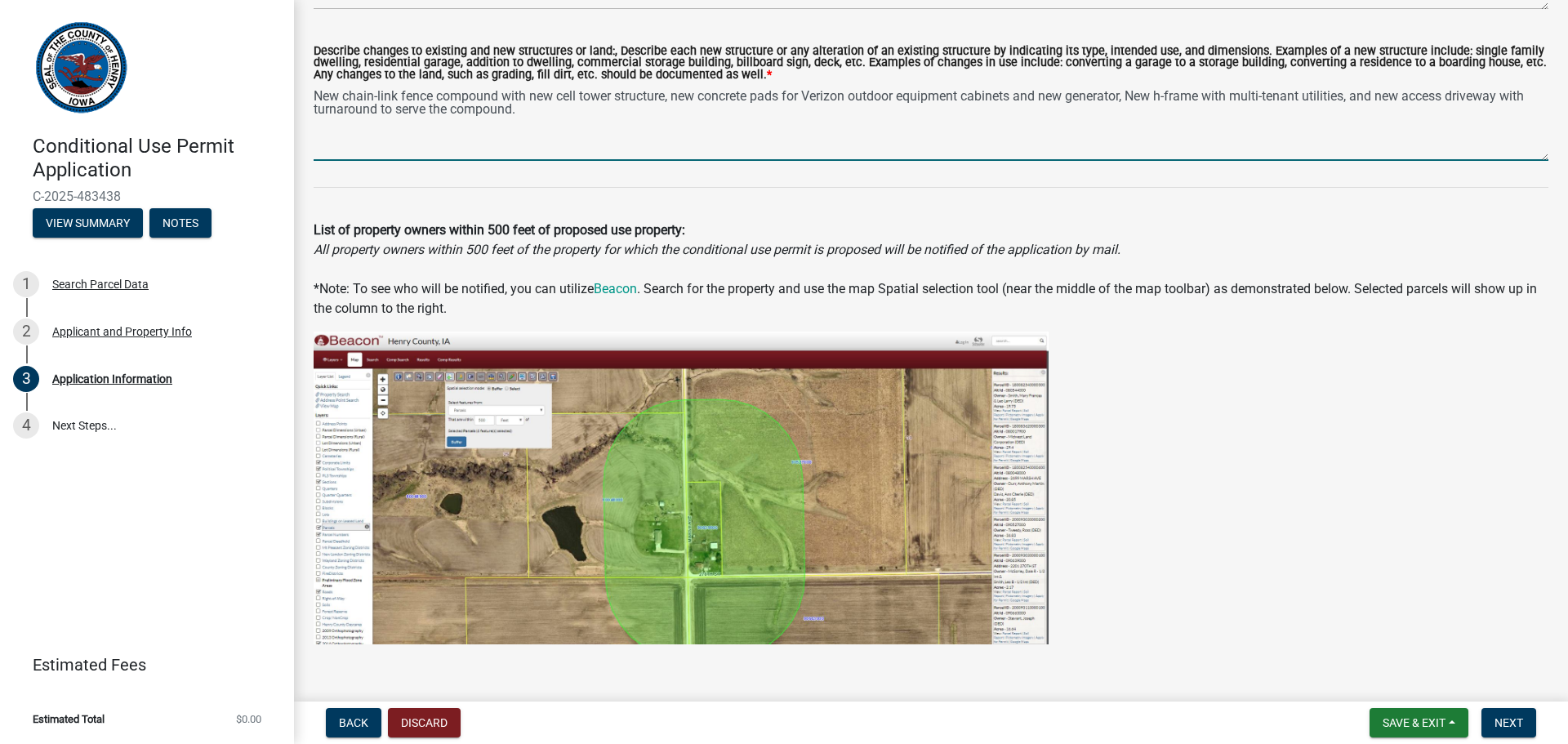
scroll to position [254, 0]
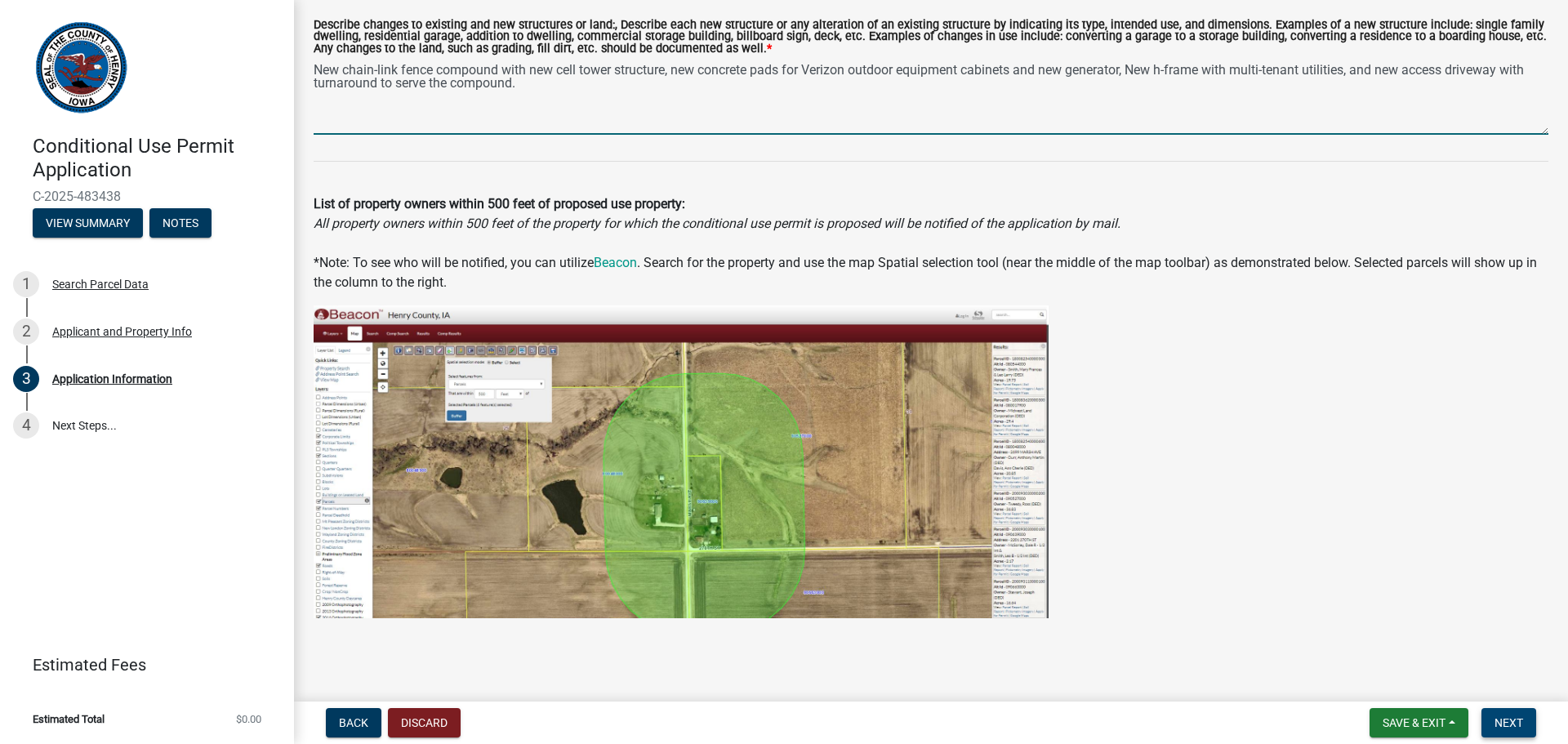
type textarea "New chain-link fence compound with new cell tower structure, new concrete pads …"
click at [1513, 714] on button "Next" at bounding box center [1508, 723] width 55 height 30
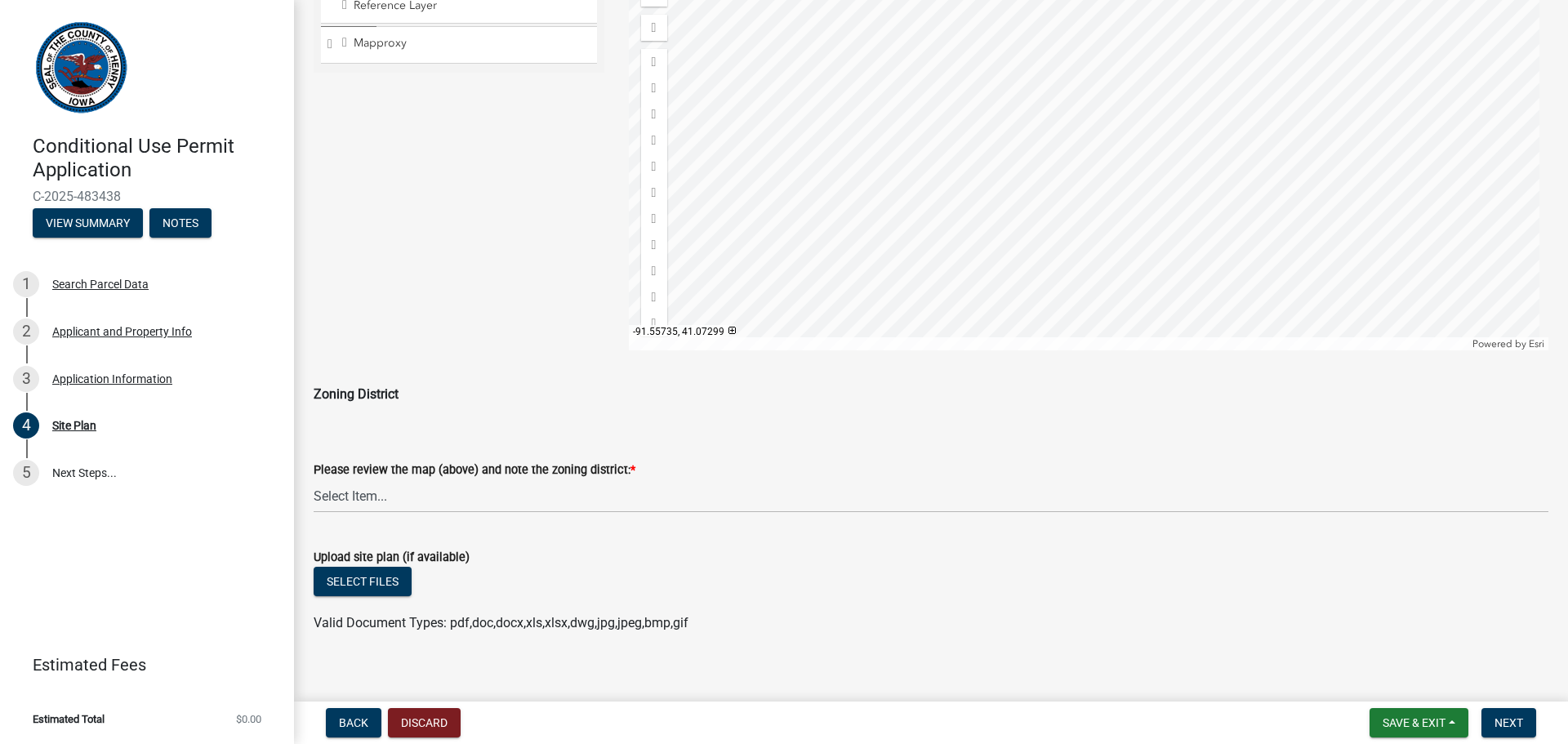
scroll to position [793, 0]
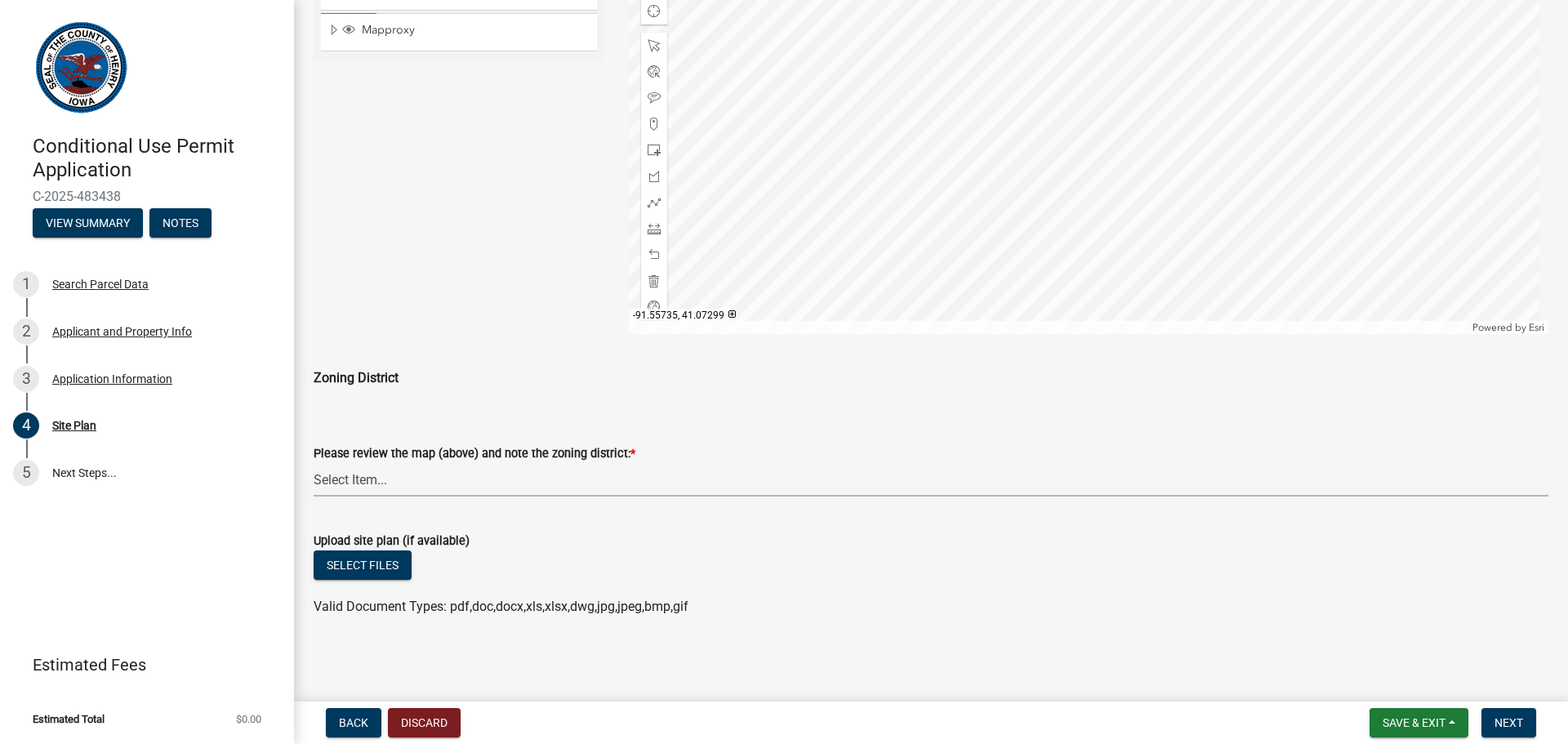
click at [331, 478] on select "Select Item... A-1 R-1 R-2 C-1 C-2 I-1" at bounding box center [931, 480] width 1235 height 34
click at [314, 463] on select "Select Item... A-1 R-1 R-2 C-1 C-2 I-1" at bounding box center [931, 480] width 1235 height 34
select select "fd6fe584-5a66-4fb0-80bf-639e58d1a32c"
click at [1509, 718] on span "Next" at bounding box center [1508, 723] width 29 height 13
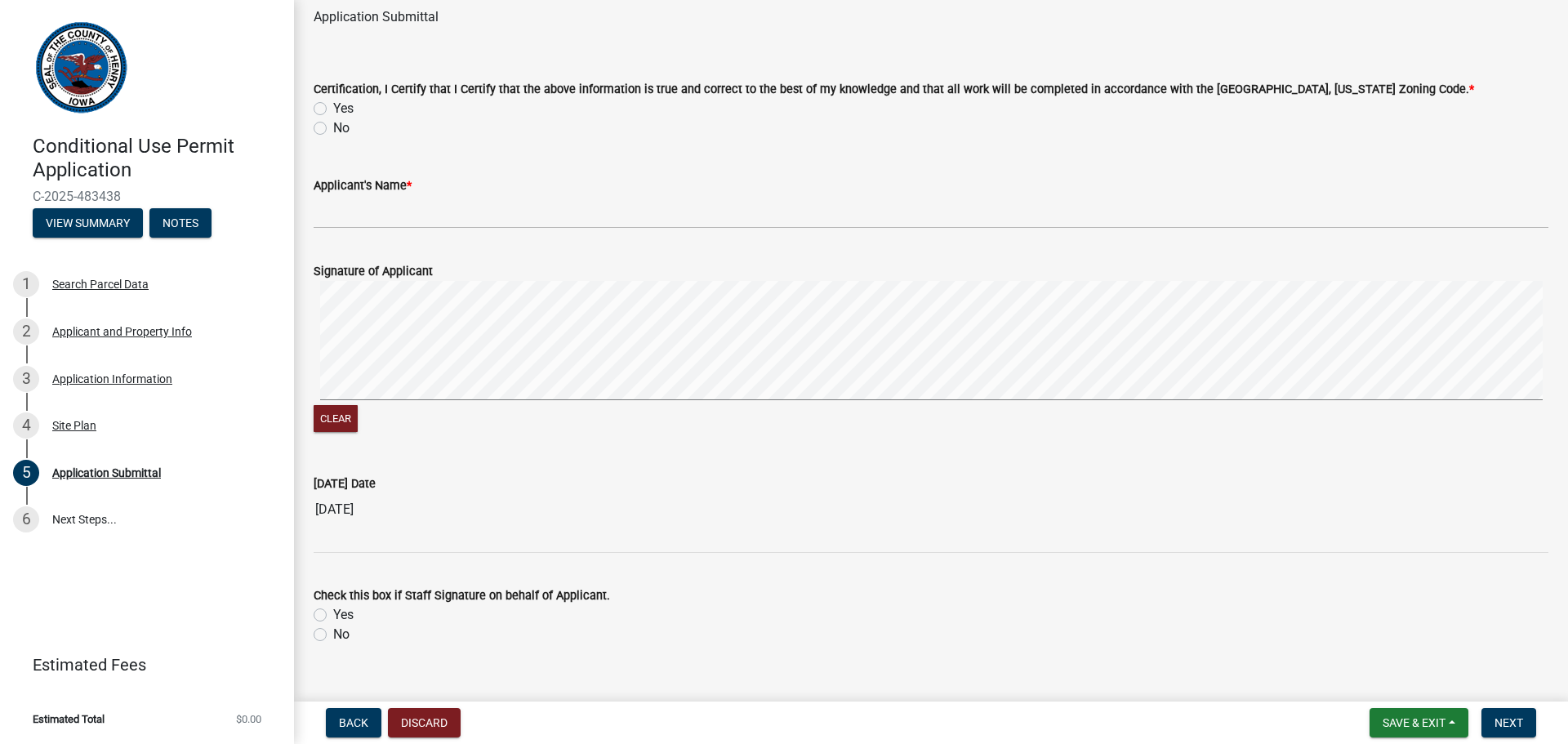
scroll to position [81, 0]
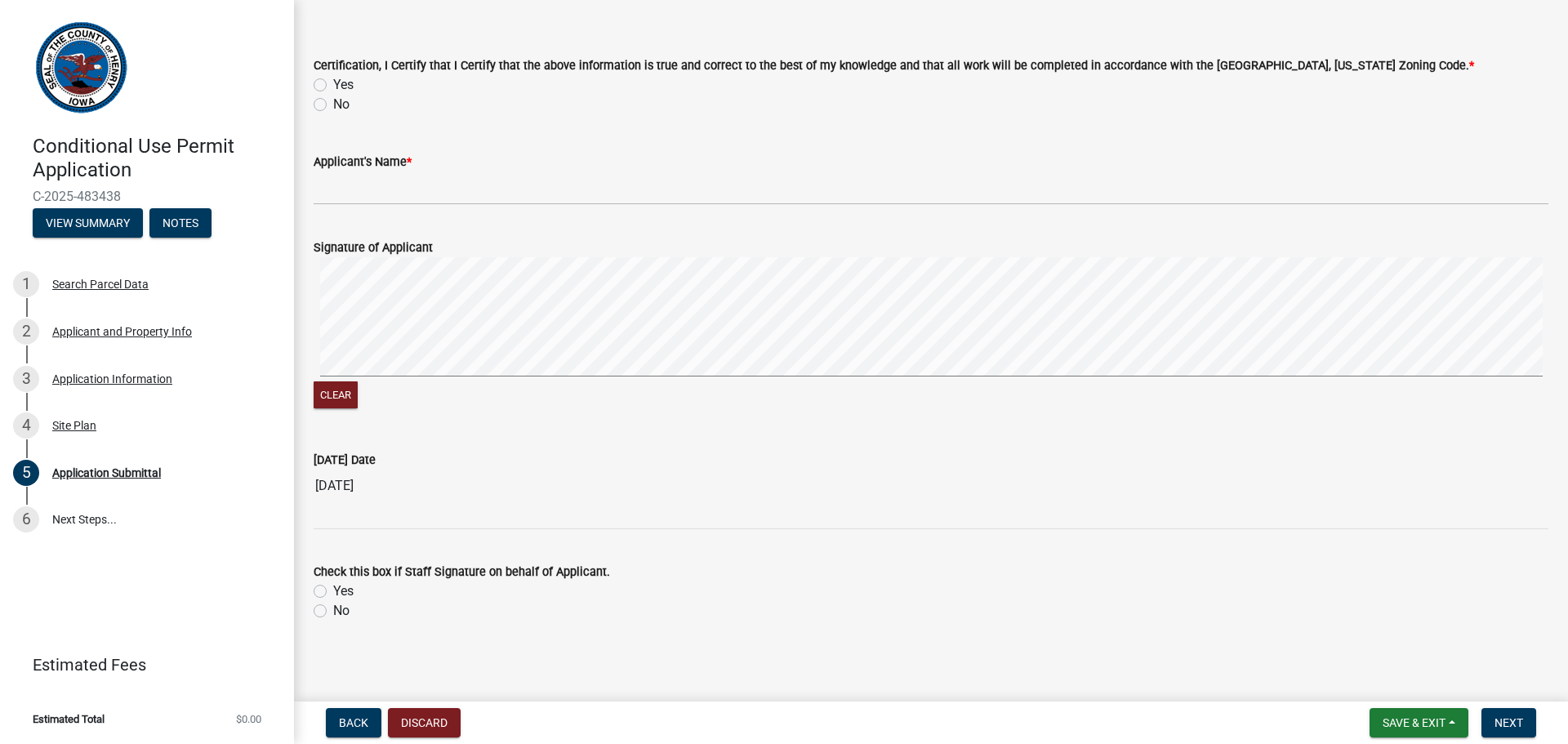
click at [333, 590] on label "Yes" at bounding box center [343, 591] width 21 height 20
click at [333, 590] on input "Yes" at bounding box center [338, 586] width 11 height 11
radio input "true"
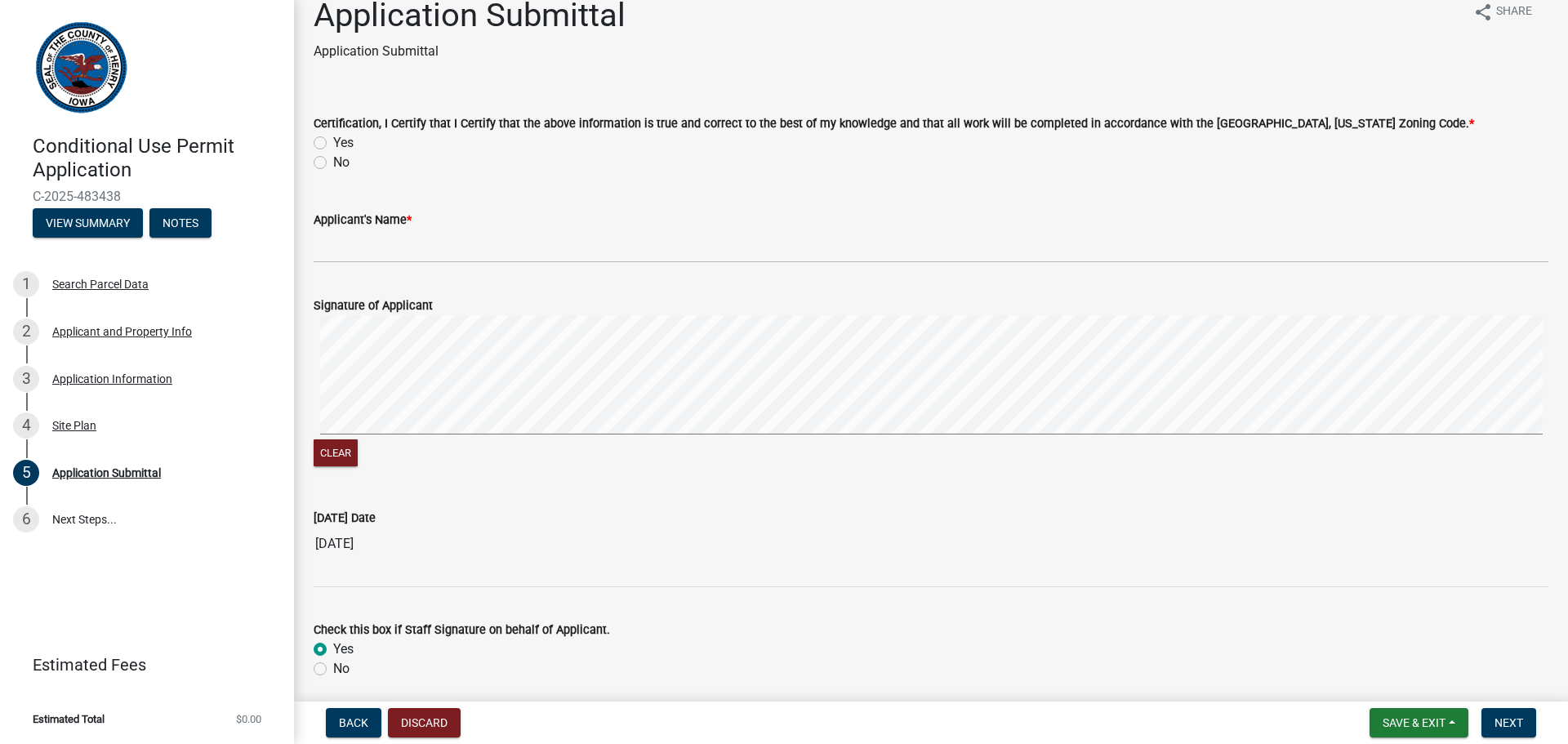
scroll to position [0, 0]
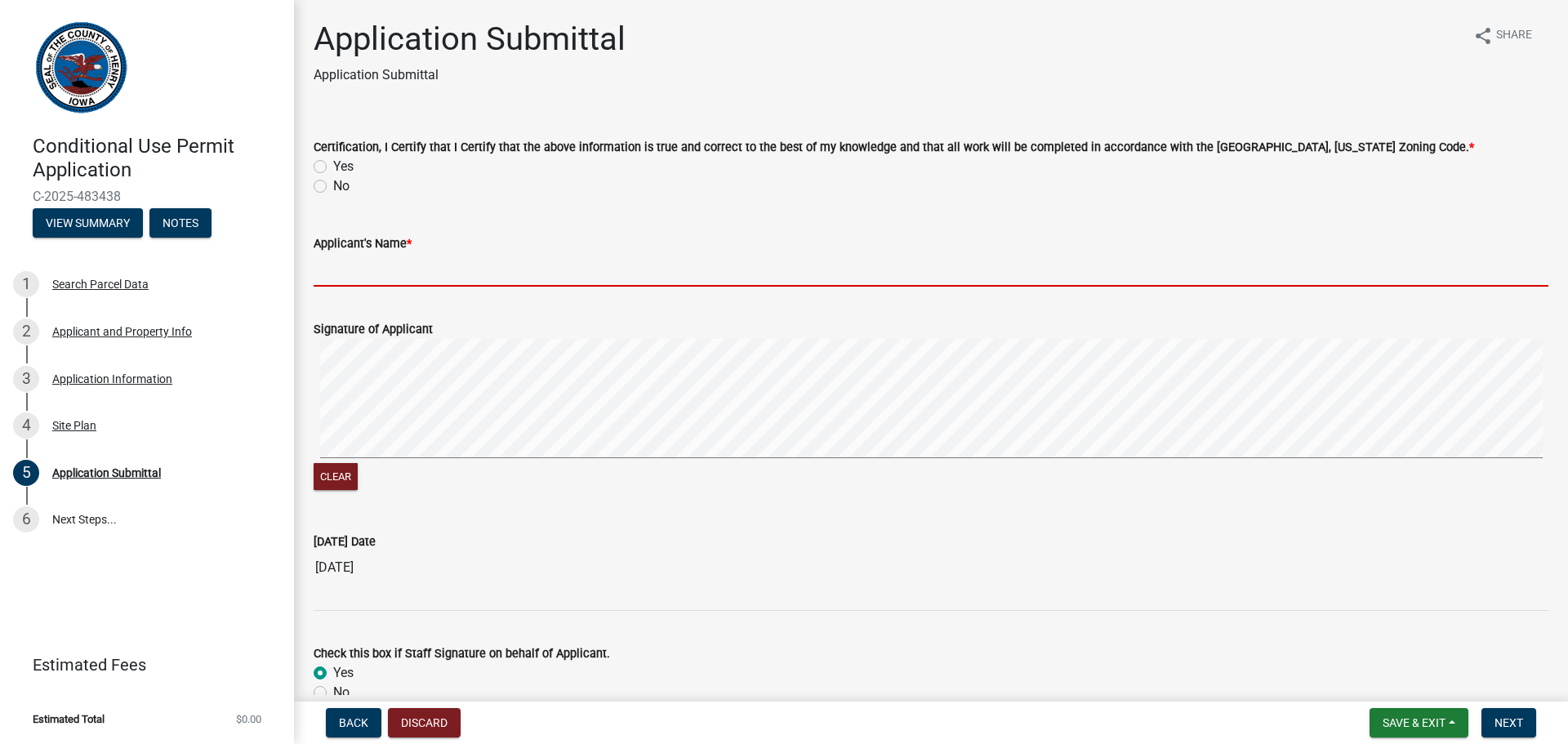
click at [353, 276] on input "Applicant's Name *" at bounding box center [931, 269] width 1235 height 34
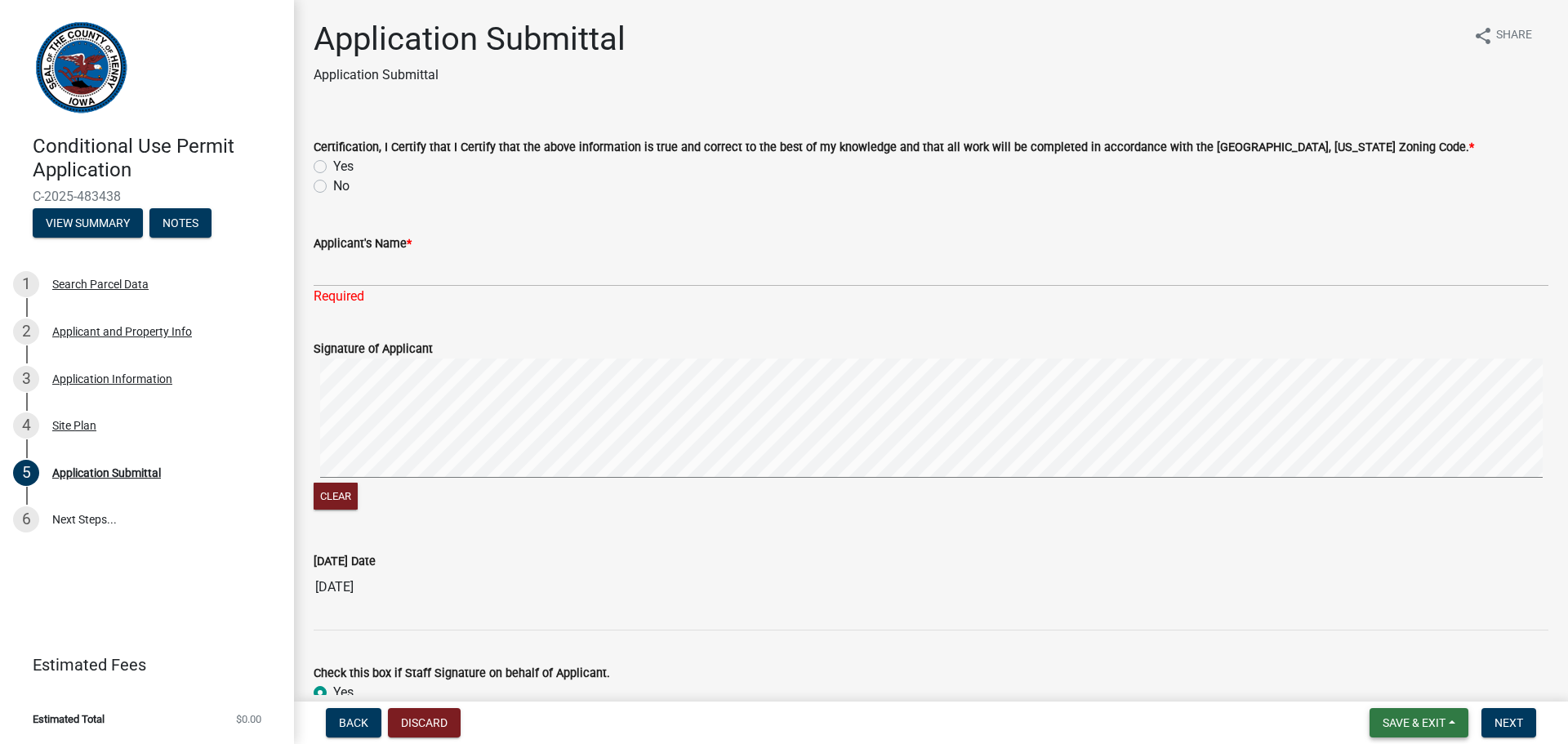
click at [1418, 719] on span "Save & Exit" at bounding box center [1414, 723] width 63 height 13
click at [1404, 683] on button "Save & Exit" at bounding box center [1402, 681] width 131 height 39
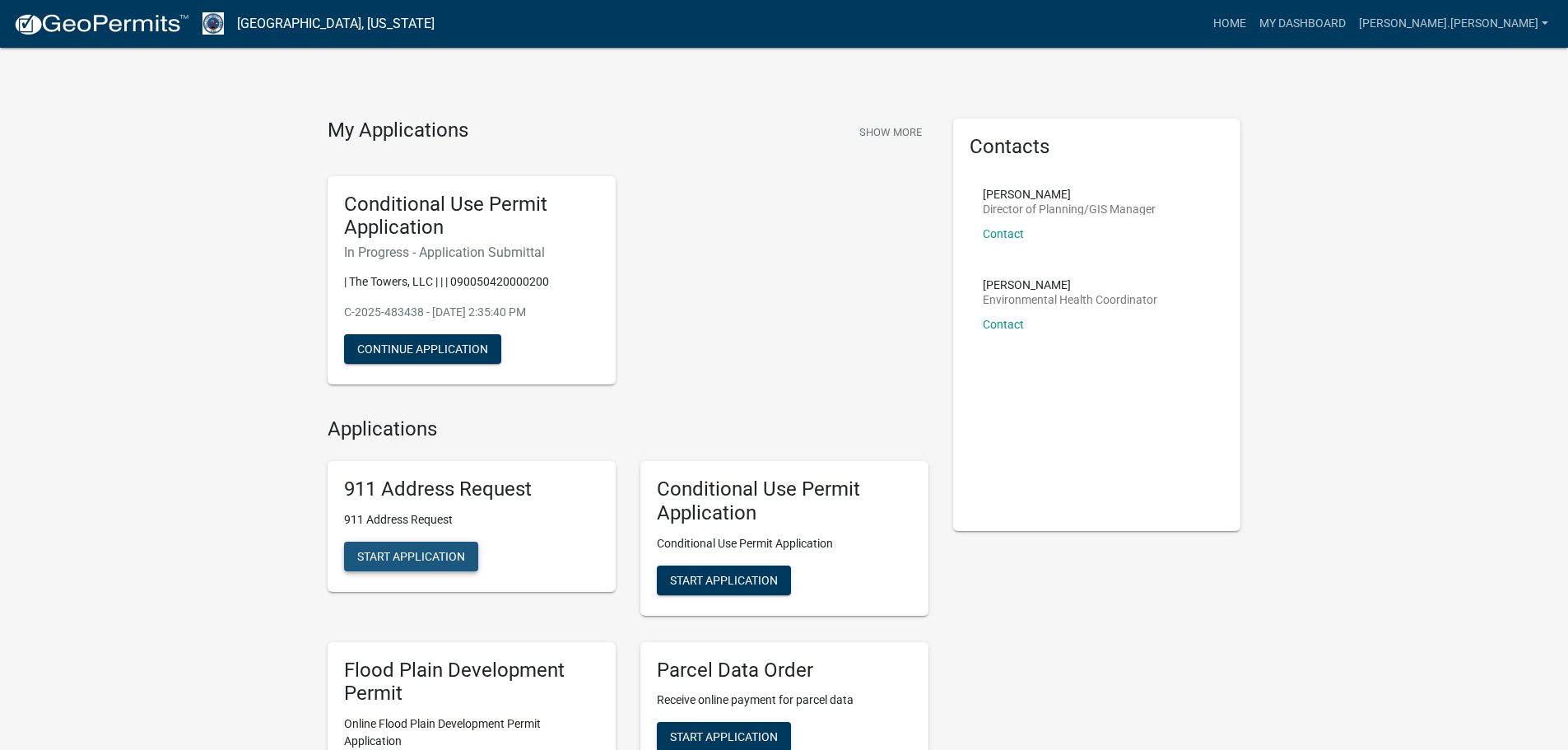
click at [394, 552] on span "Start Application" at bounding box center [411, 555] width 108 height 13
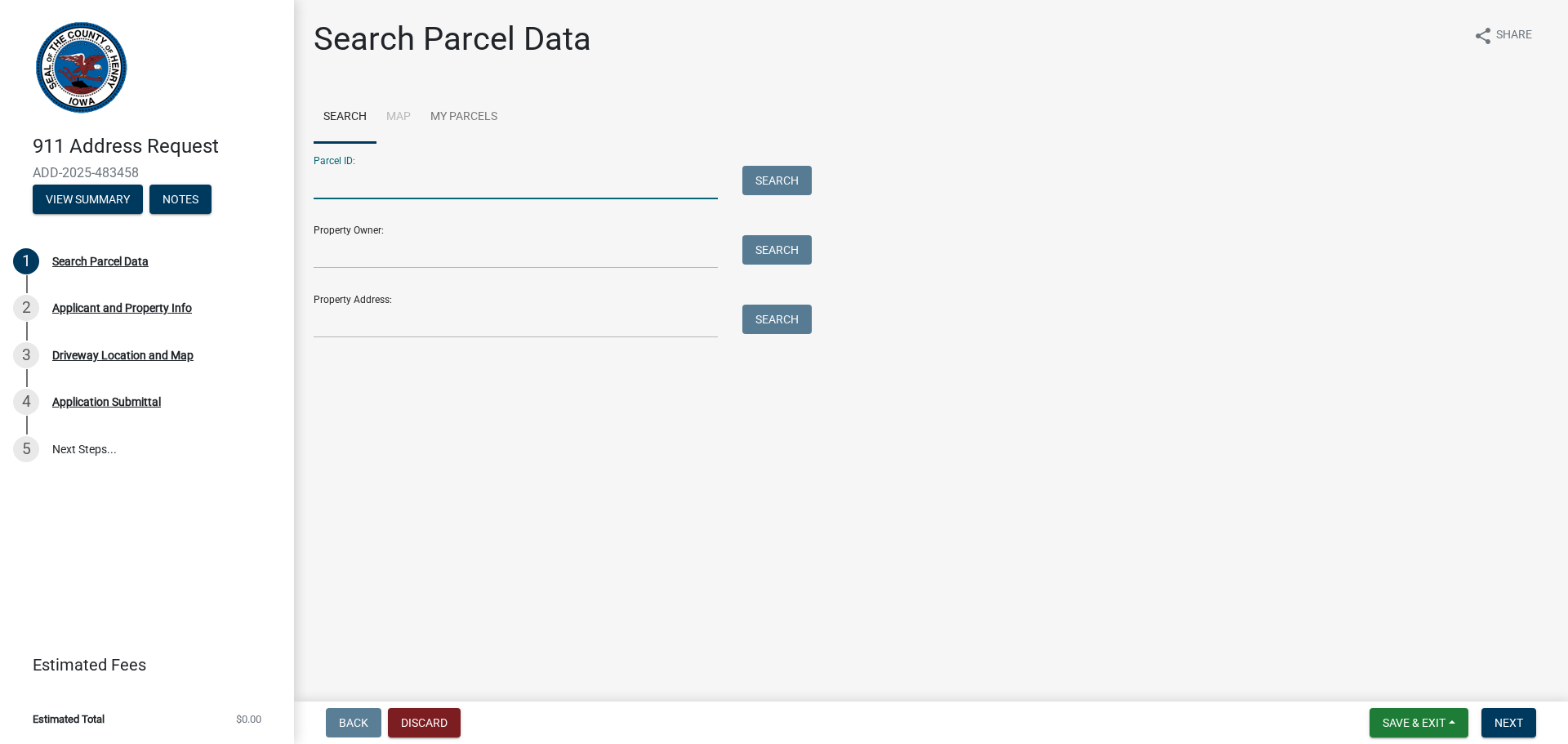
click at [379, 194] on input "Parcel ID:" at bounding box center [516, 182] width 404 height 34
paste input "090050420000200"
type input "090050420000200"
click at [791, 171] on button "Search" at bounding box center [777, 181] width 70 height 30
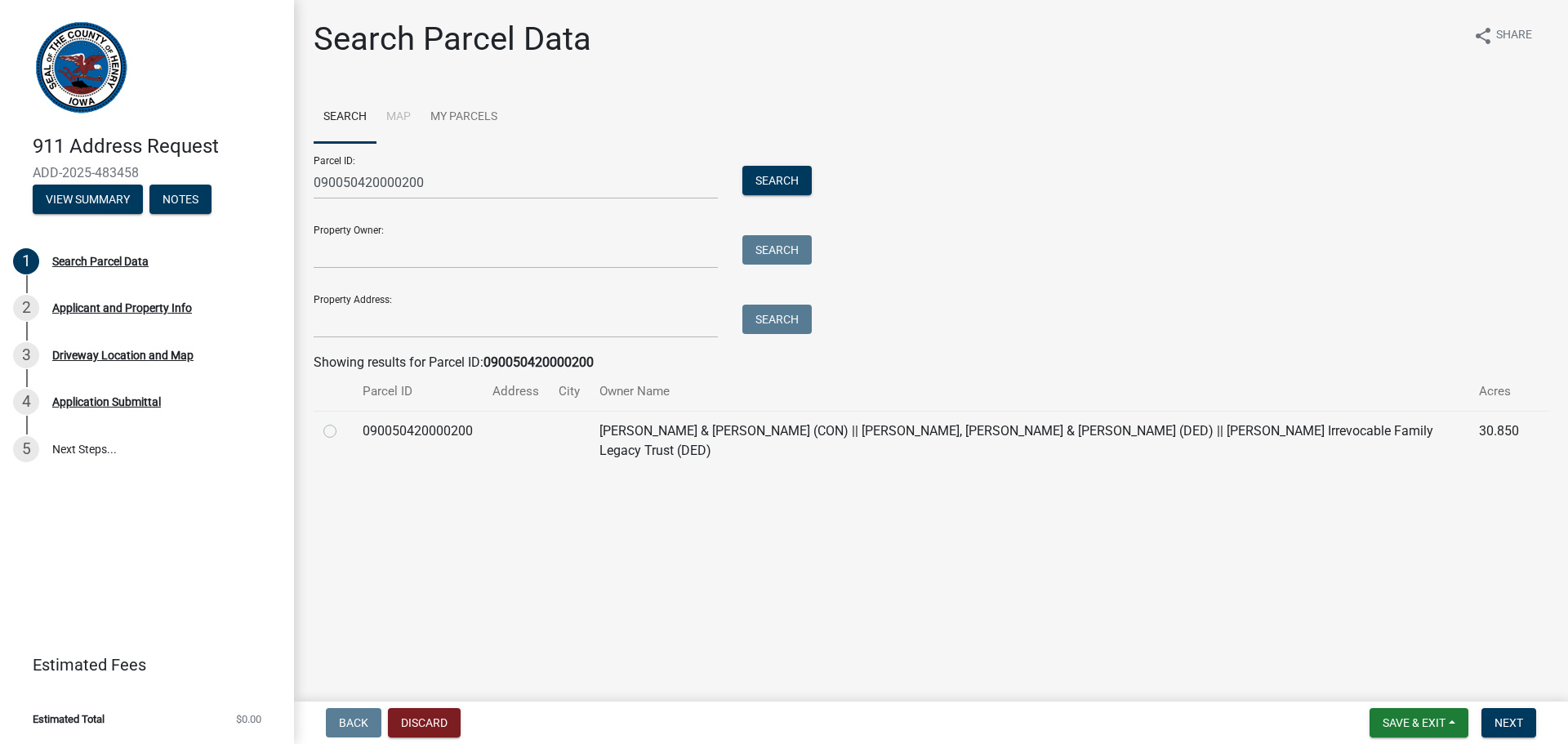
click at [343, 421] on label at bounding box center [343, 421] width 0 height 0
click at [343, 432] on input "radio" at bounding box center [348, 426] width 11 height 11
radio input "true"
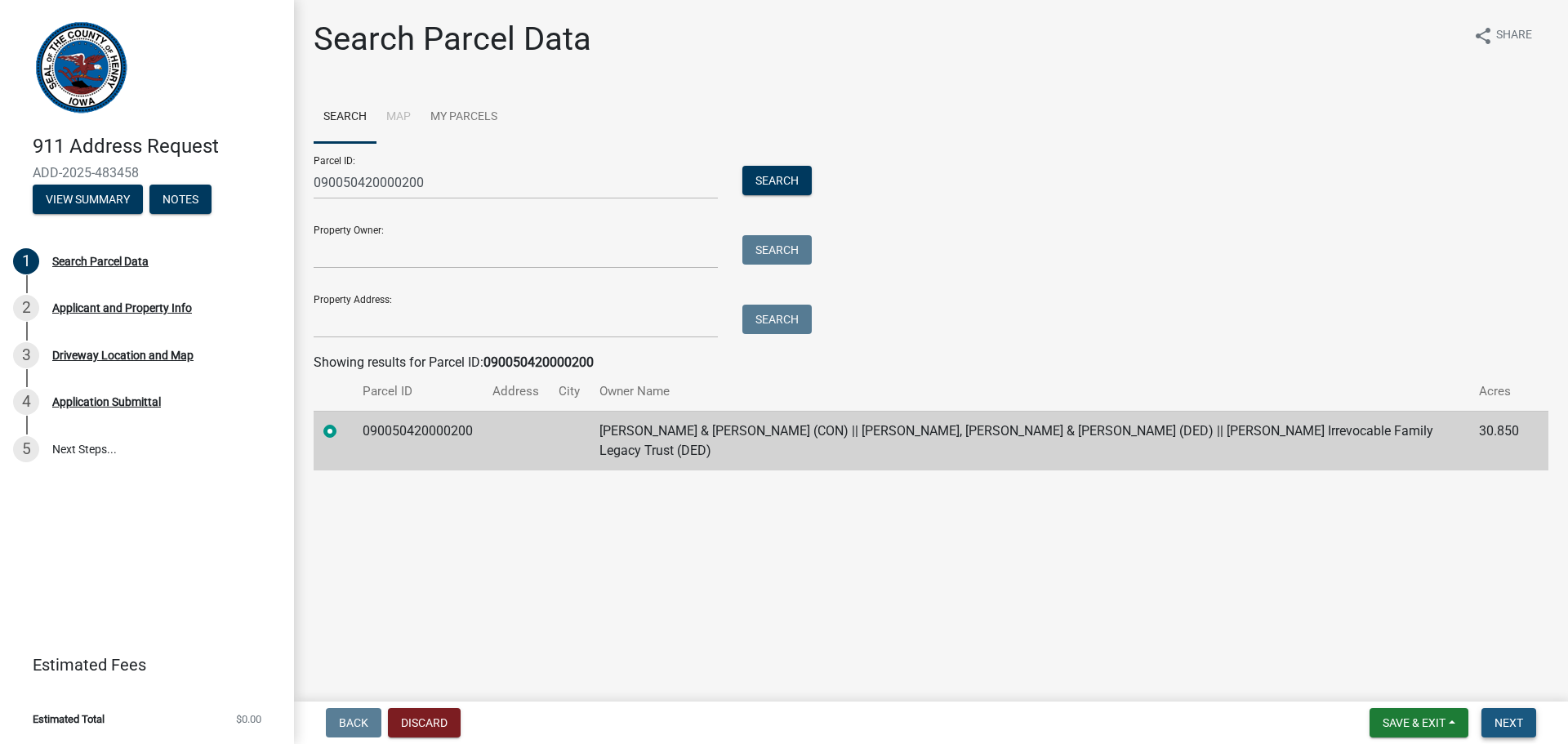
click at [1511, 717] on span "Next" at bounding box center [1508, 723] width 29 height 13
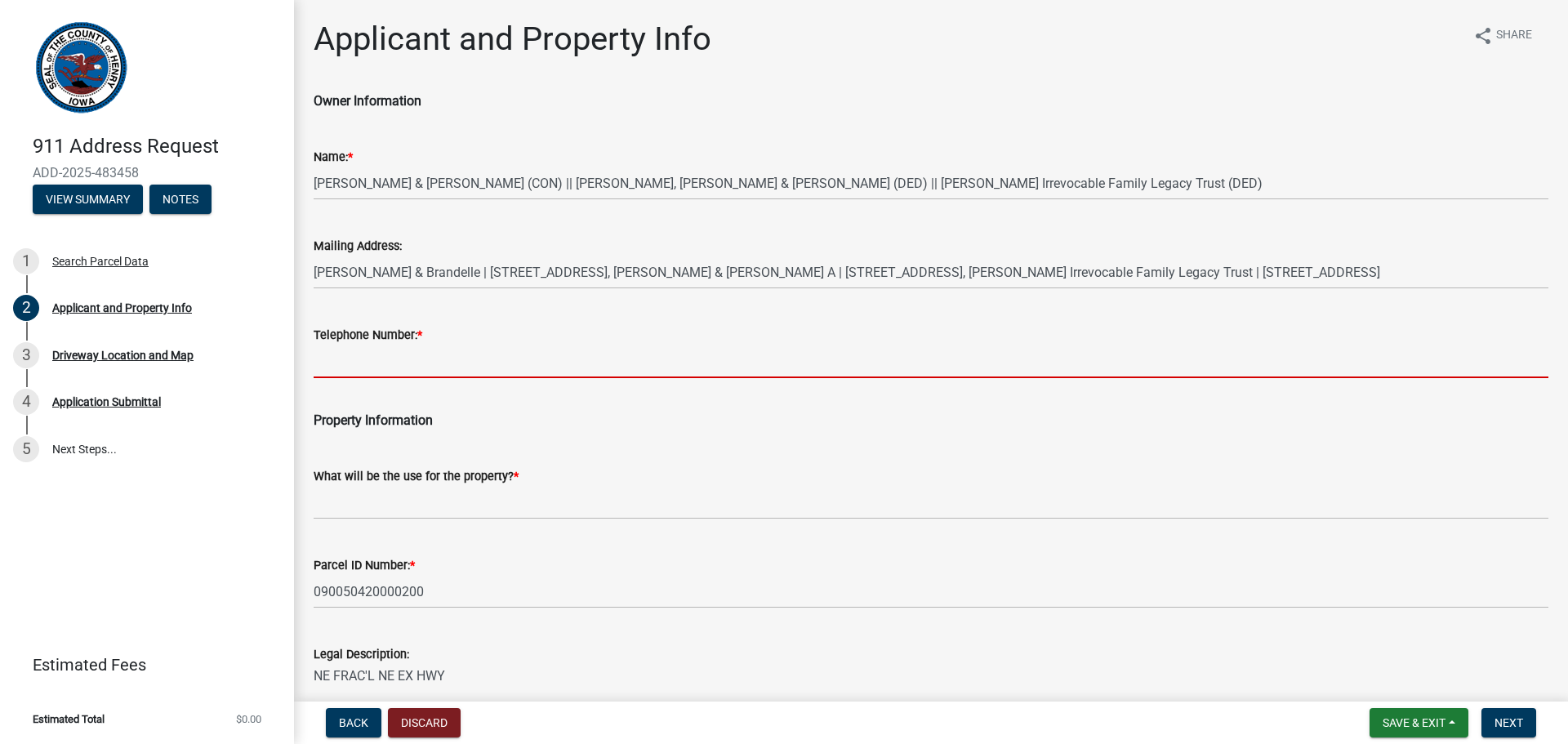
click at [360, 374] on input "Telephone Number: *" at bounding box center [931, 361] width 1235 height 34
paste input "[PHONE_NUMBER]"
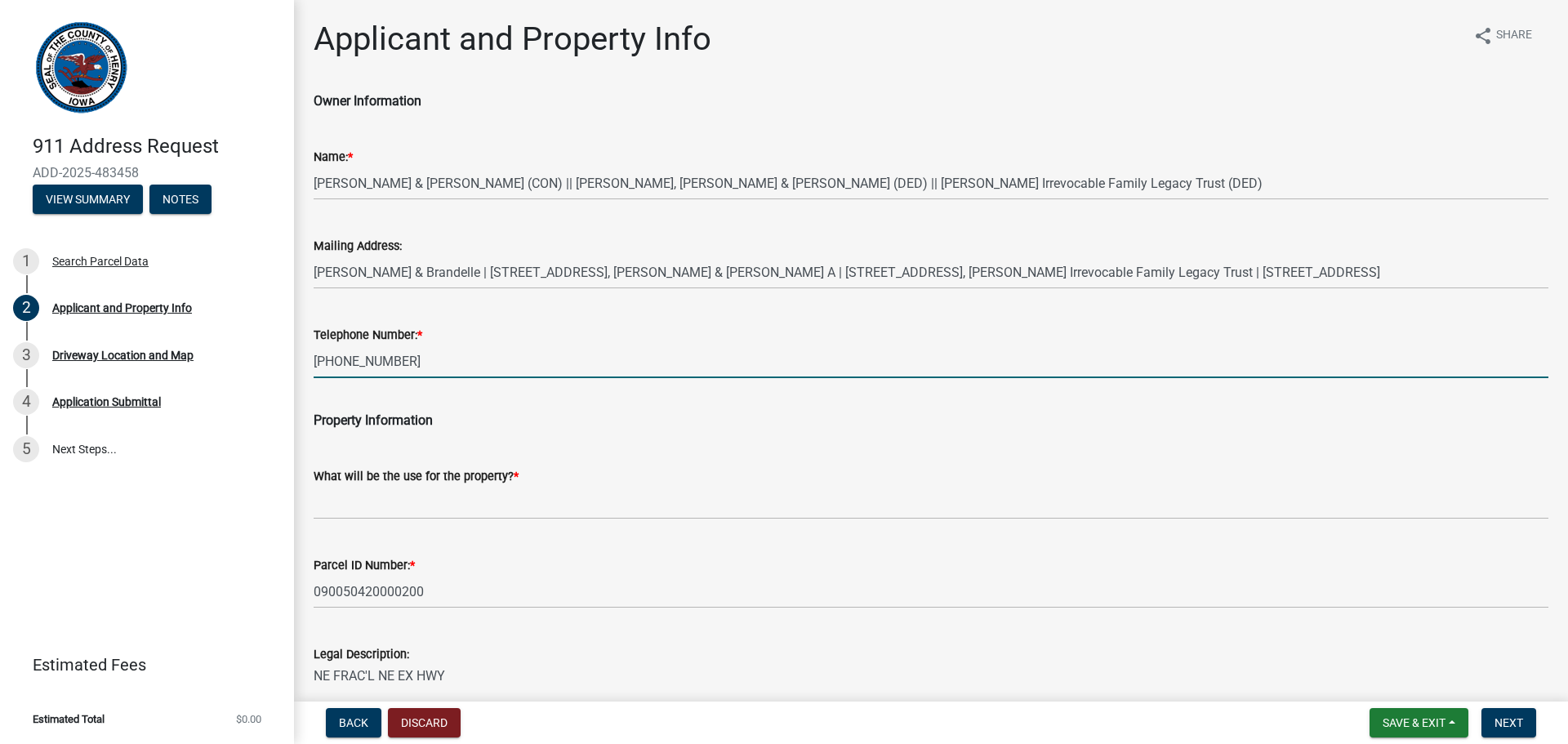
click at [314, 362] on input "[PHONE_NUMBER]" at bounding box center [931, 361] width 1235 height 34
type input "[PHONE_NUMBER]"
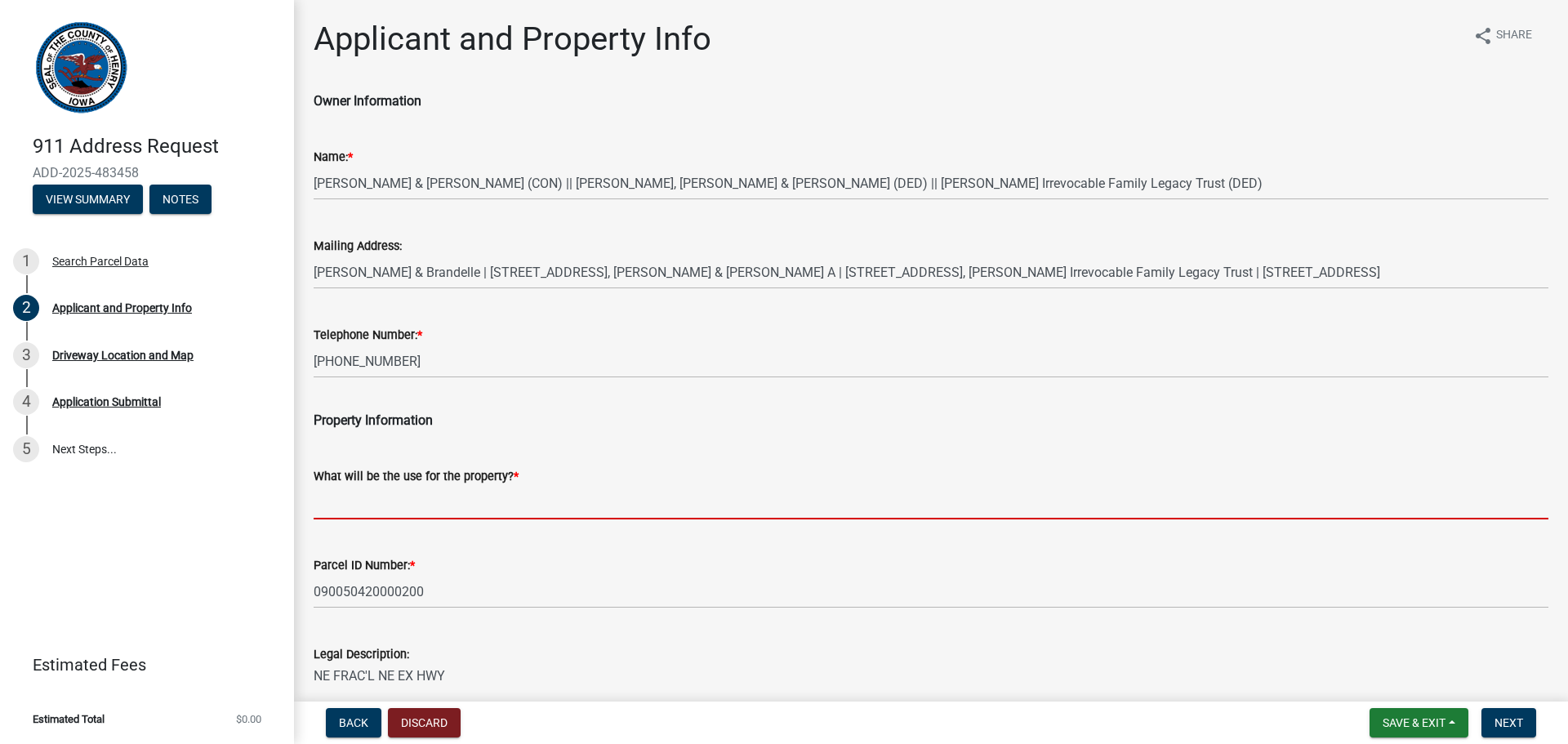
click at [392, 506] on input "What will be the use for the property? *" at bounding box center [931, 503] width 1235 height 34
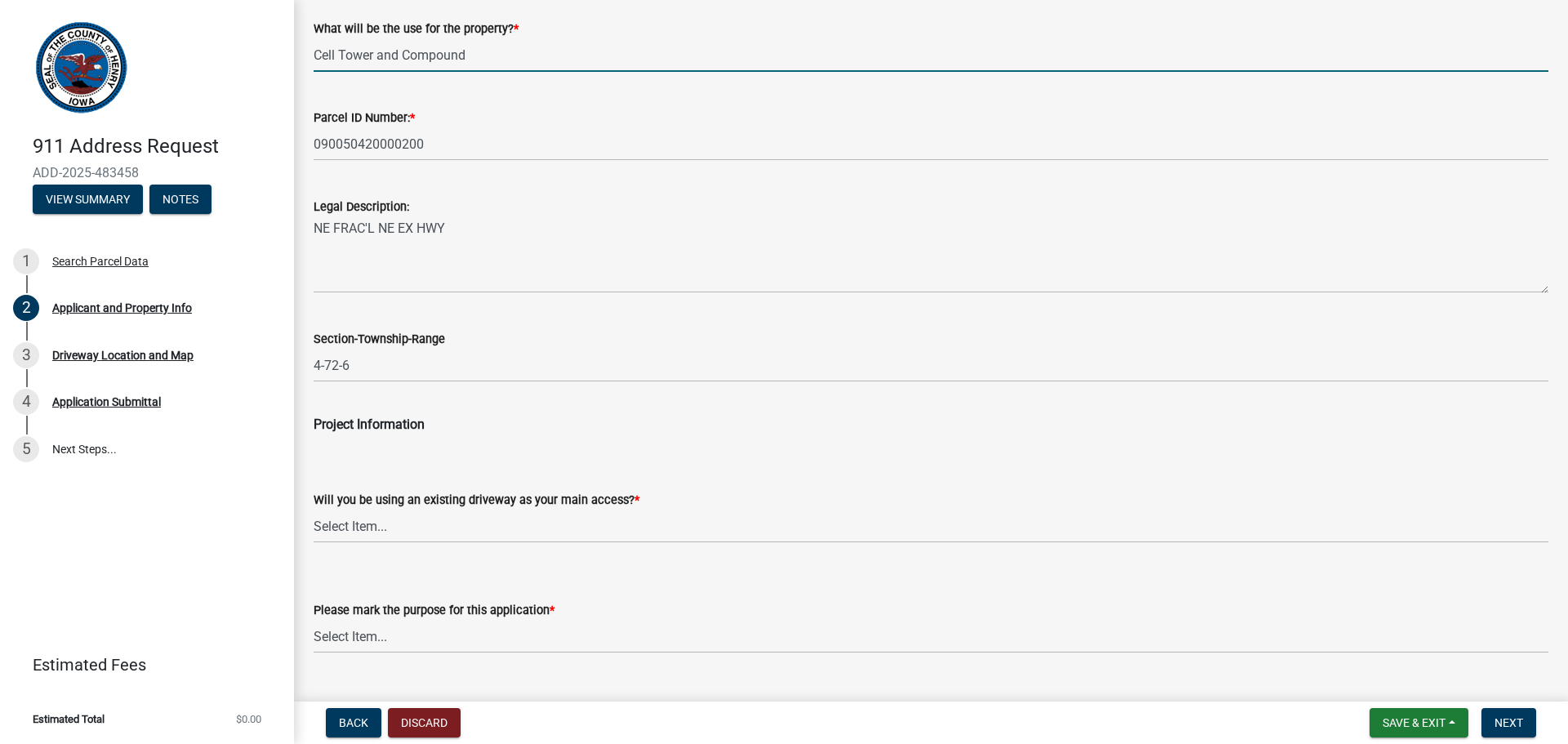
scroll to position [490, 0]
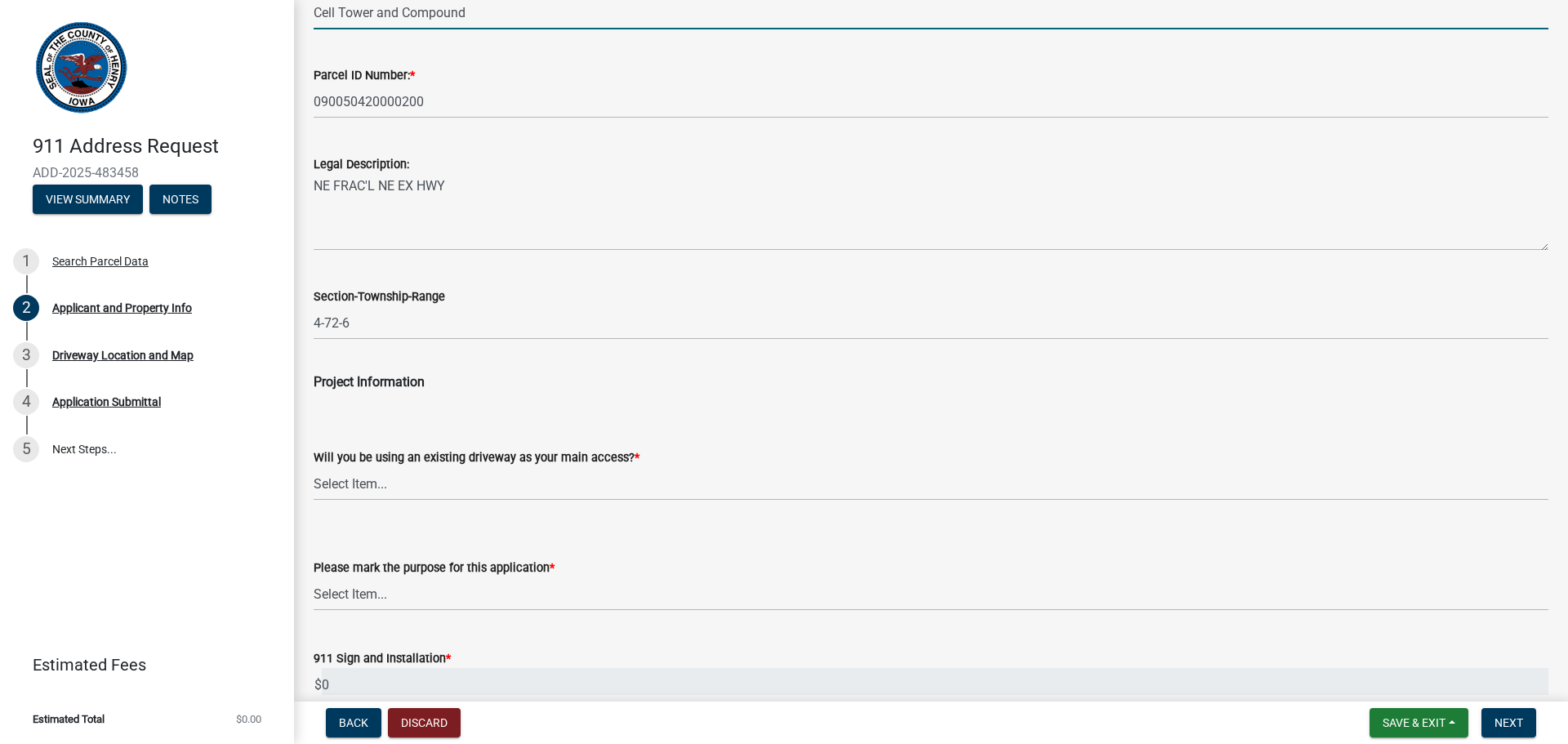
type input "Cell Tower and Compound"
click at [399, 485] on select "Select Item... Yes No" at bounding box center [931, 484] width 1235 height 34
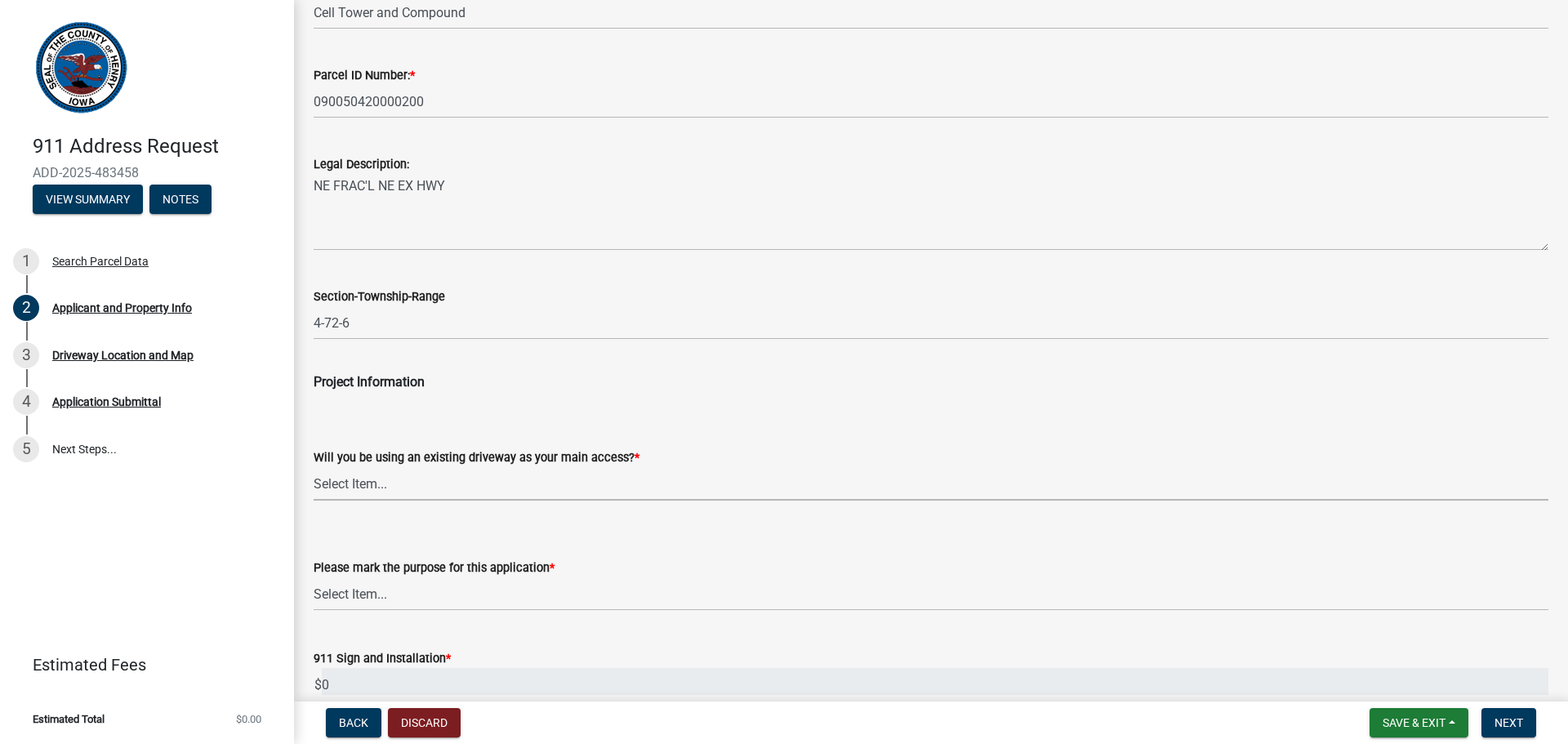
click at [399, 485] on select "Select Item... Yes No" at bounding box center [931, 484] width 1235 height 34
click at [314, 467] on select "Select Item... Yes No" at bounding box center [931, 484] width 1235 height 34
select select "44461d61-3d37-4e1b-b0a8-ef52870db6e8"
click at [479, 601] on select "Select Item... New address assignment Sign replacement Other" at bounding box center [931, 594] width 1235 height 34
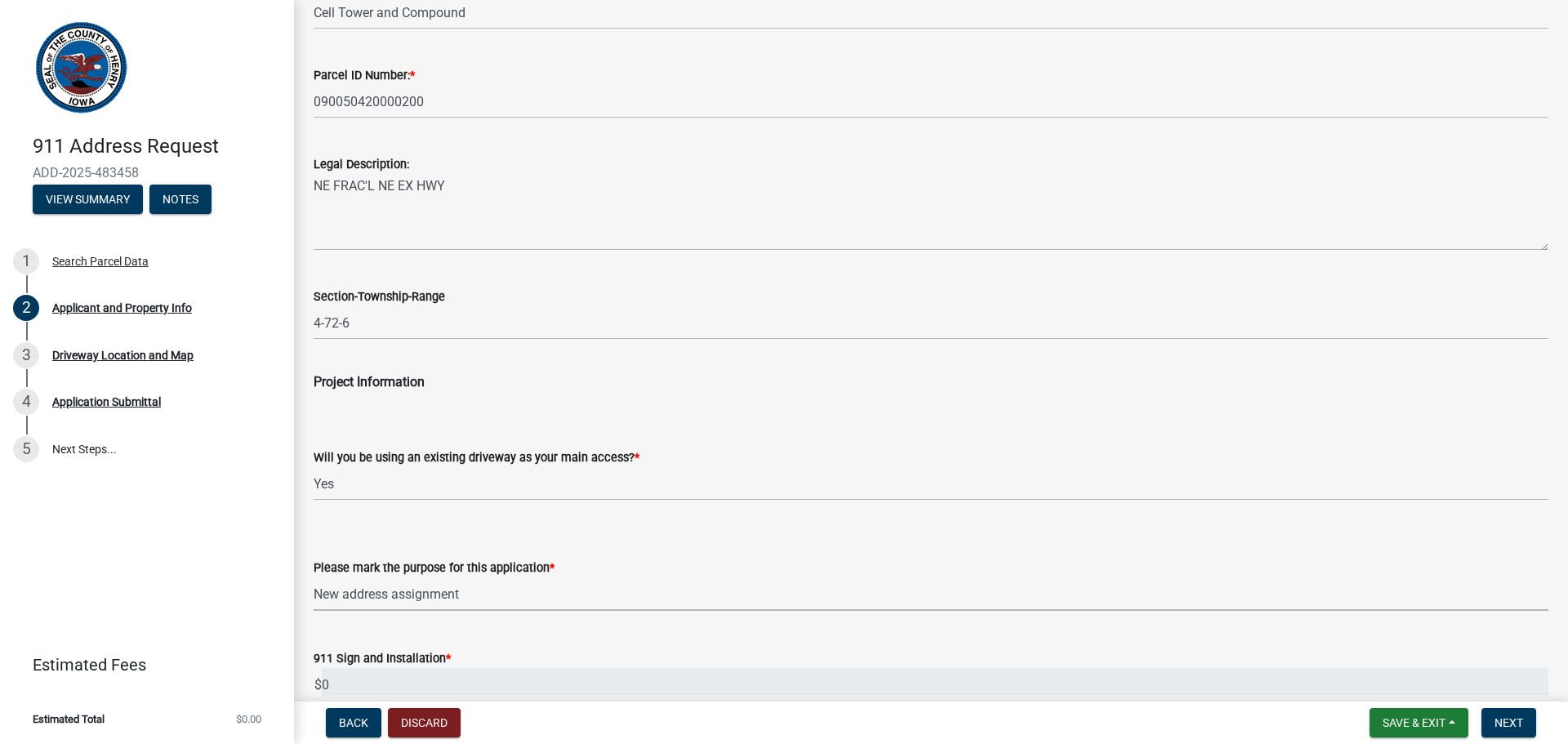
click at [314, 577] on select "Select Item... New address assignment Sign replacement Other" at bounding box center [931, 594] width 1235 height 34
select select "bcd64748-9342-4dc7-95f8-ac6d1cd5fb7d"
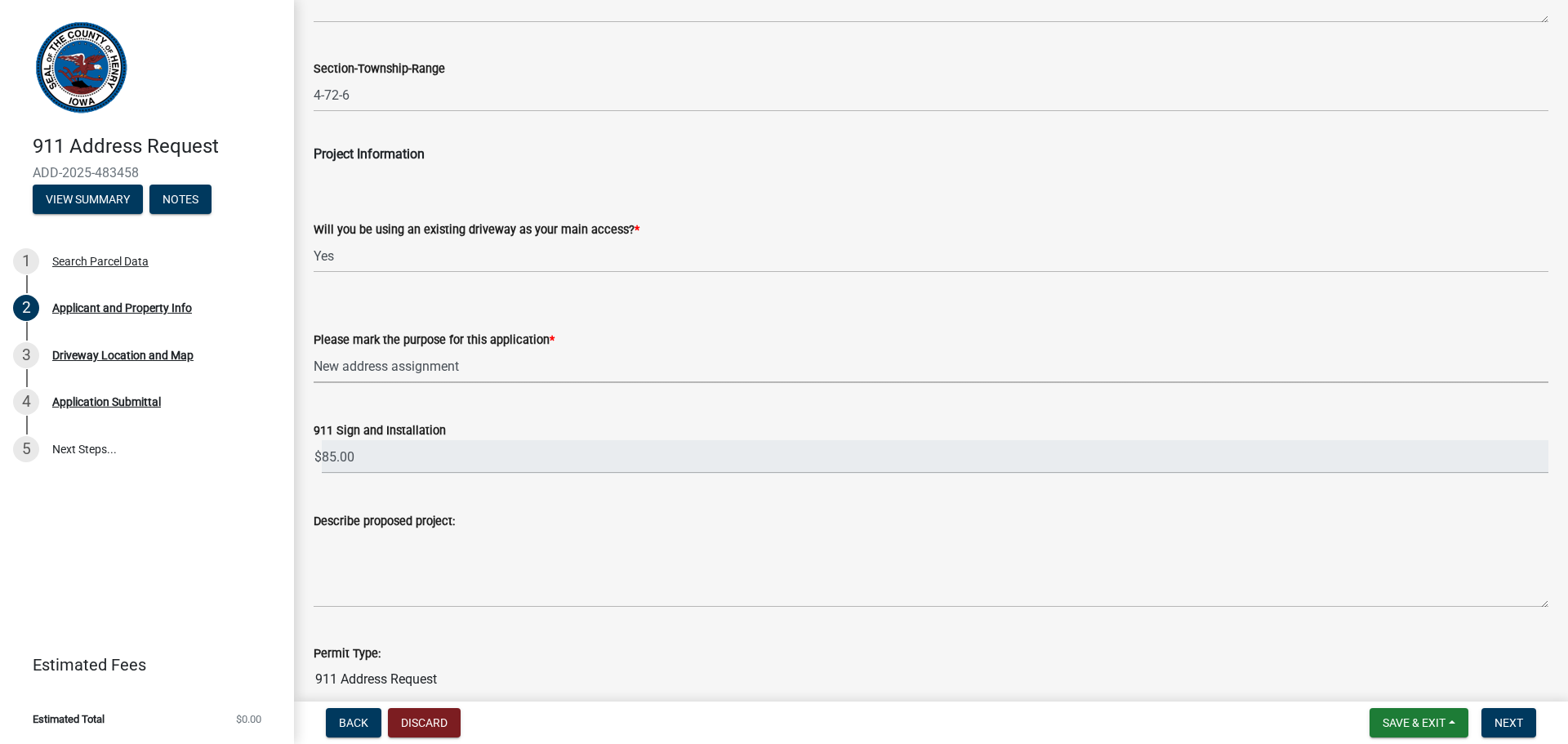
scroll to position [797, 0]
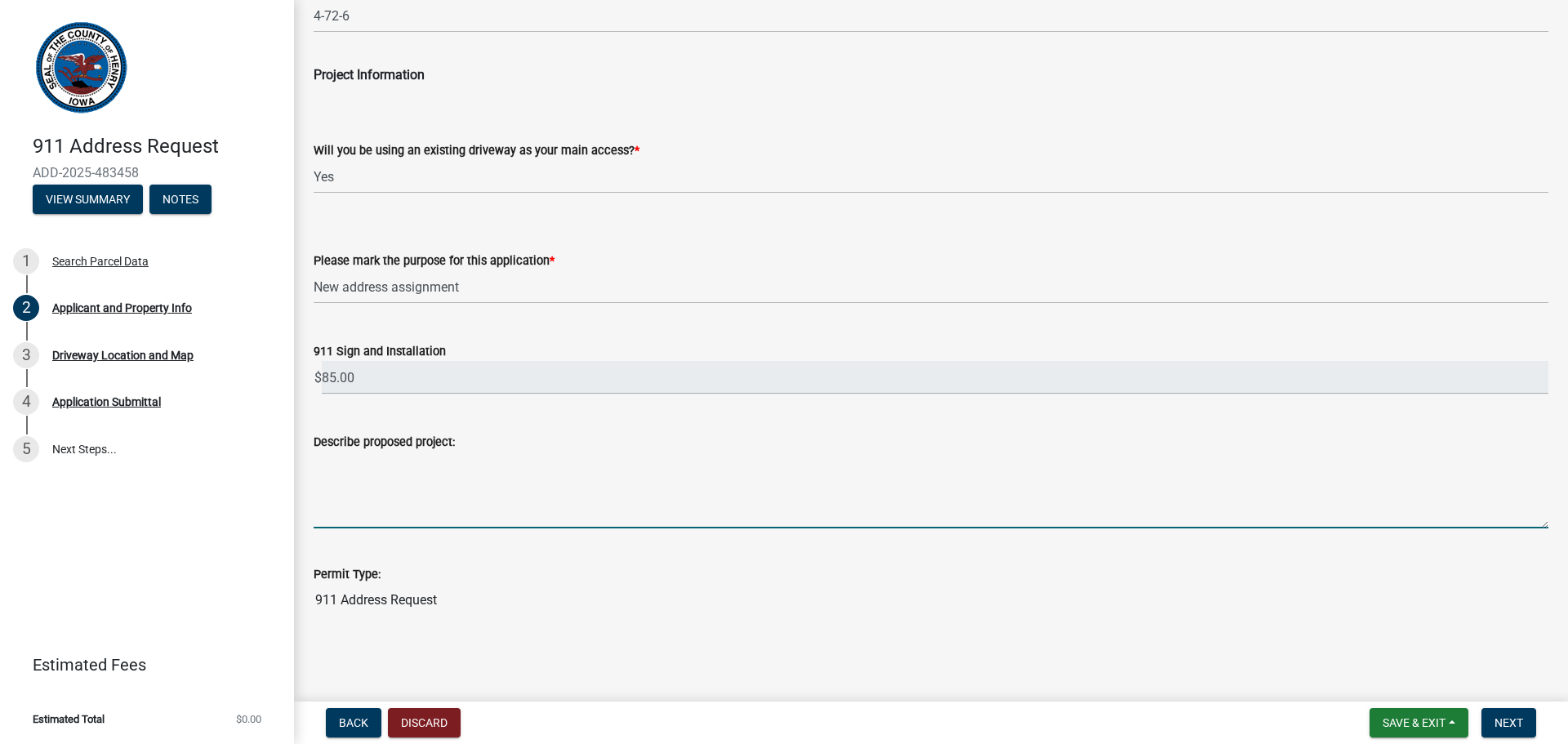
click at [392, 512] on textarea "Describe proposed project:" at bounding box center [931, 489] width 1235 height 76
click at [363, 463] on textarea "Address for new cell tower and compound." at bounding box center [931, 489] width 1235 height 76
click at [321, 469] on textarea "Address request for new cell tower and compound." at bounding box center [931, 489] width 1235 height 76
type textarea "New address request for new cell tower and compound."
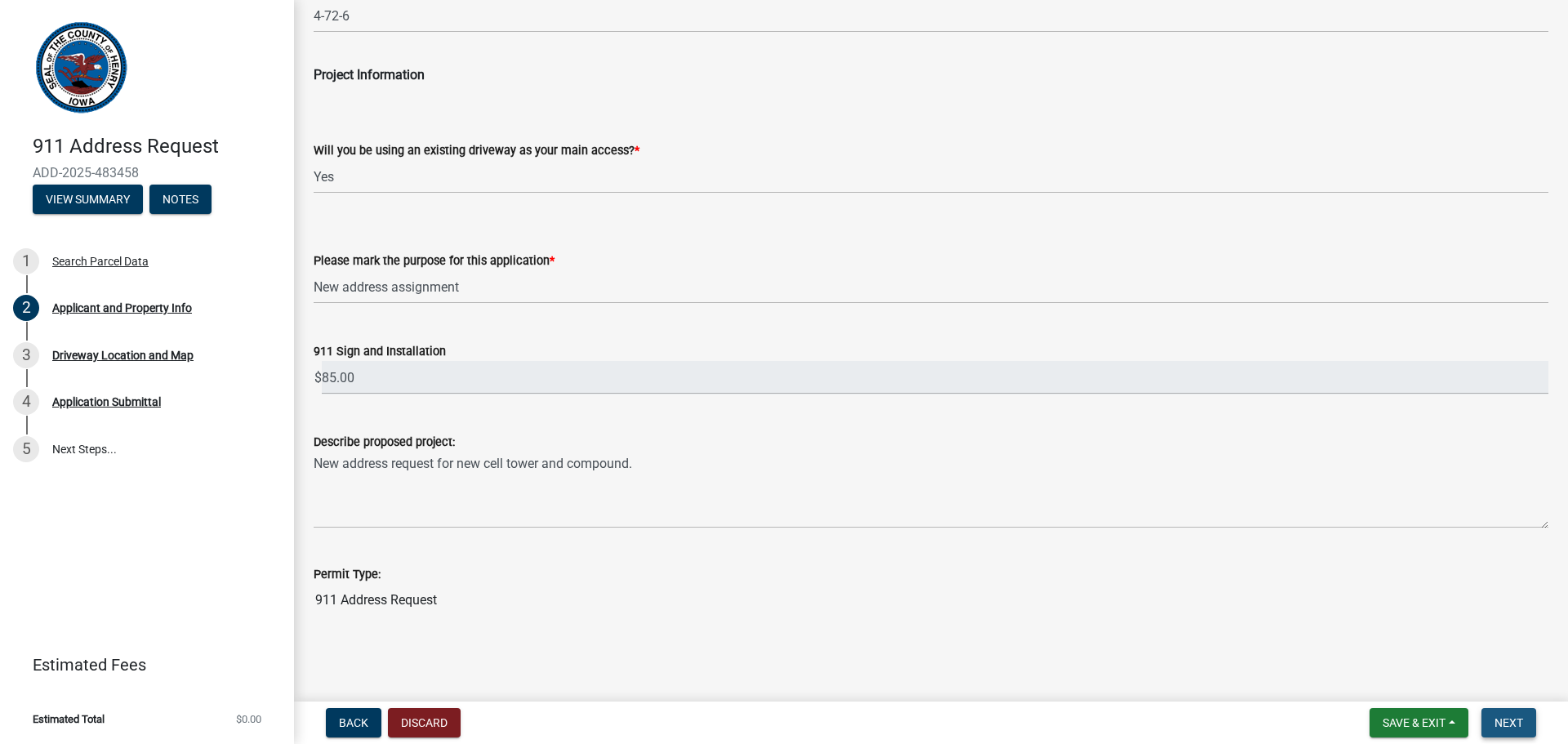
click at [1498, 719] on span "Next" at bounding box center [1508, 723] width 29 height 13
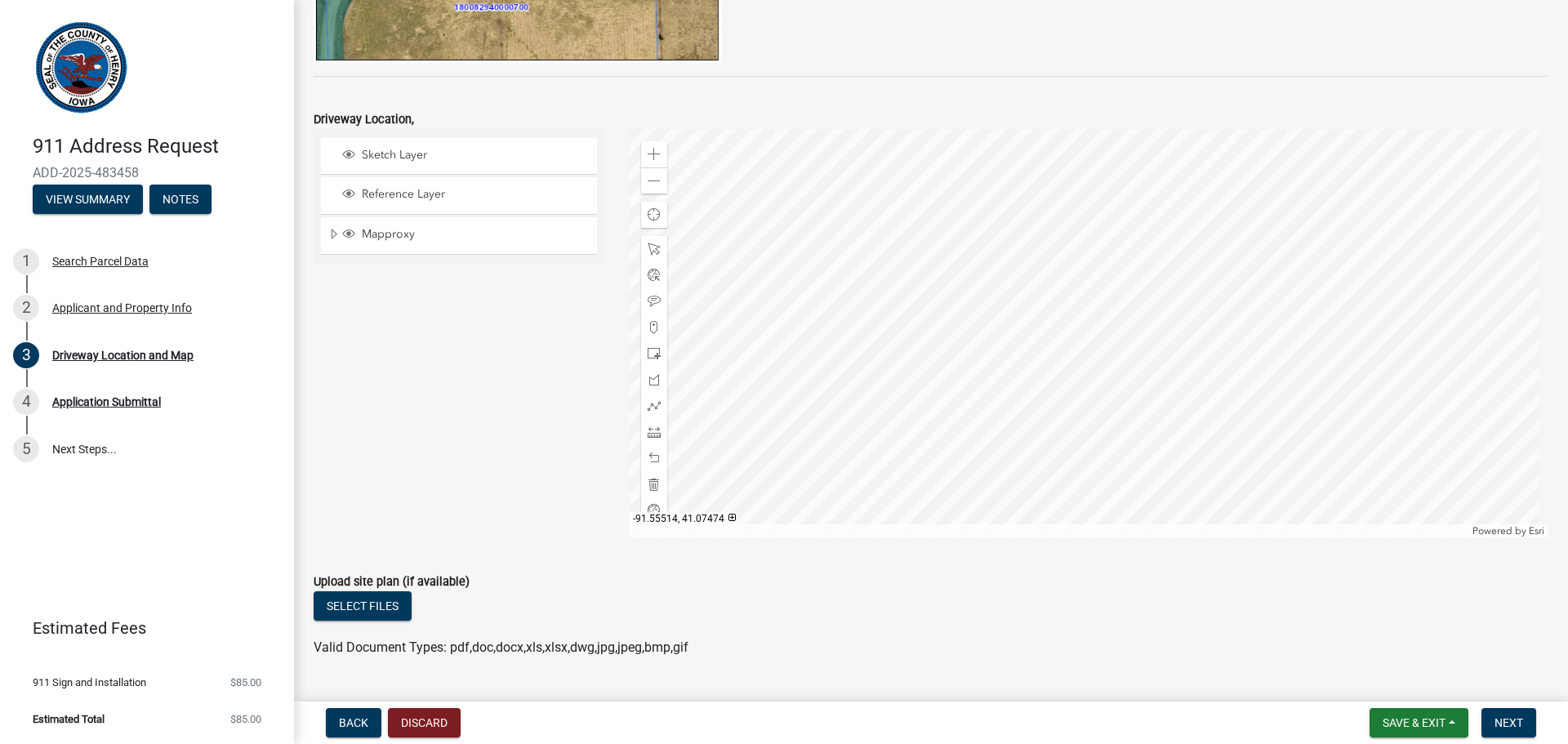
scroll to position [487, 0]
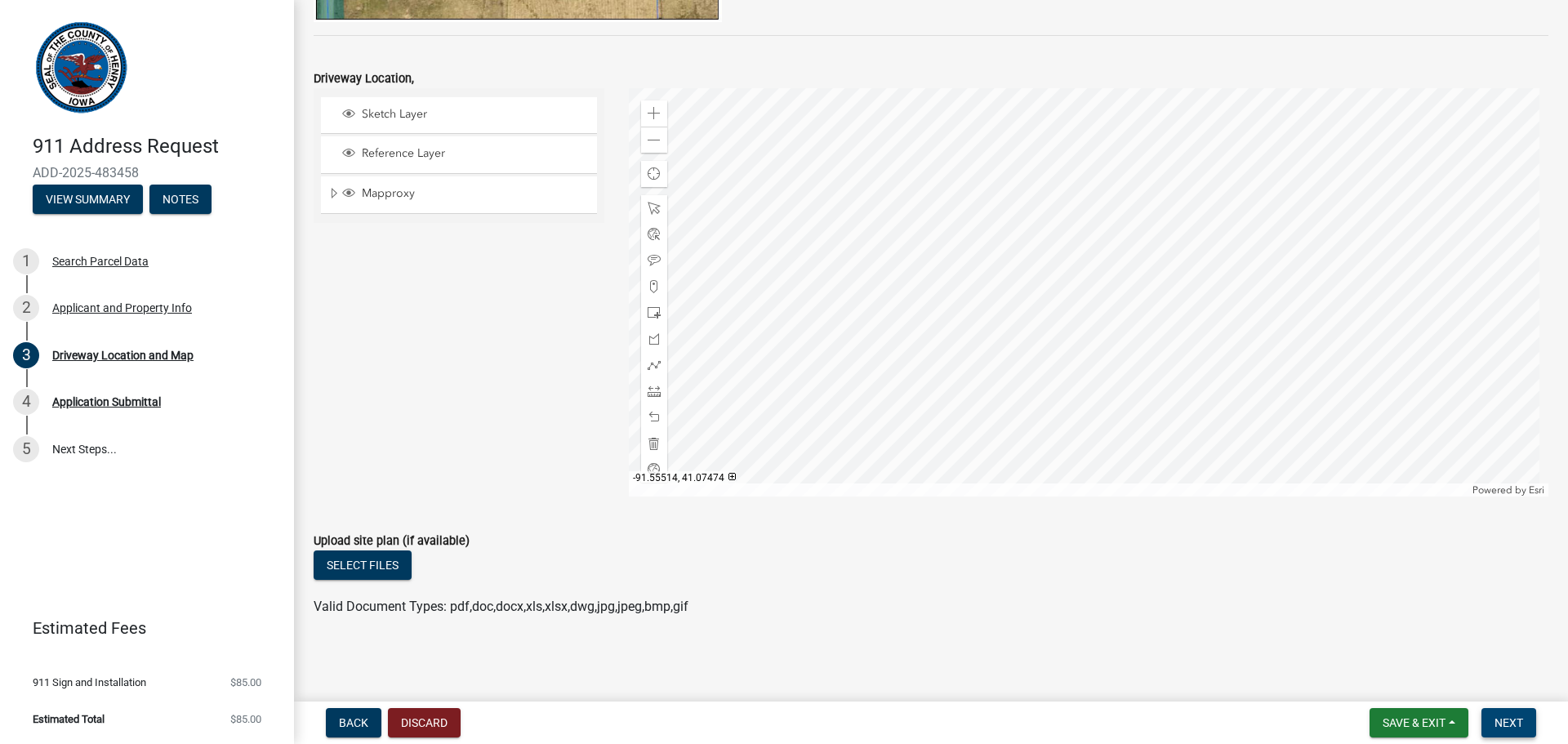
click at [1508, 716] on span "Next" at bounding box center [1508, 723] width 29 height 13
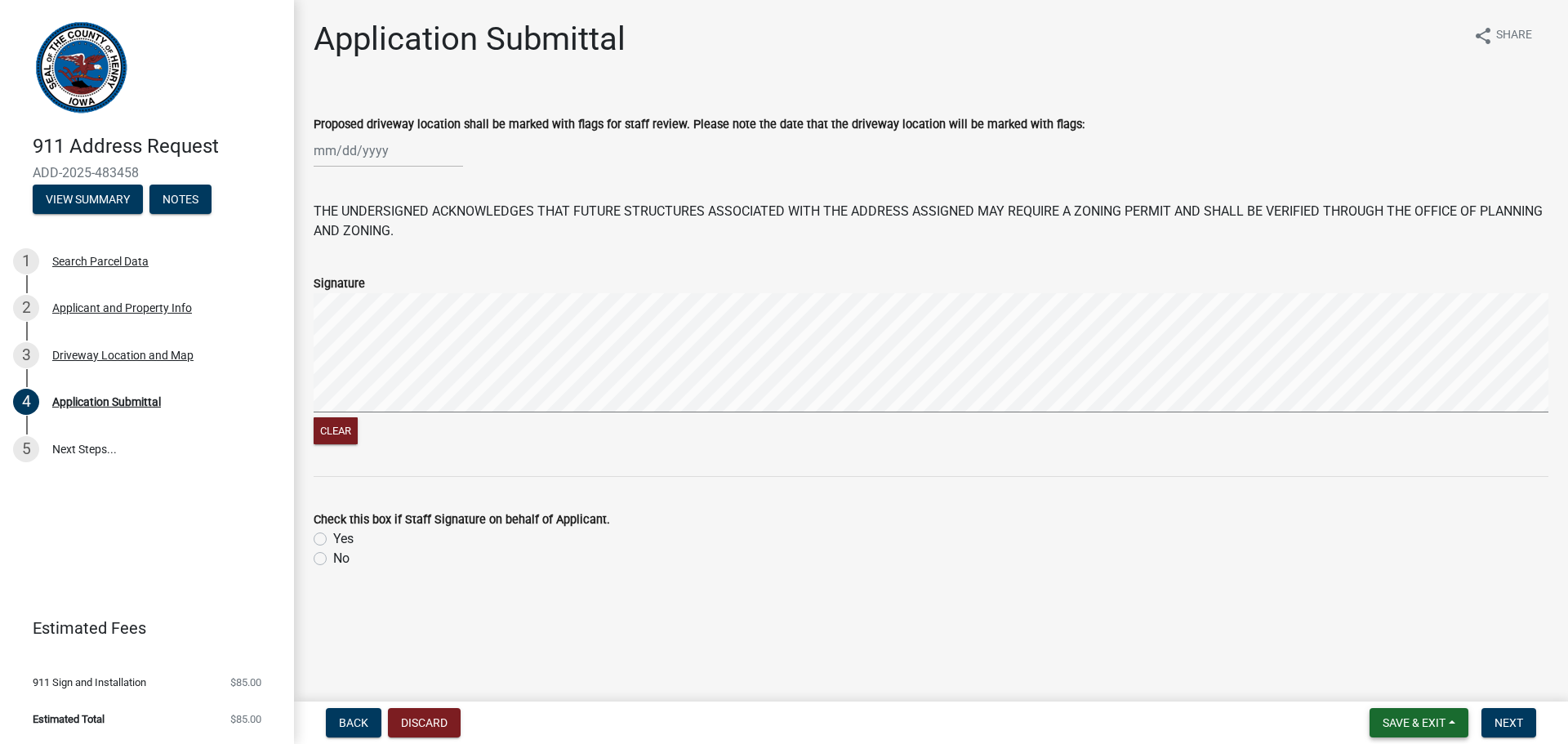
click at [1413, 723] on span "Save & Exit" at bounding box center [1414, 723] width 63 height 13
click at [1389, 672] on button "Save & Exit" at bounding box center [1402, 681] width 131 height 39
